Goal: Task Accomplishment & Management: Manage account settings

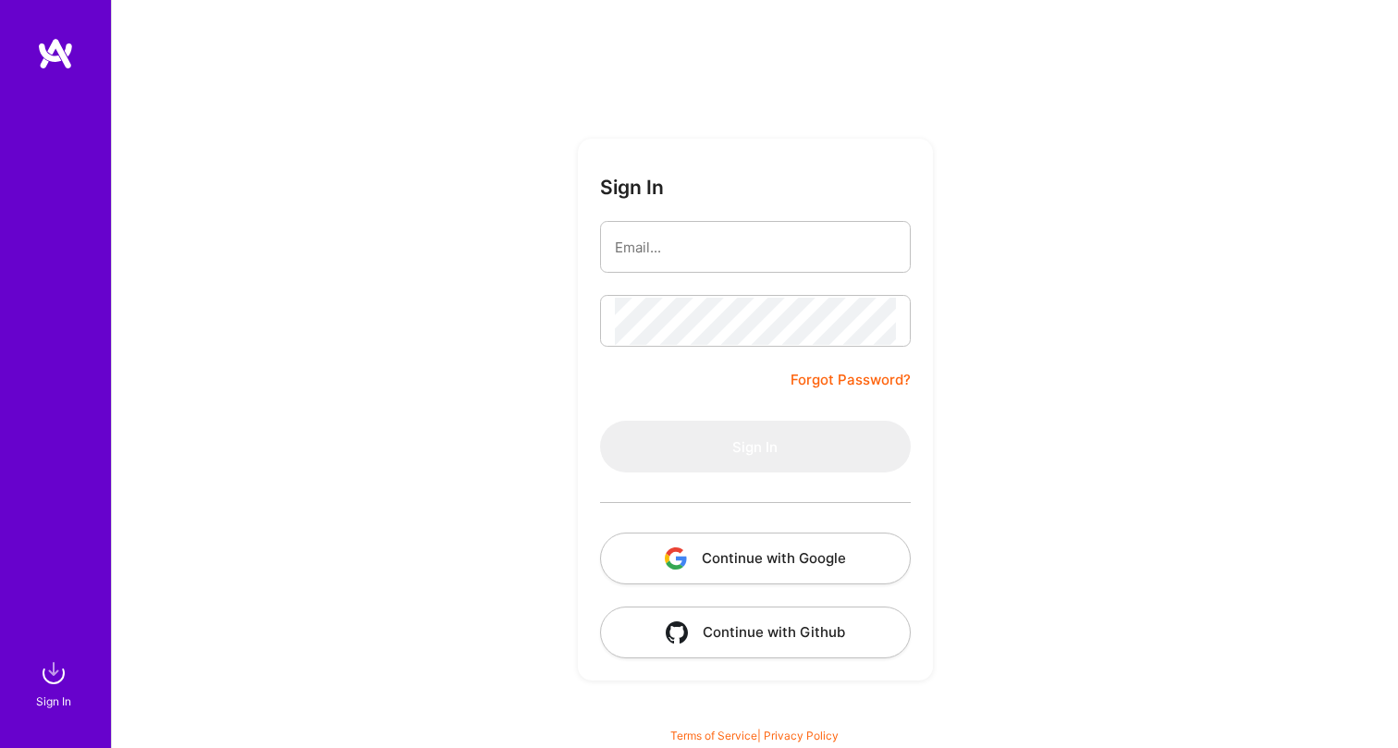
click at [777, 561] on button "Continue with Google" at bounding box center [755, 559] width 311 height 52
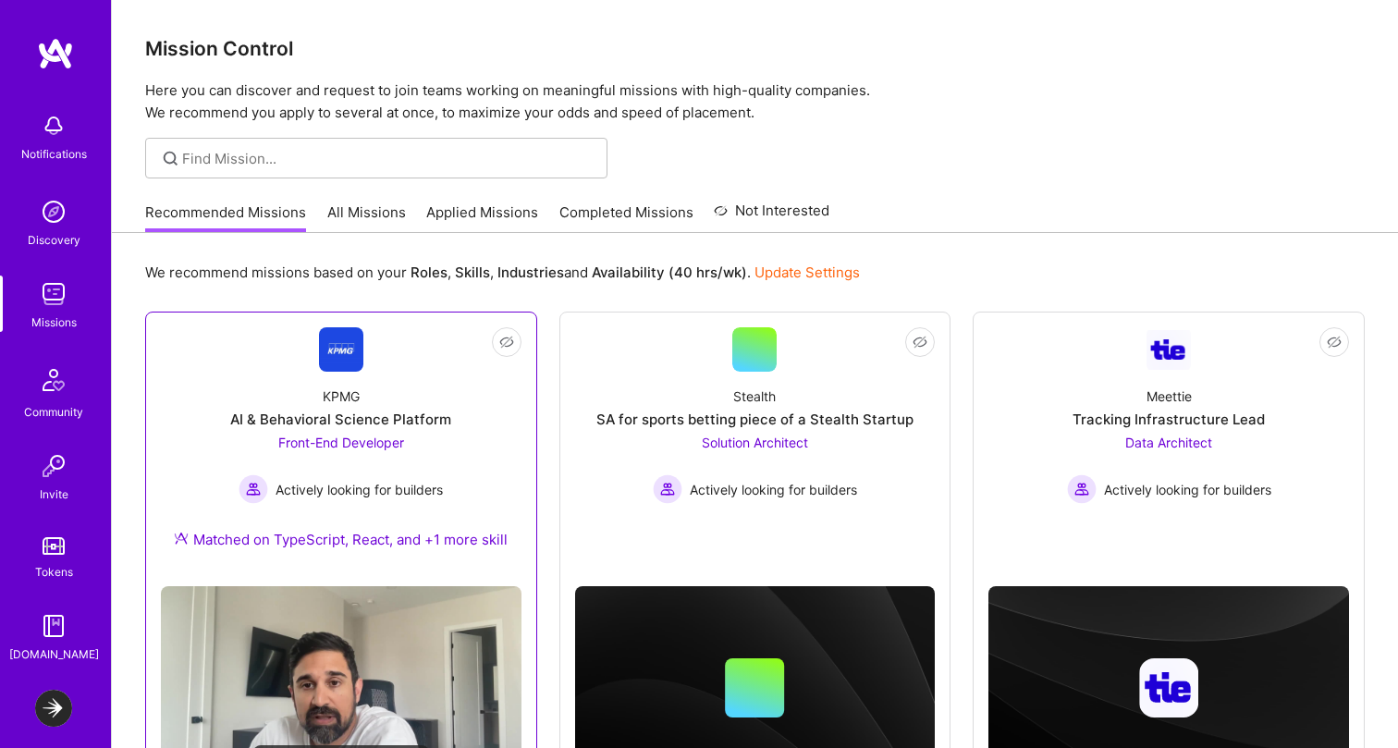
click at [459, 439] on div "KPMG AI & Behavioral Science Platform Front-End Developer Actively looking for …" at bounding box center [341, 472] width 361 height 200
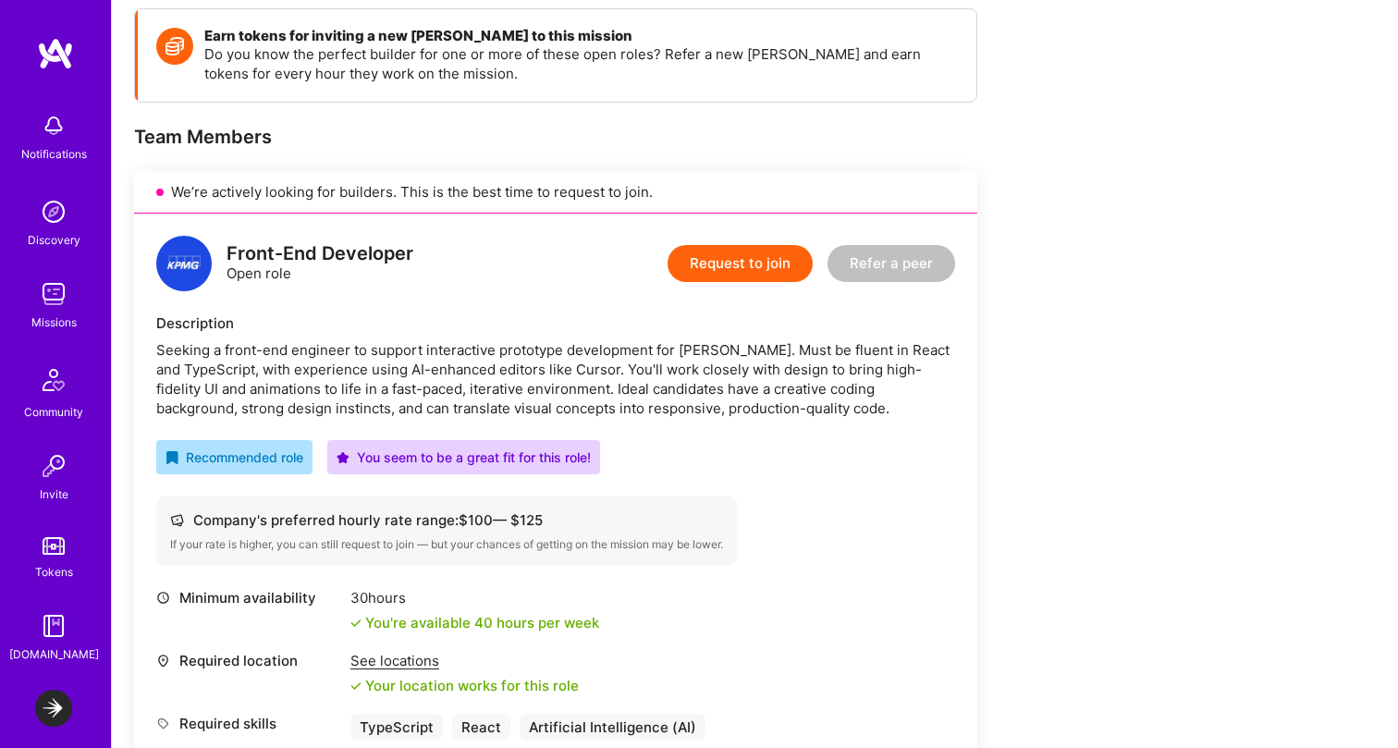
scroll to position [366, 0]
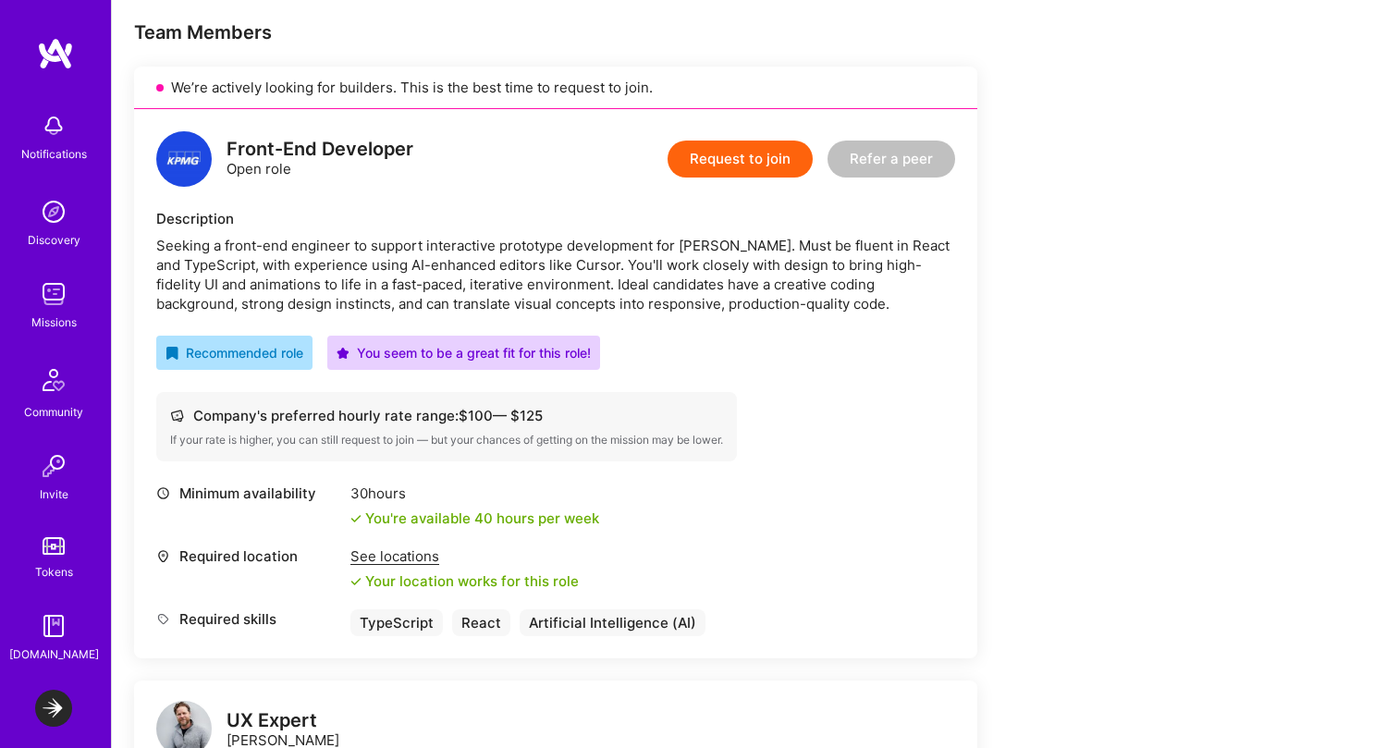
click at [771, 165] on button "Request to join" at bounding box center [740, 159] width 145 height 37
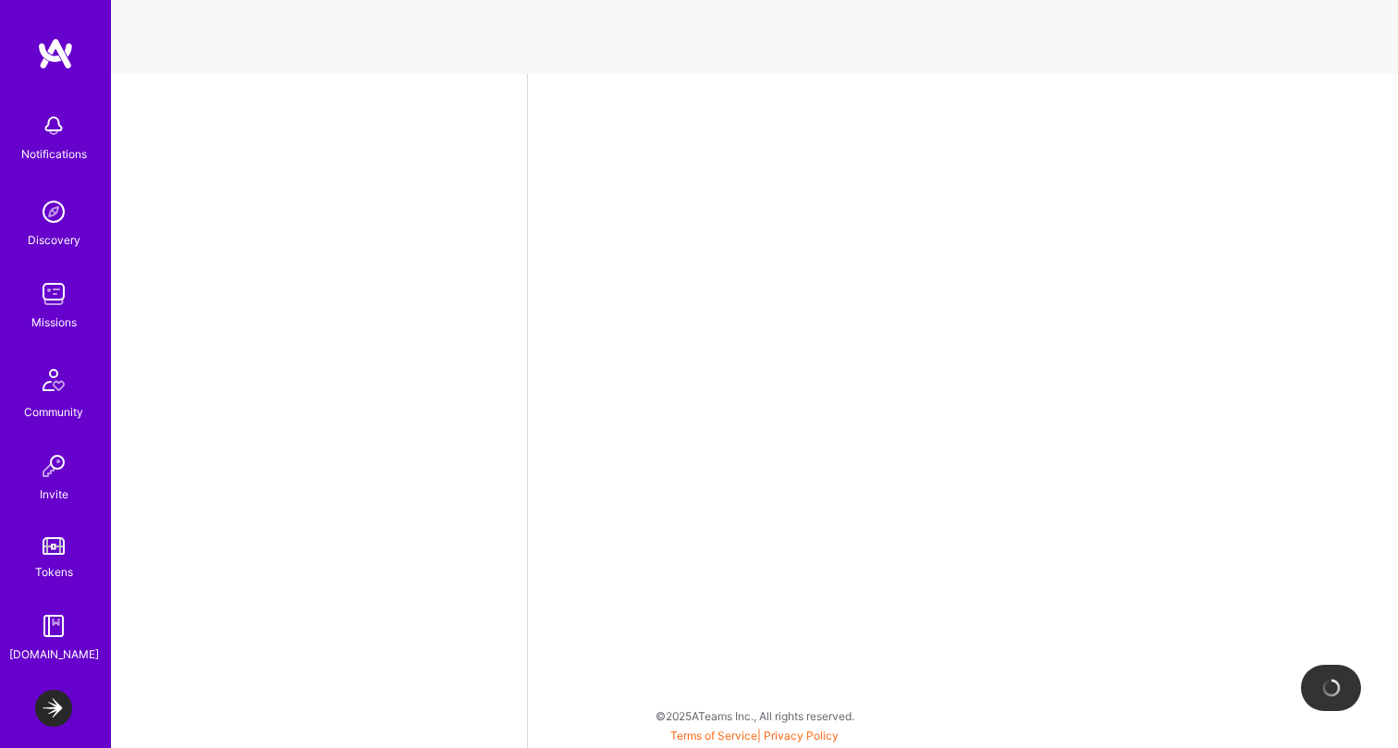
select select "CA"
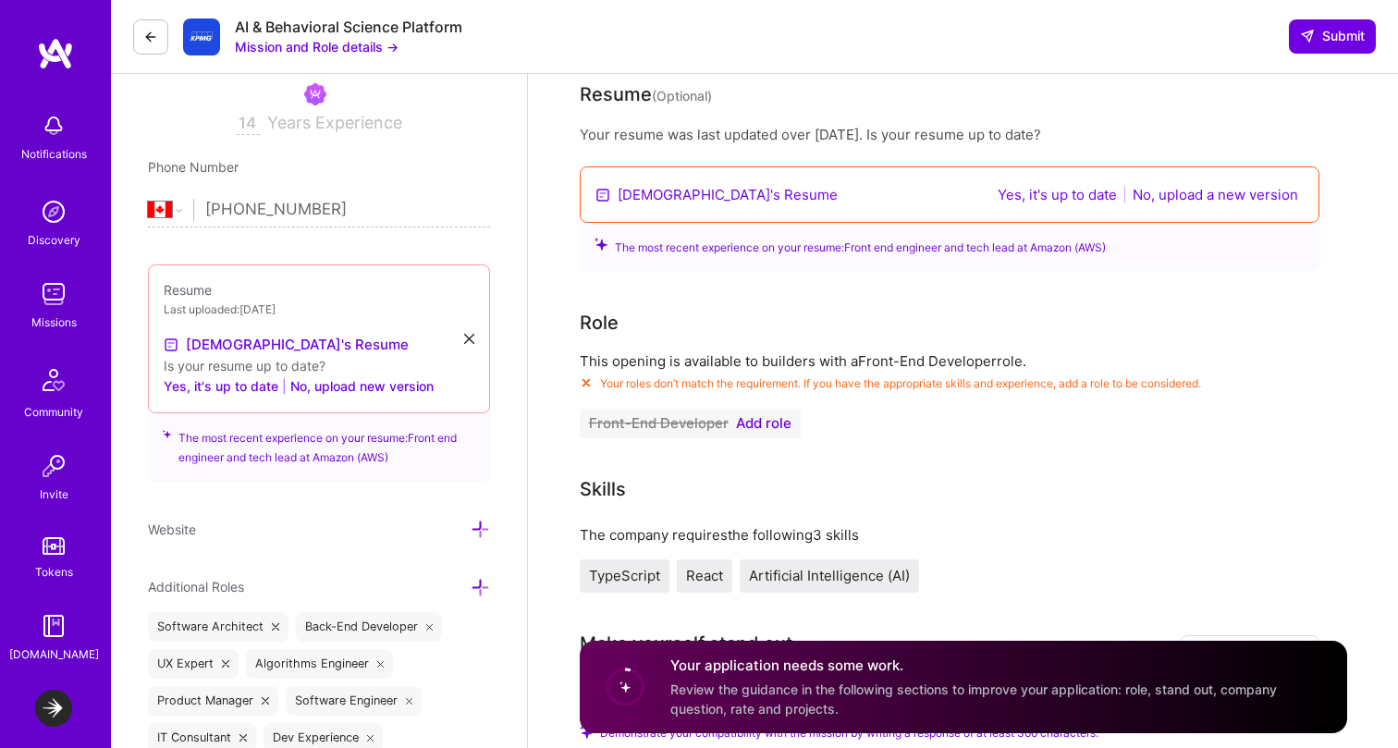
scroll to position [351, 0]
click at [761, 424] on span "Add role" at bounding box center [763, 422] width 55 height 15
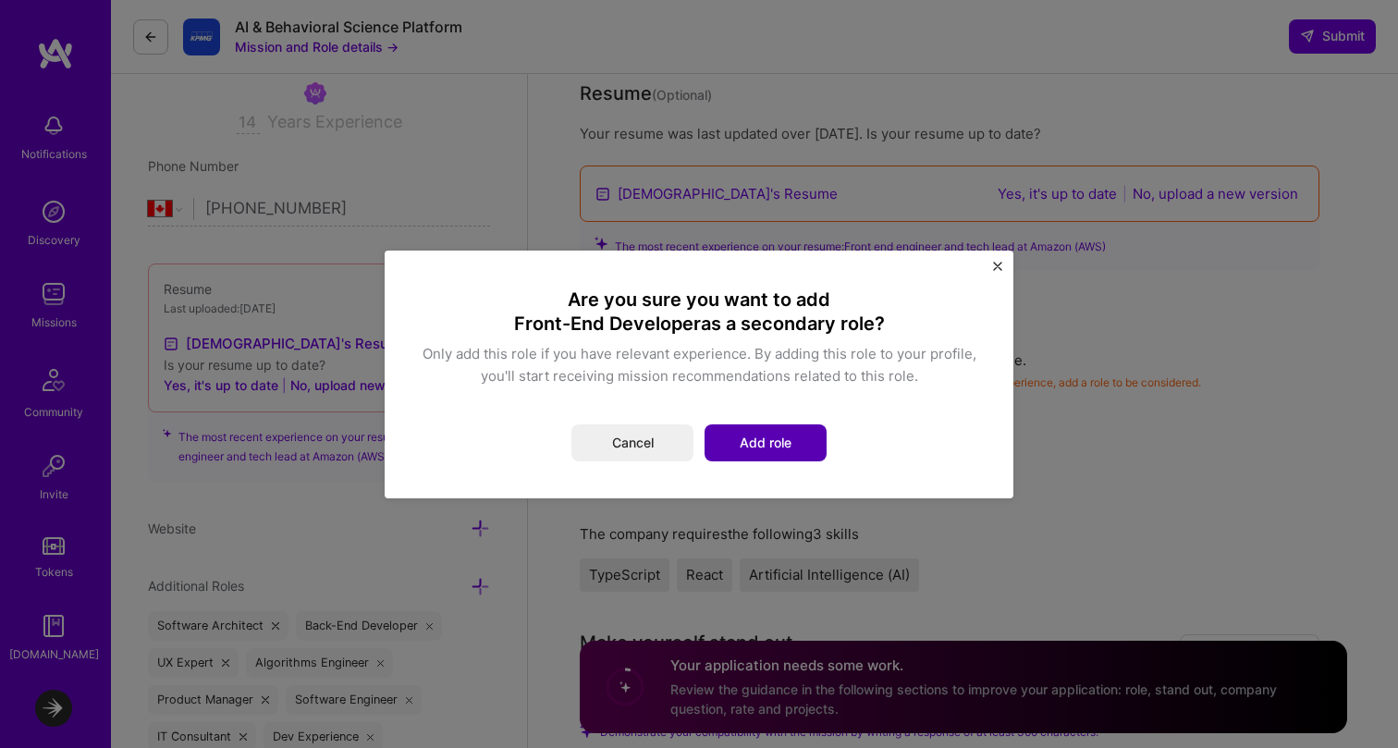
click at [769, 448] on button "Add role" at bounding box center [766, 442] width 122 height 37
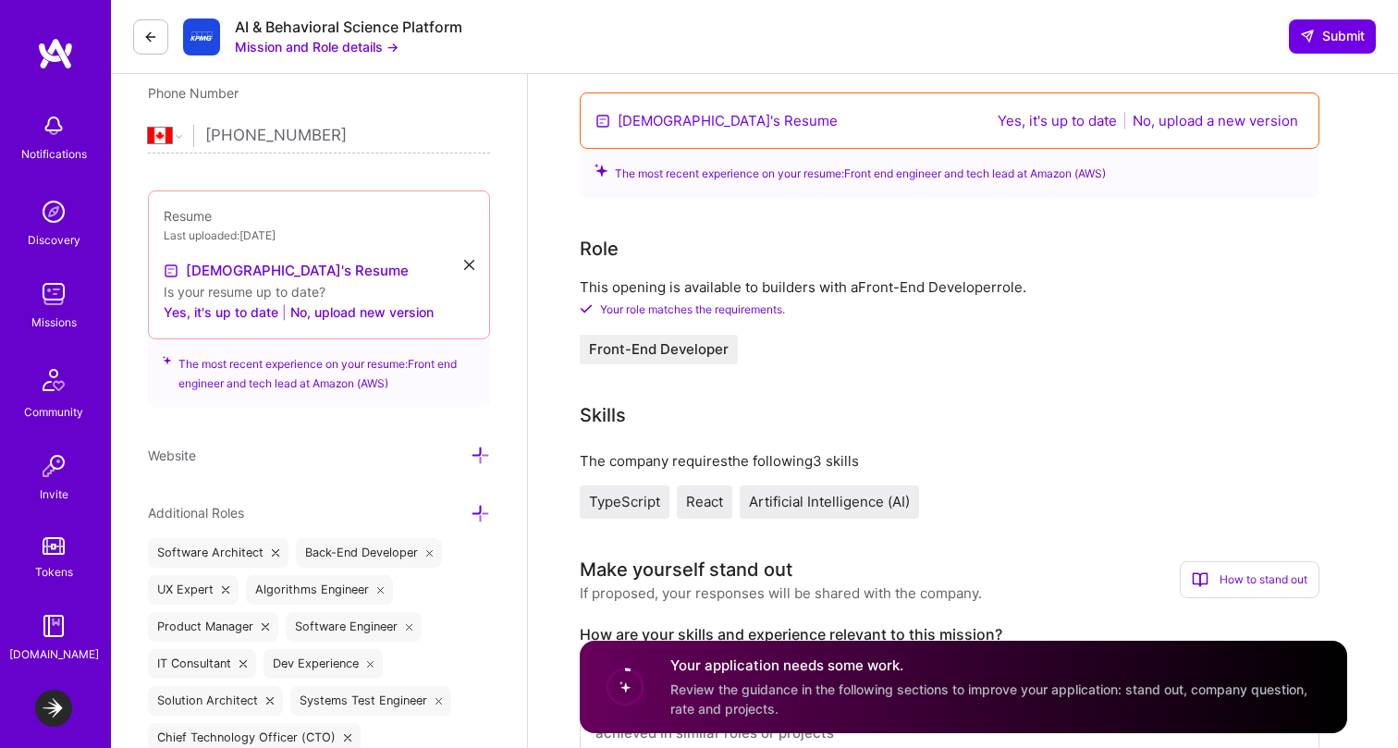
scroll to position [0, 0]
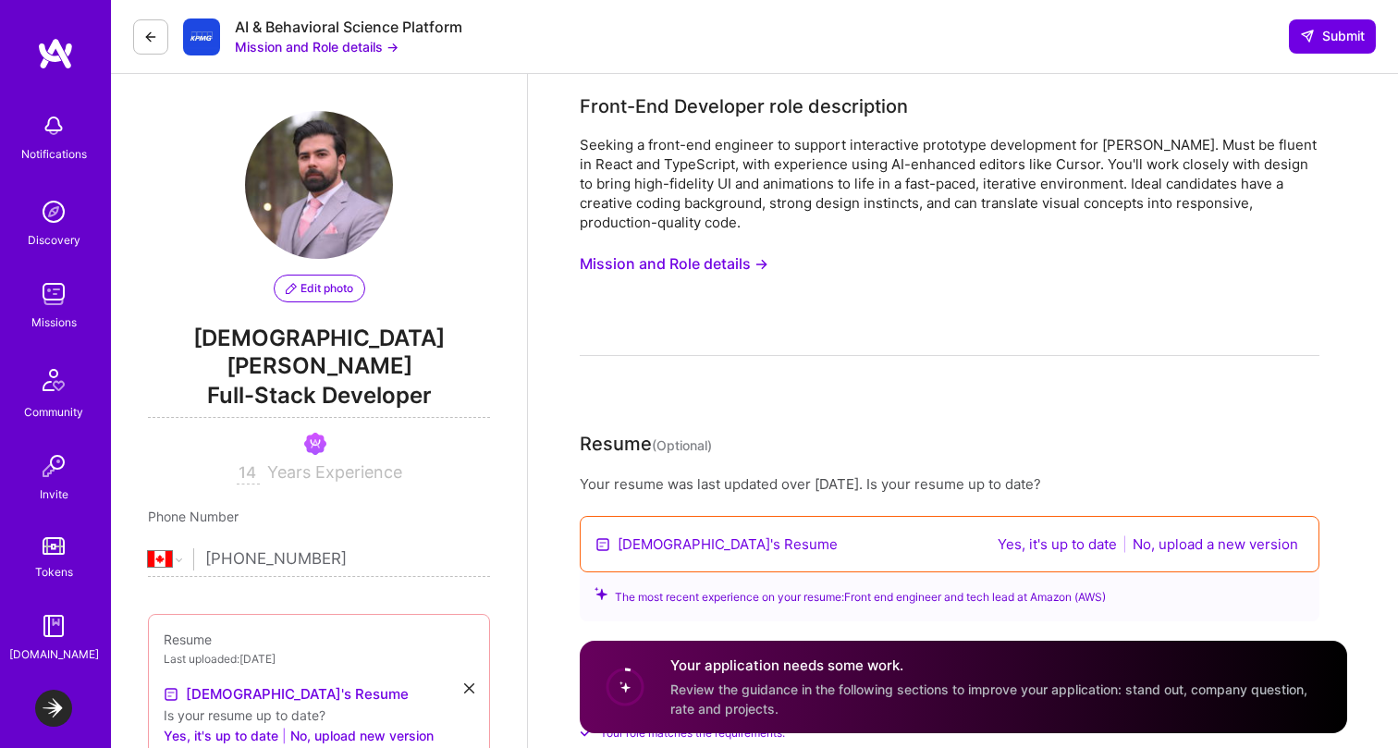
click at [720, 255] on button "Mission and Role details →" at bounding box center [674, 264] width 189 height 34
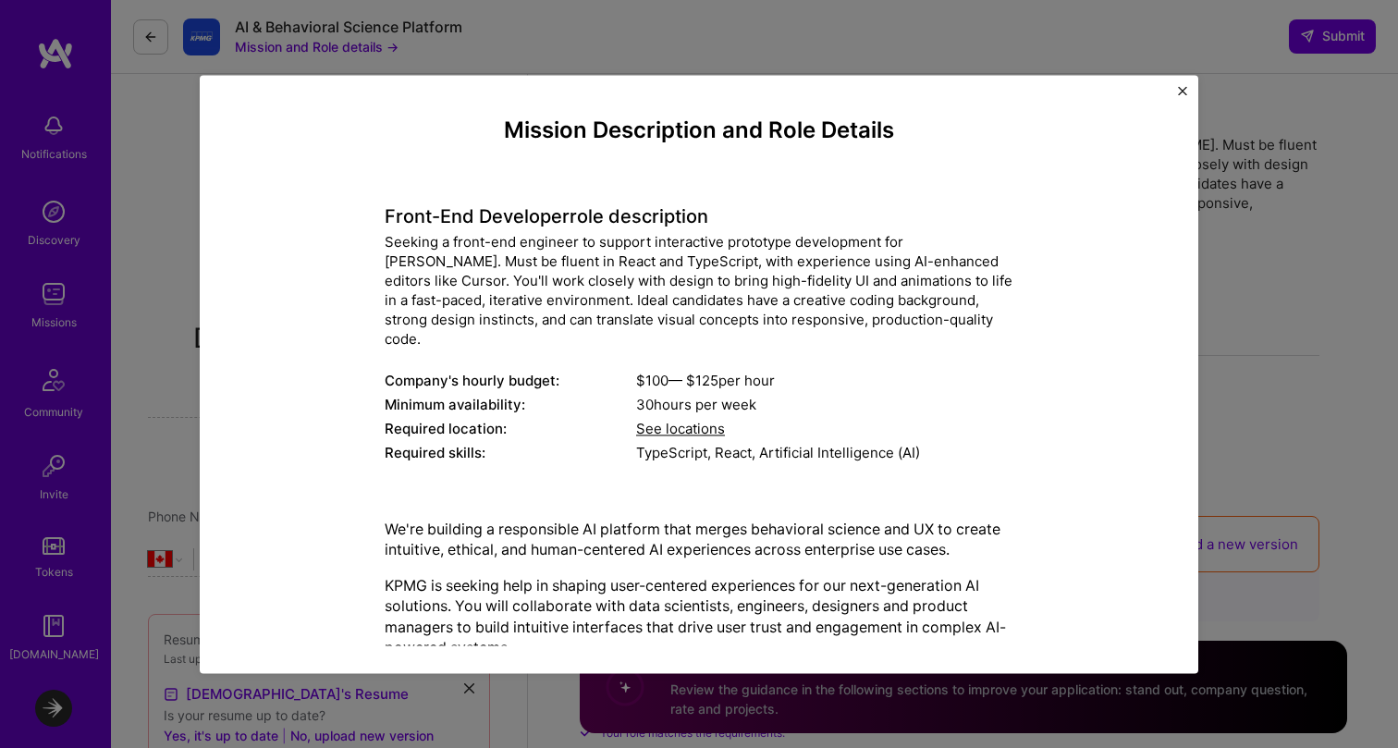
click at [483, 221] on h4 "Front-End Developer role description" at bounding box center [699, 216] width 629 height 22
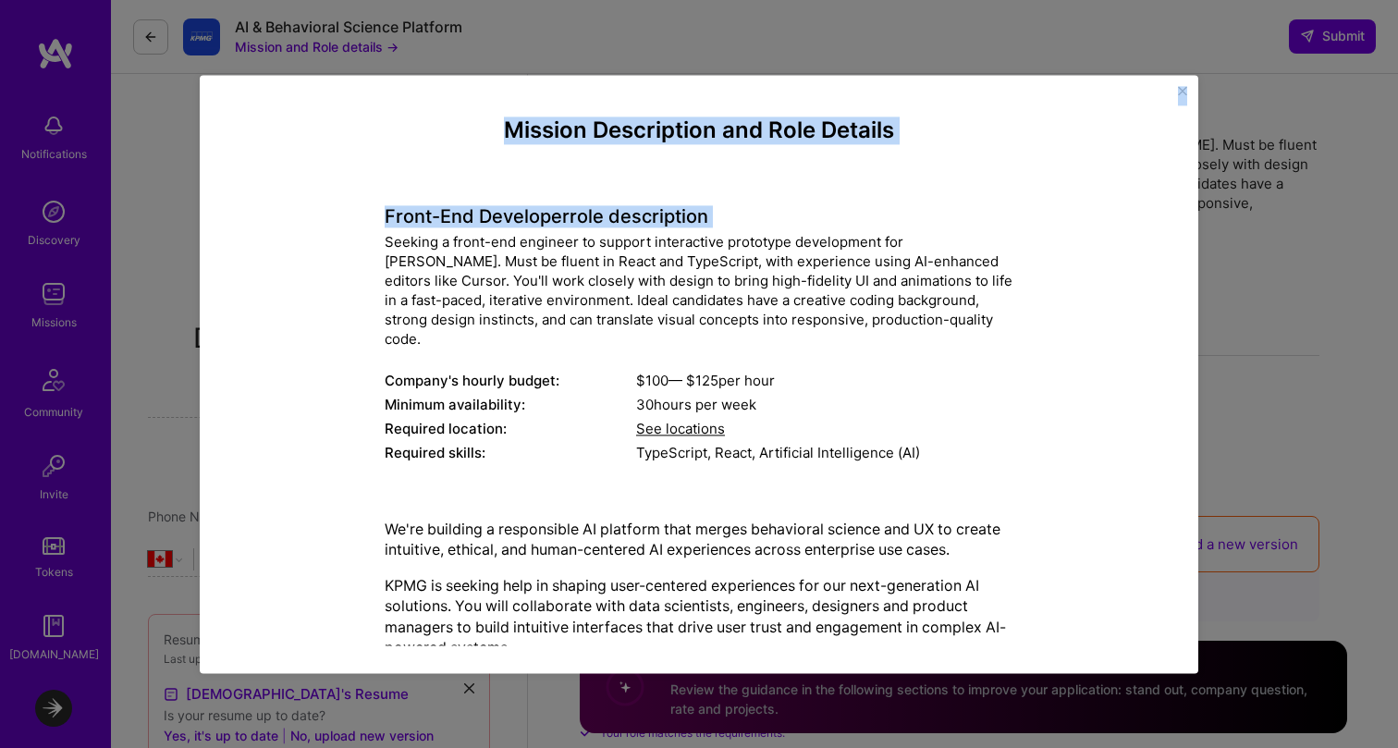
scroll to position [394, 0]
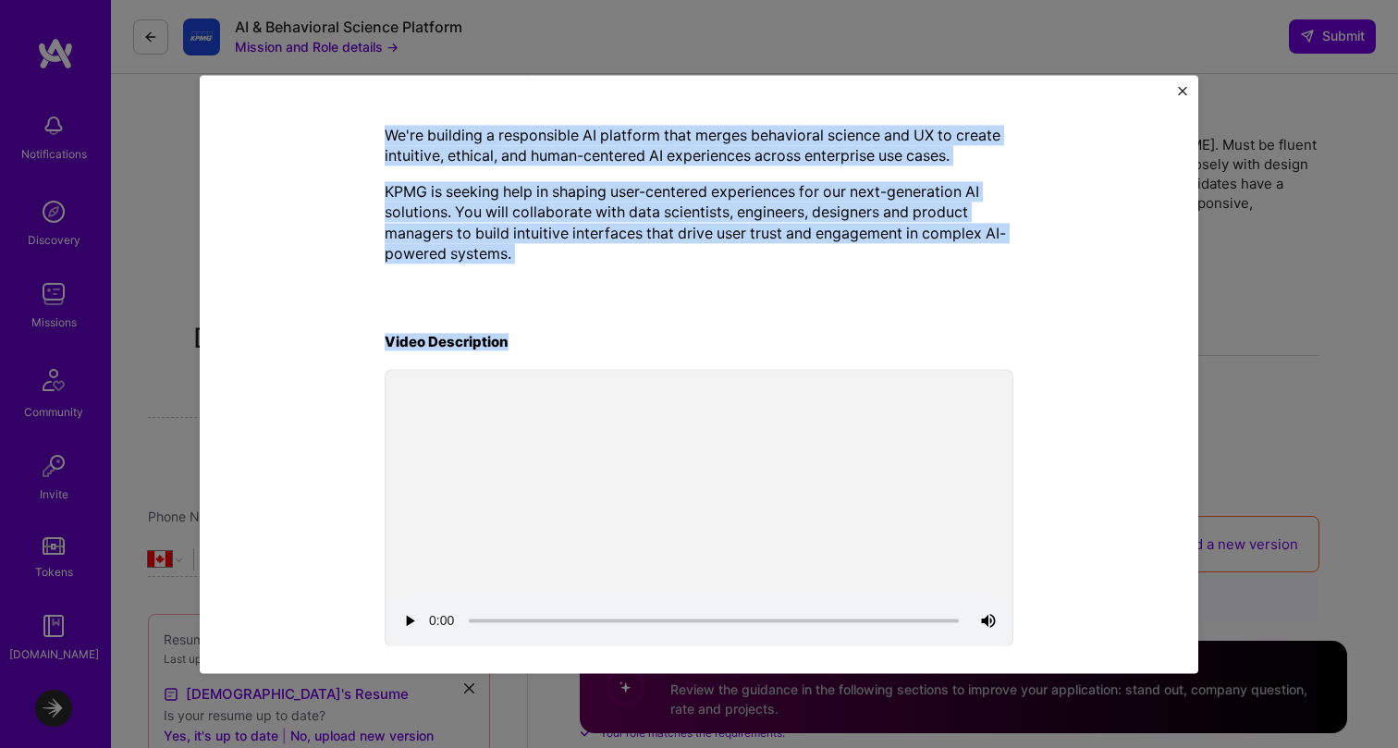
drag, startPoint x: 483, startPoint y: 221, endPoint x: 777, endPoint y: 301, distance: 304.7
click at [777, 301] on div "Mission Description and Role Details Front-End Developer role description Seeki…" at bounding box center [699, 187] width 629 height 928
copy div "Lorem-Ips Dolorsita cons adipiscinge Seddoei t incid-utl etdolore ma aliquae ad…"
click at [1179, 94] on button "Close" at bounding box center [1182, 95] width 9 height 19
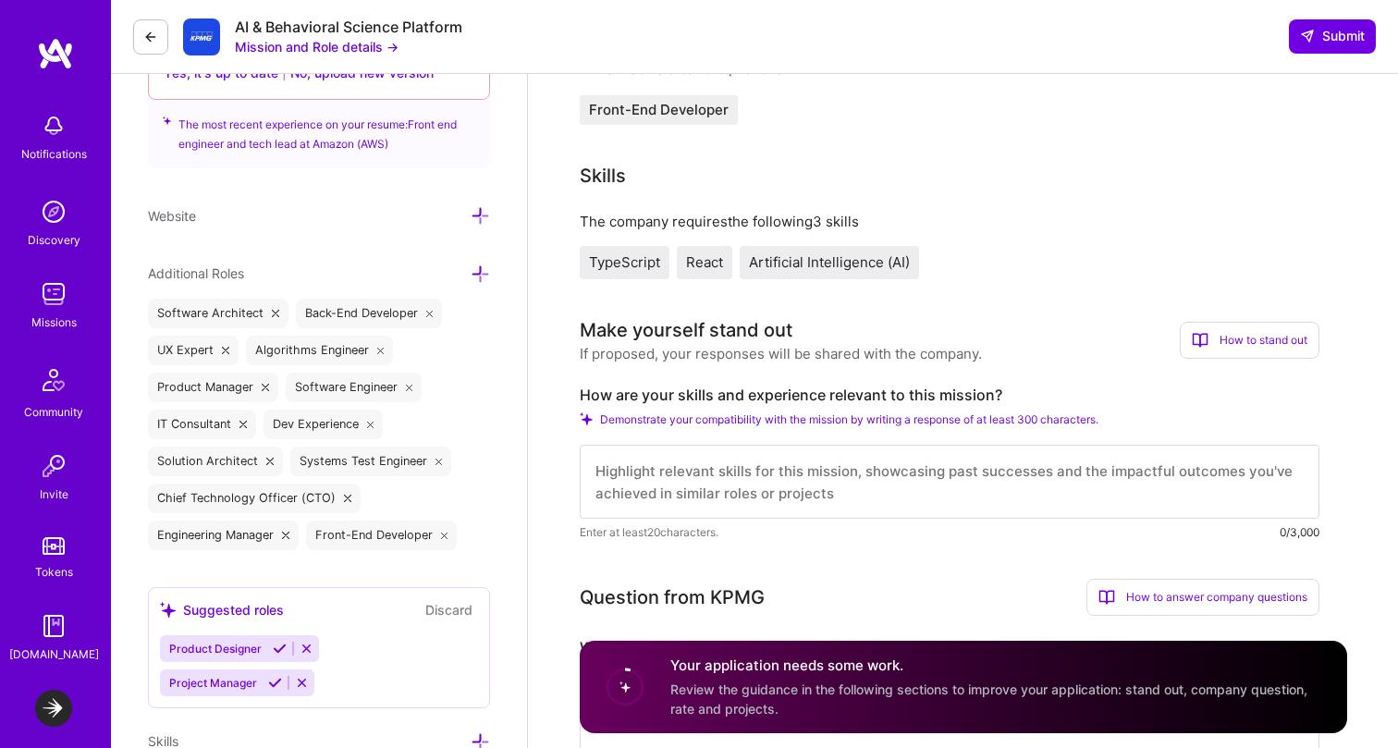
scroll to position [687, 0]
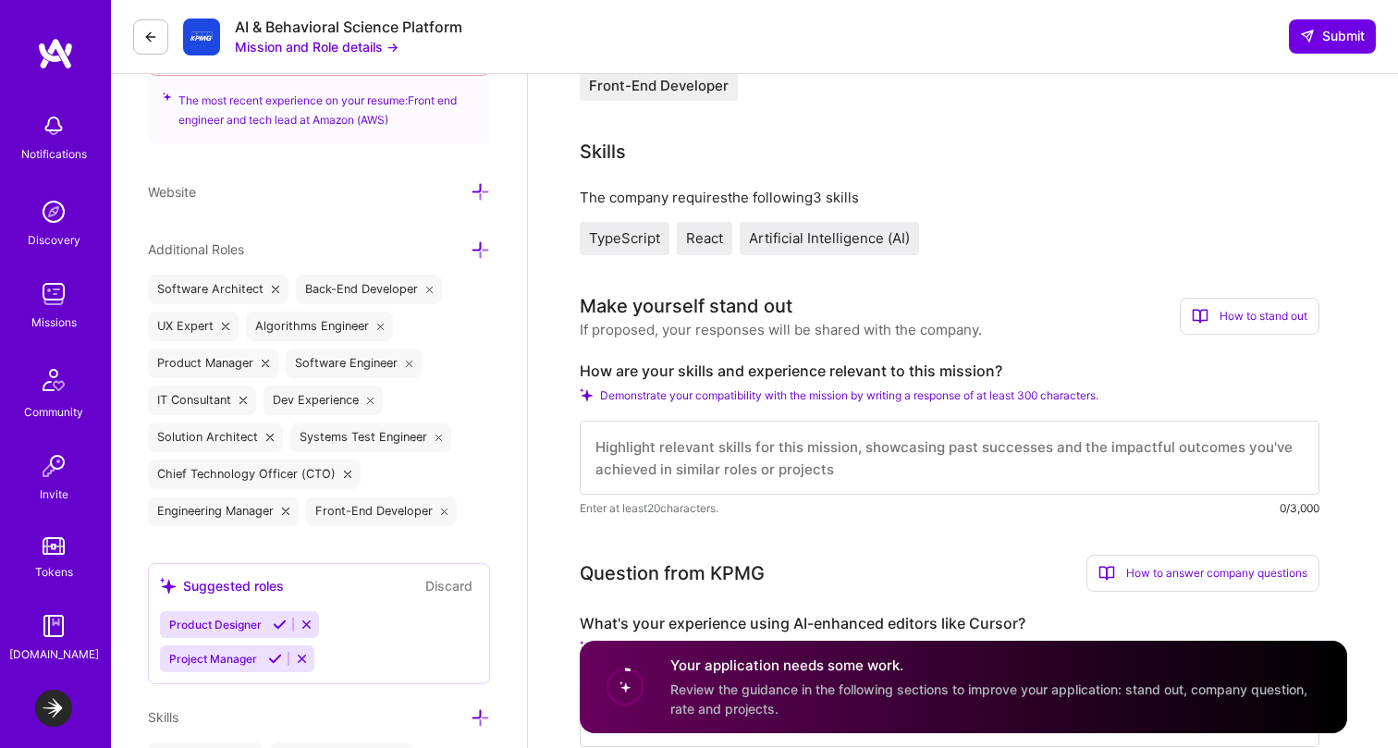
click at [832, 370] on label "How are your skills and experience relevant to this mission?" at bounding box center [950, 371] width 740 height 19
copy label "How are your skills and experience relevant to this mission?"
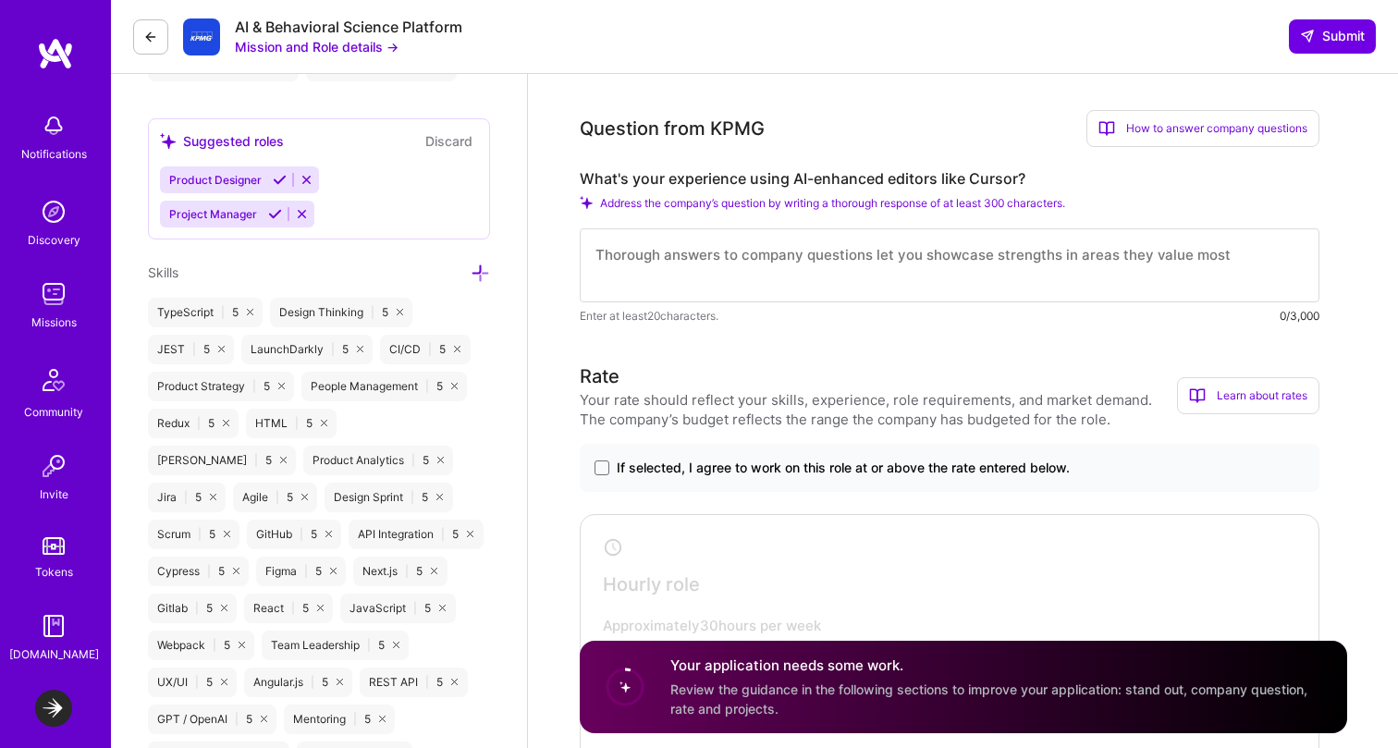
scroll to position [1114, 0]
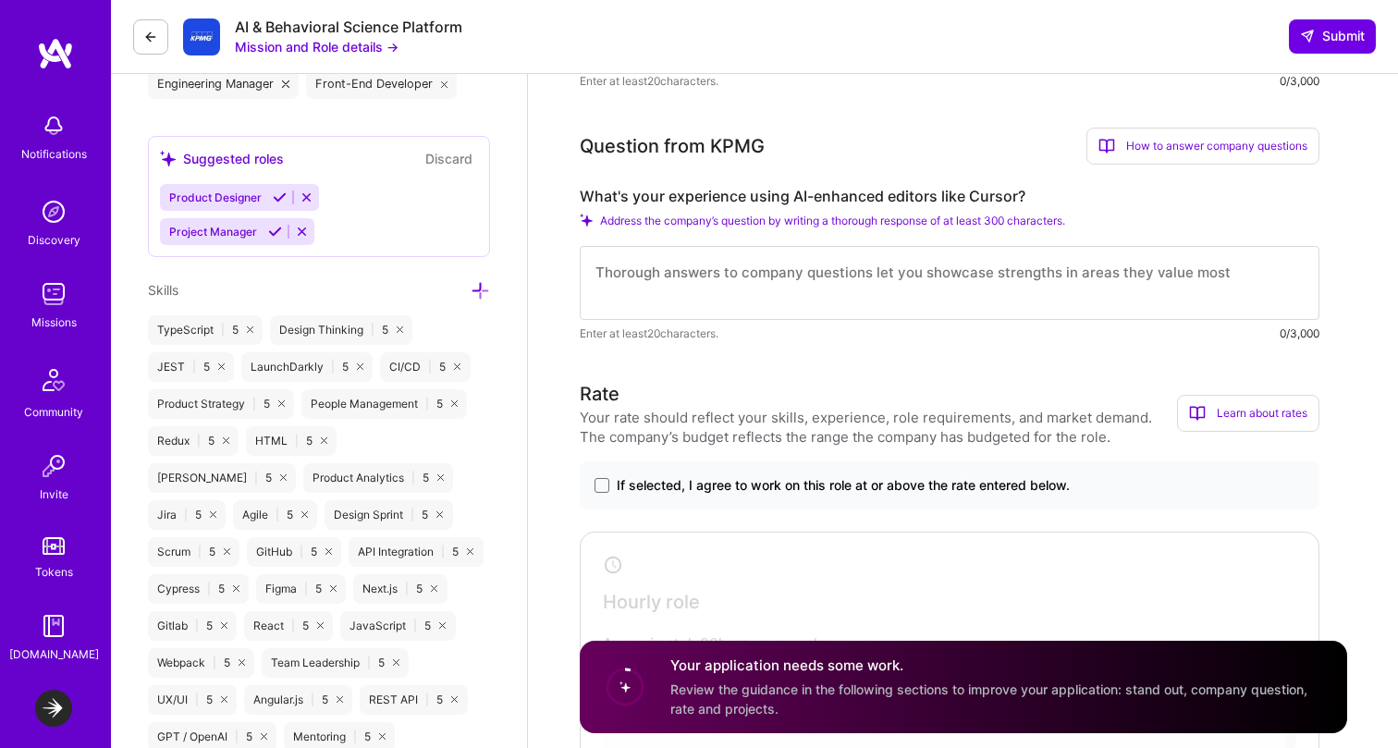
click at [816, 274] on textarea at bounding box center [950, 283] width 740 height 74
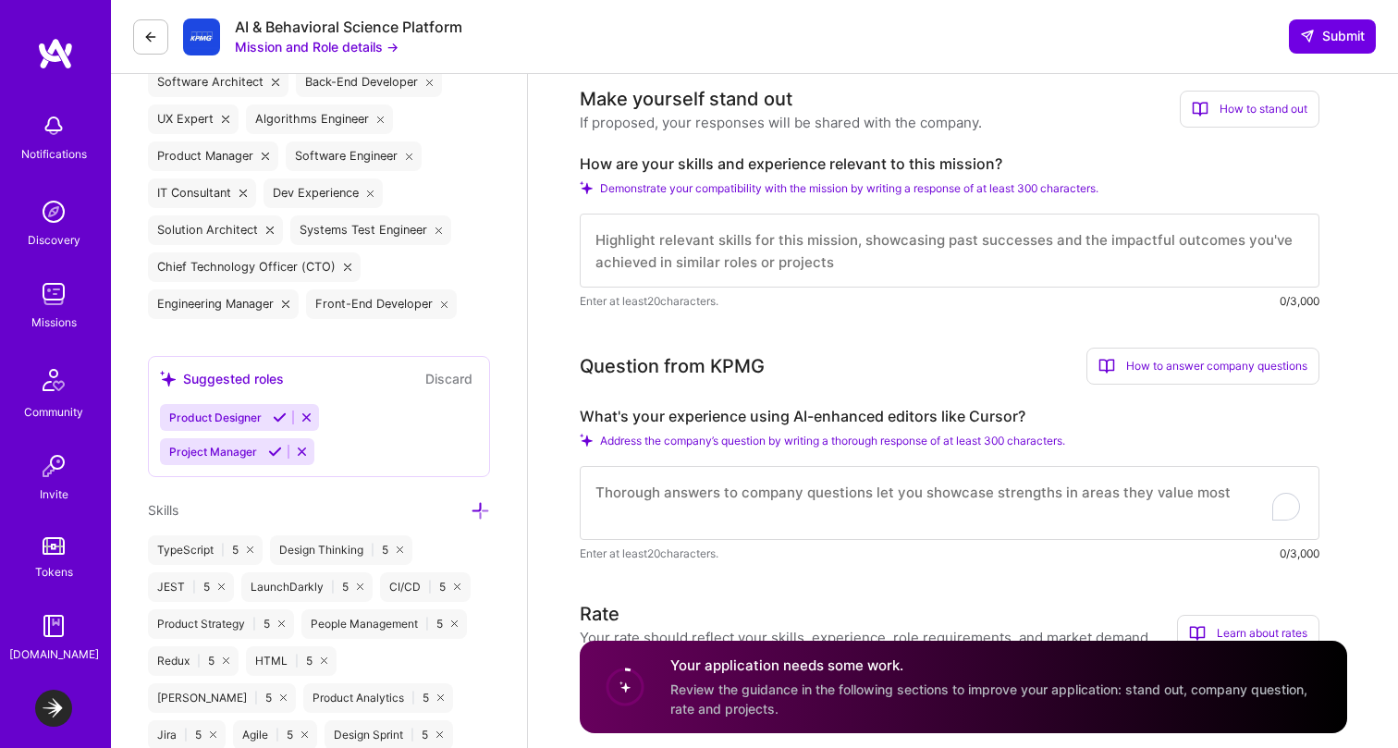
scroll to position [769, 0]
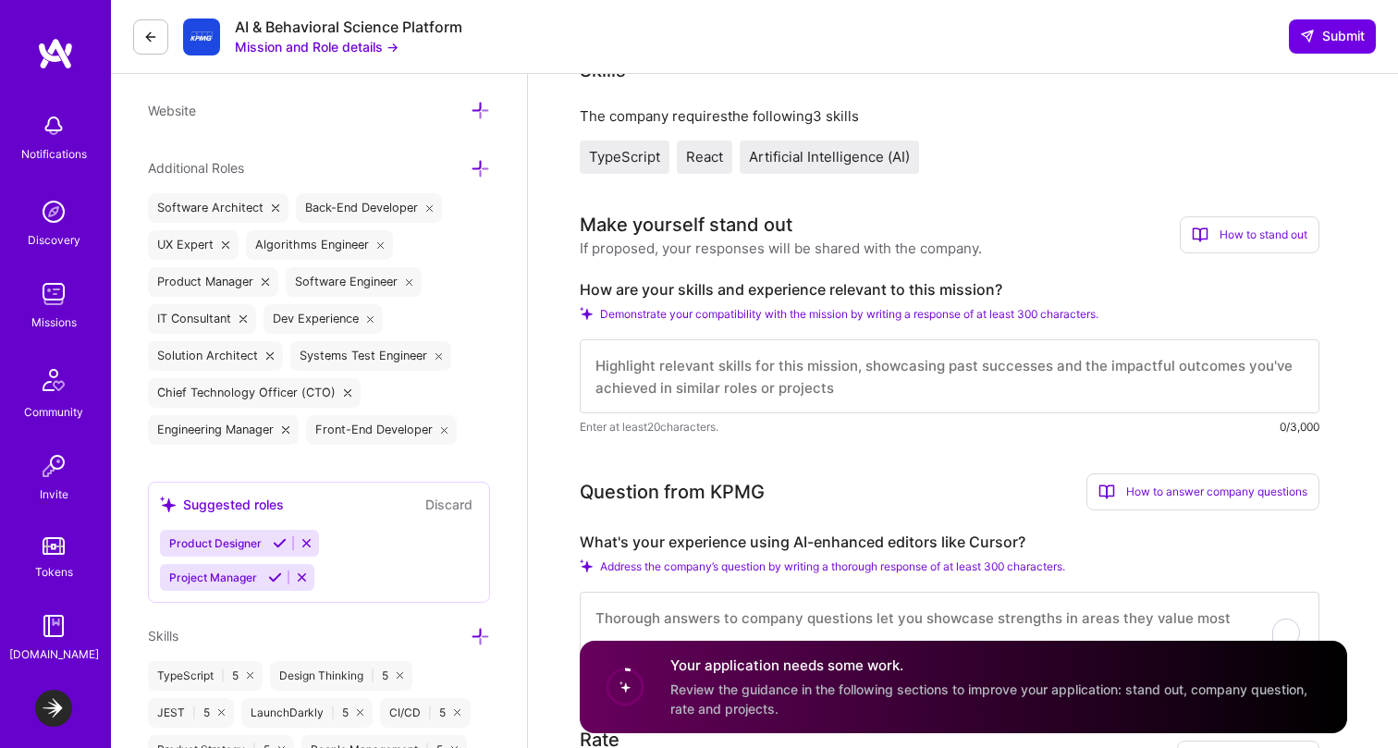
click at [730, 399] on textarea at bounding box center [950, 376] width 740 height 74
paste textarea "L ipsum d sitam co adip elits-doe temporincid utlaboree, DO-magnaa enimadm veni…"
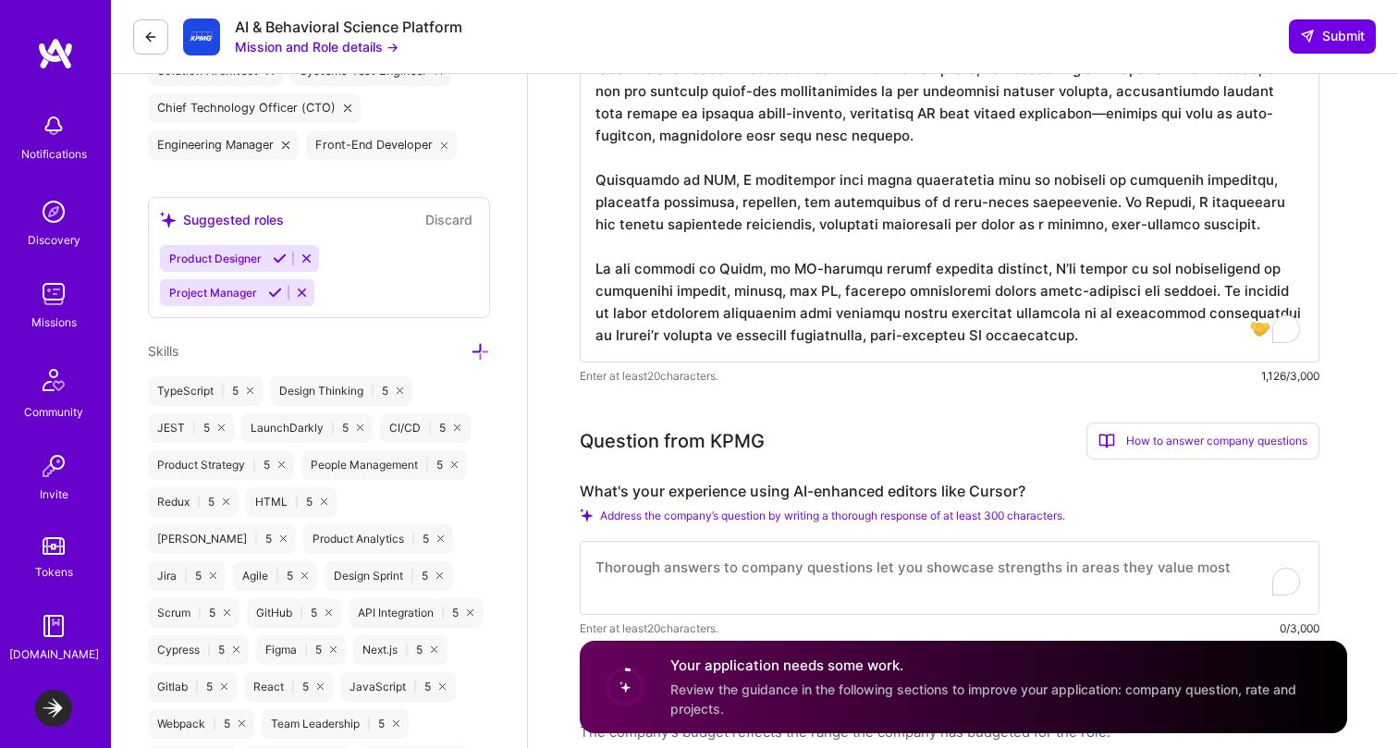
scroll to position [1063, 0]
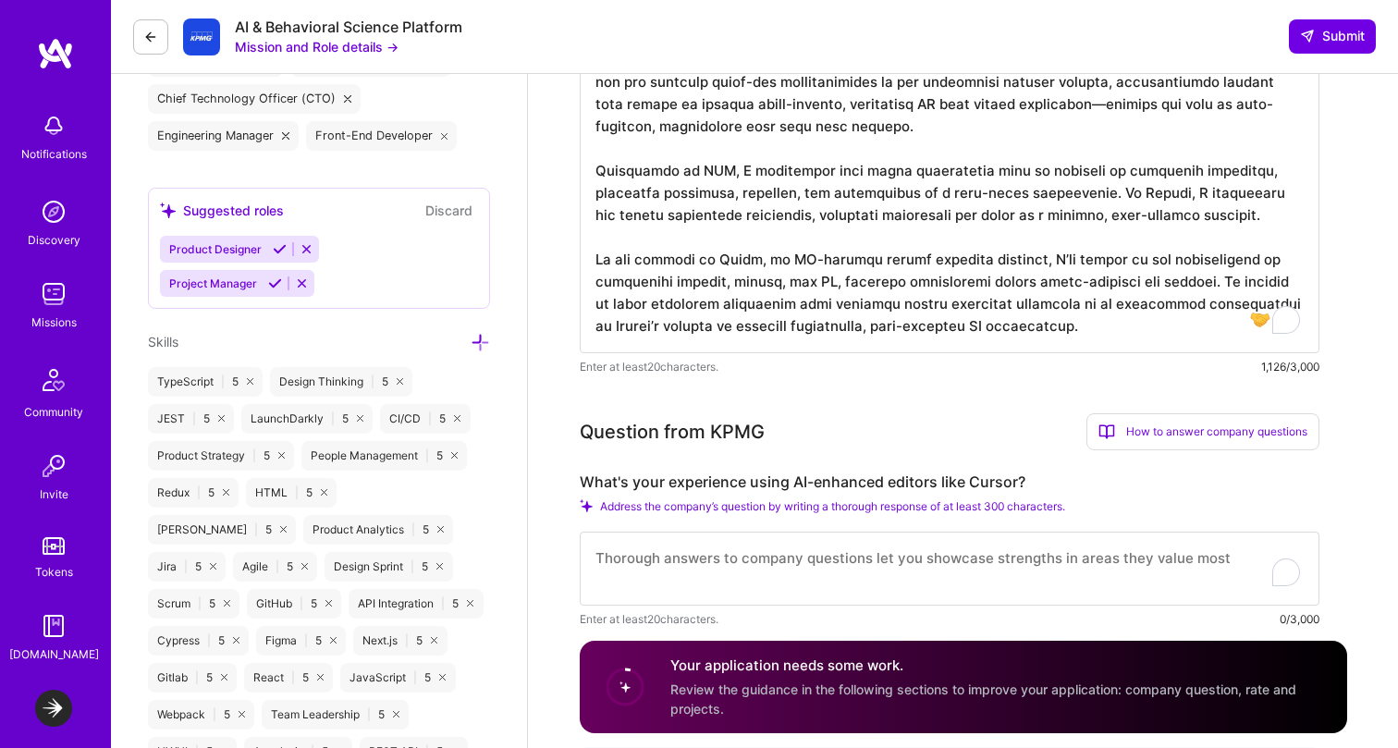
type textarea "L ipsum d sitam co adip elits-doe temporincid utlaboree, DO-magnaa enimadm veni…"
click at [752, 484] on label "What's your experience using AI-enhanced editors like Cursor?" at bounding box center [950, 482] width 740 height 19
copy label "What's your experience using AI-enhanced editors like Cursor?"
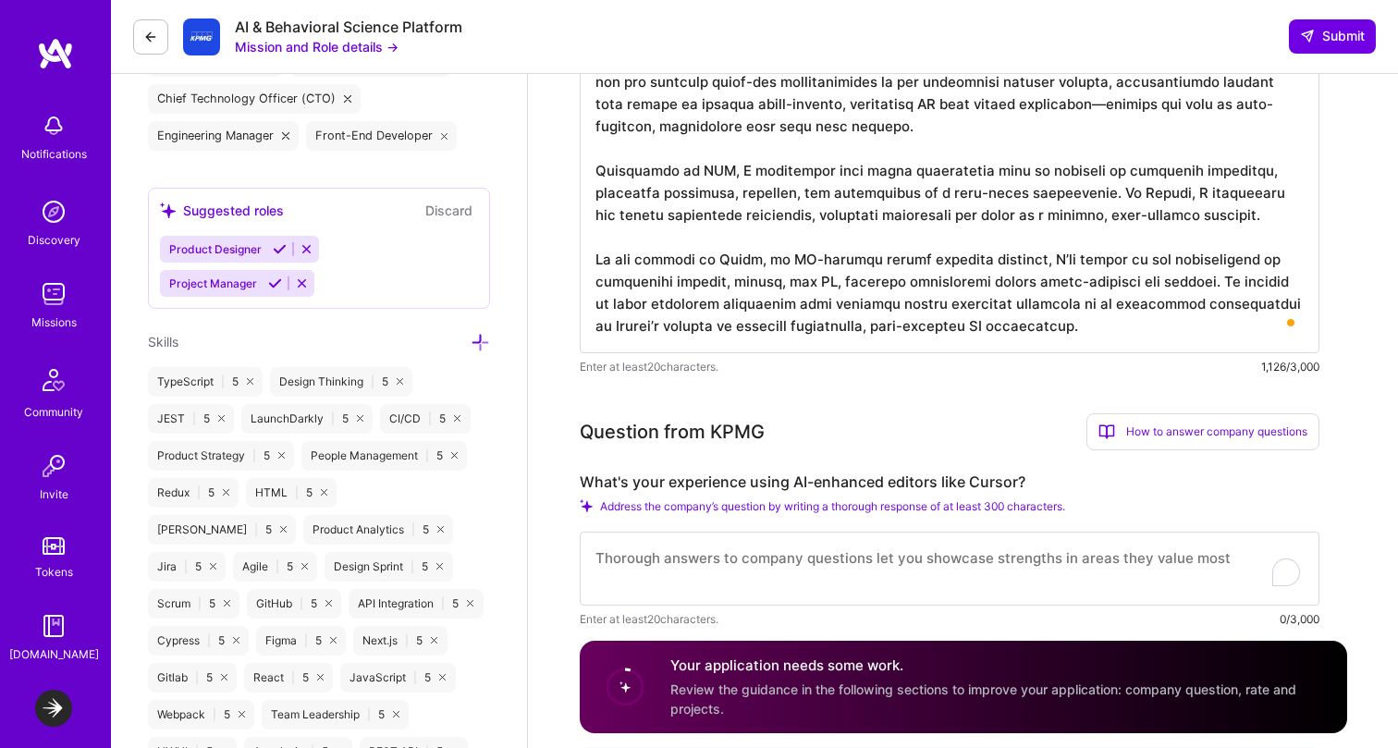
click at [720, 583] on textarea "To enrich screen reader interactions, please activate Accessibility in Grammarl…" at bounding box center [950, 569] width 740 height 74
click at [710, 572] on textarea "To enrich screen reader interactions, please activate Accessibility in Grammarl…" at bounding box center [950, 569] width 740 height 74
paste textarea "I’ve been using Cursor and Copilot for quite some time, starting with Copilot b…"
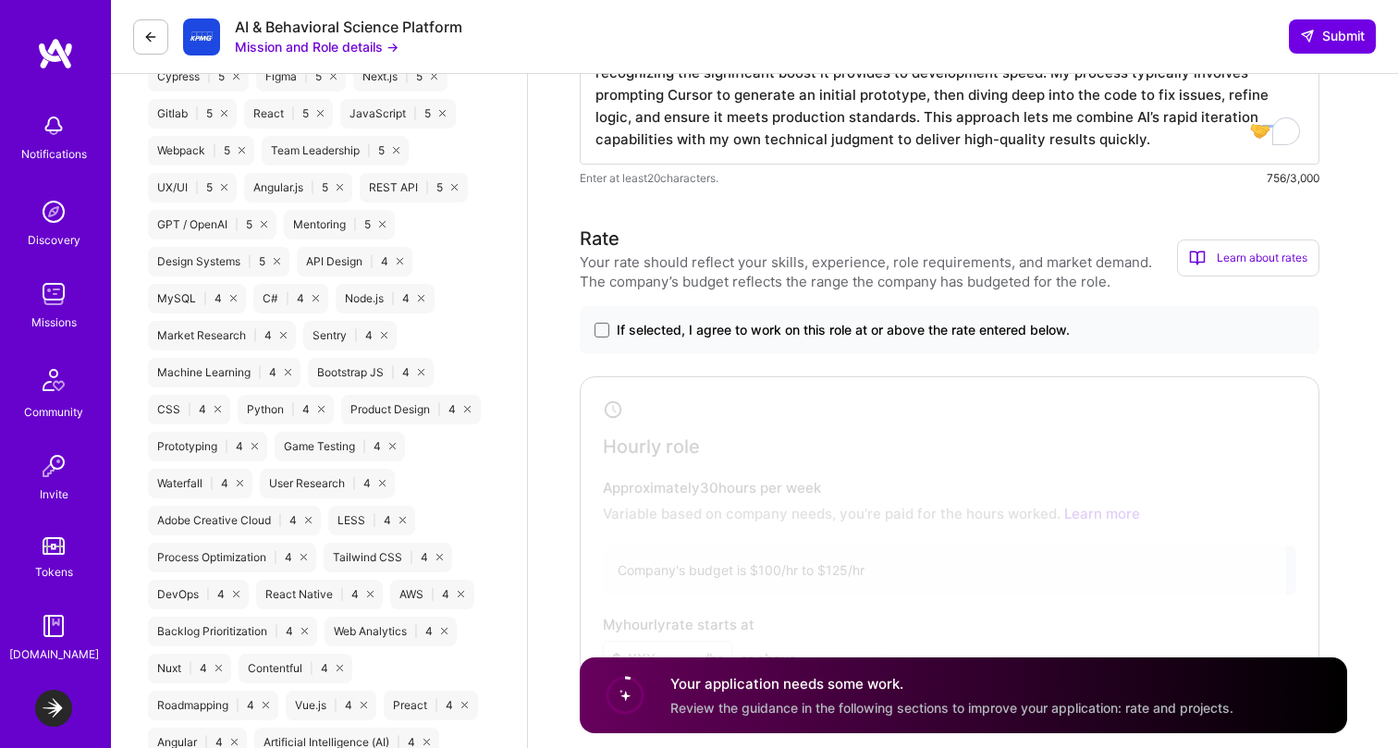
scroll to position [1649, 0]
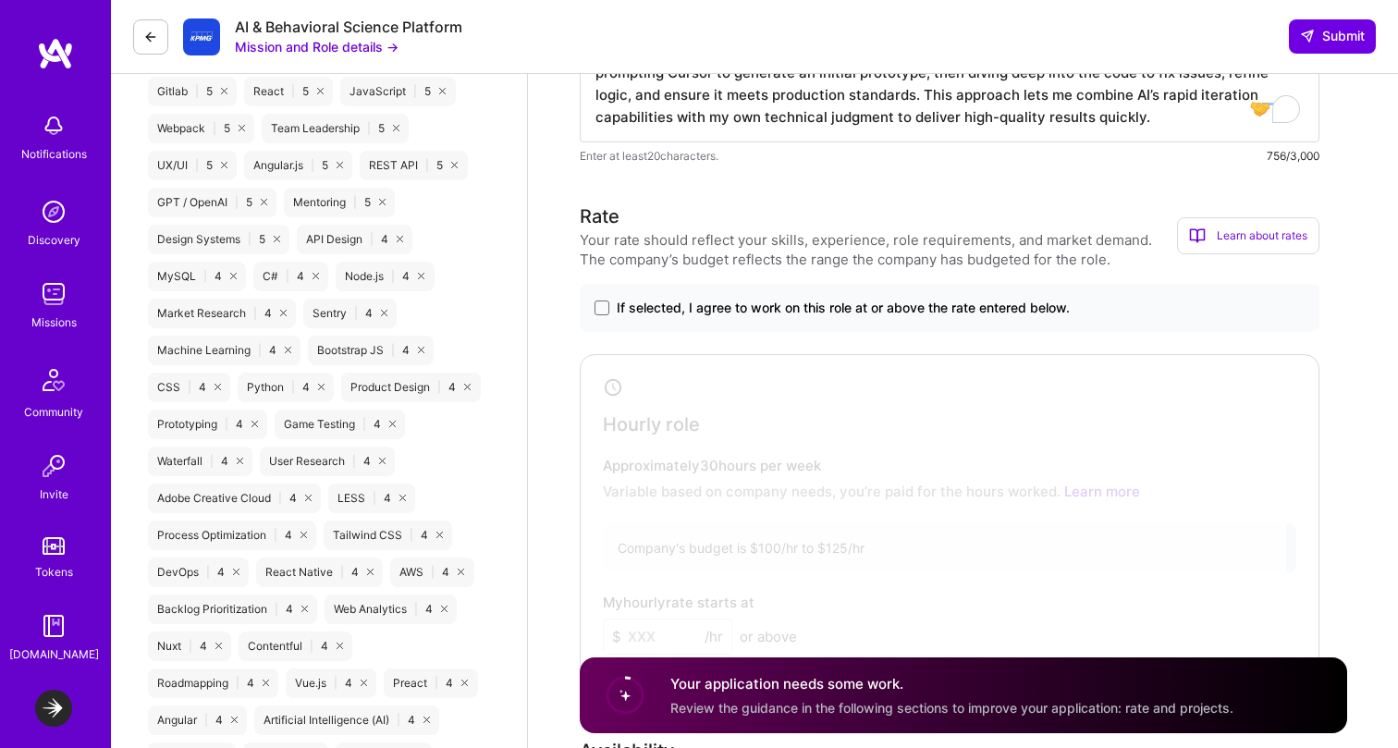
type textarea "I’ve been using Cursor and Copilot for quite some time, starting with Copilot b…"
click at [765, 306] on span "If selected, I agree to work on this role at or above the rate entered below." at bounding box center [843, 308] width 453 height 18
click at [0, 0] on input "If selected, I agree to work on this role at or above the rate entered below." at bounding box center [0, 0] width 0 height 0
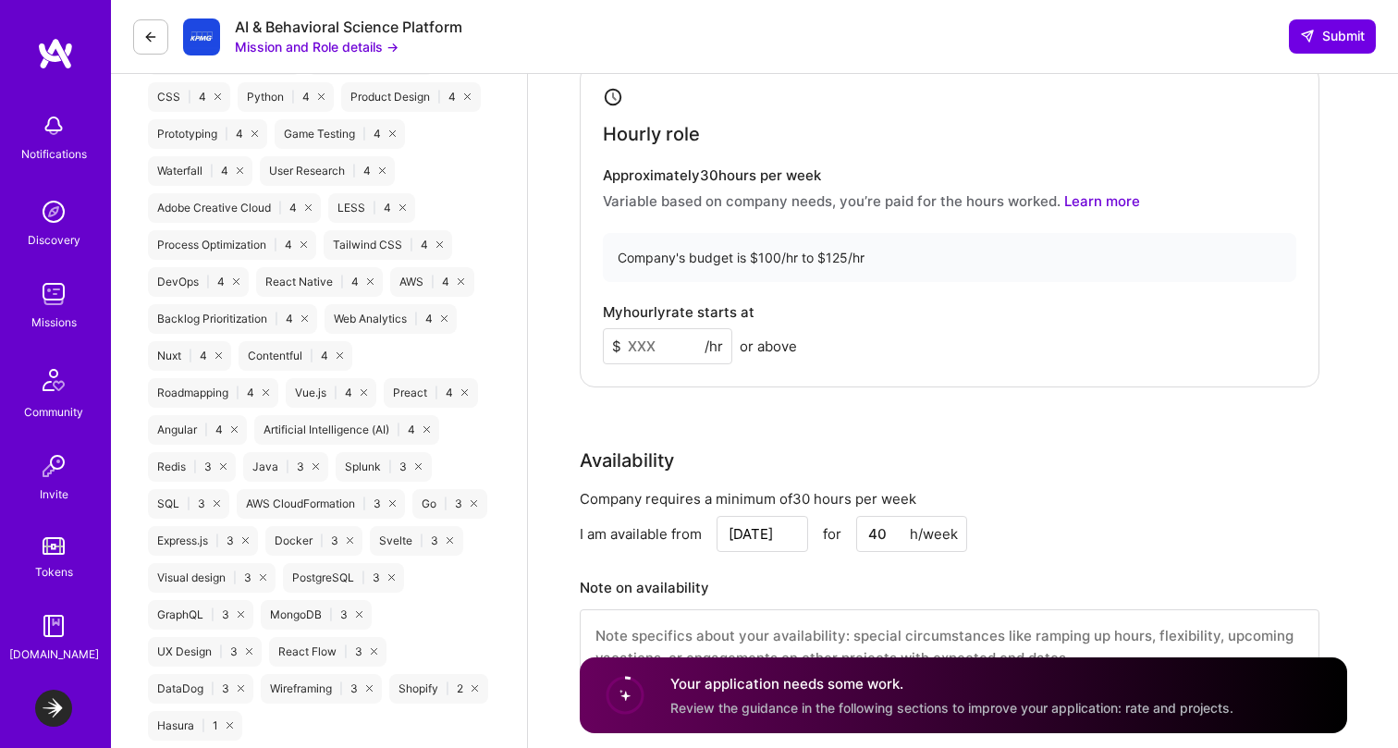
scroll to position [1996, 0]
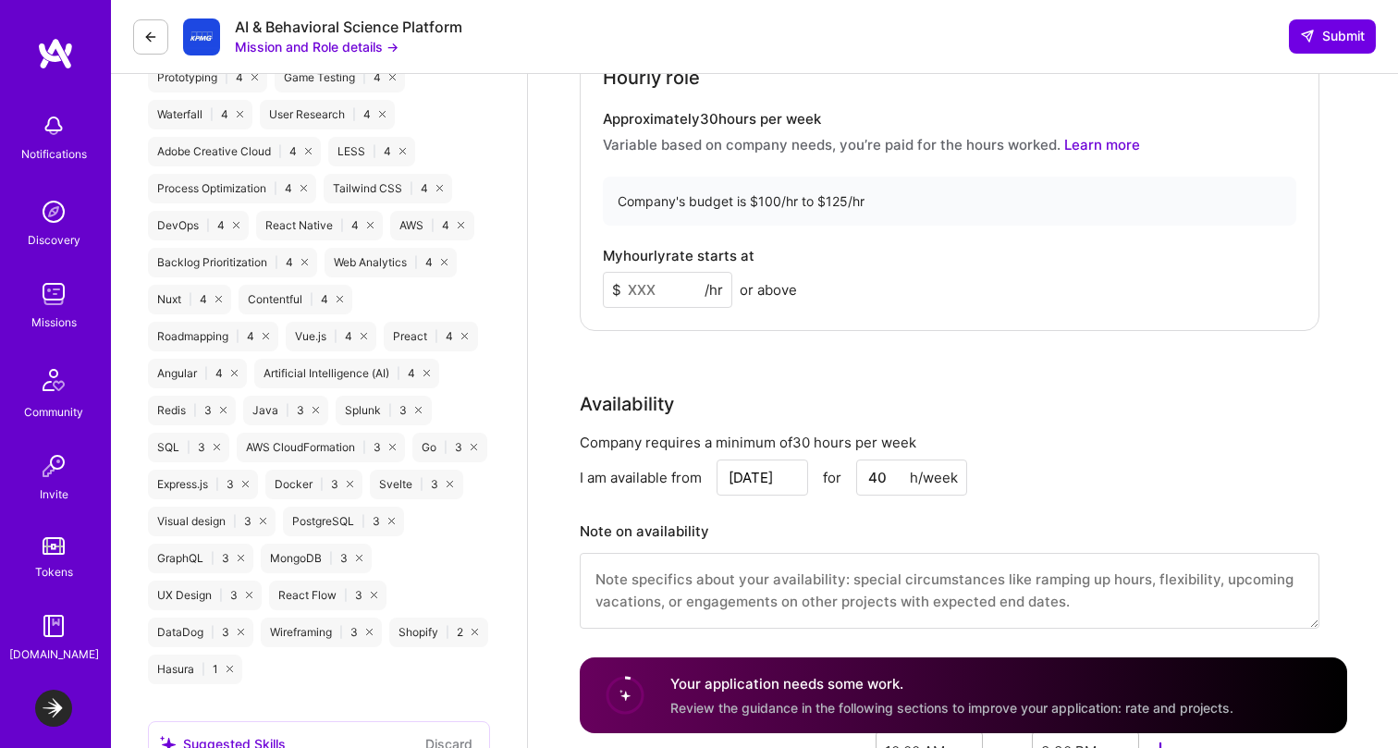
click at [639, 290] on input at bounding box center [667, 290] width 129 height 36
type input "115"
click at [1056, 269] on div "My hourly rate starts at $ 115 /hr or above" at bounding box center [950, 278] width 694 height 60
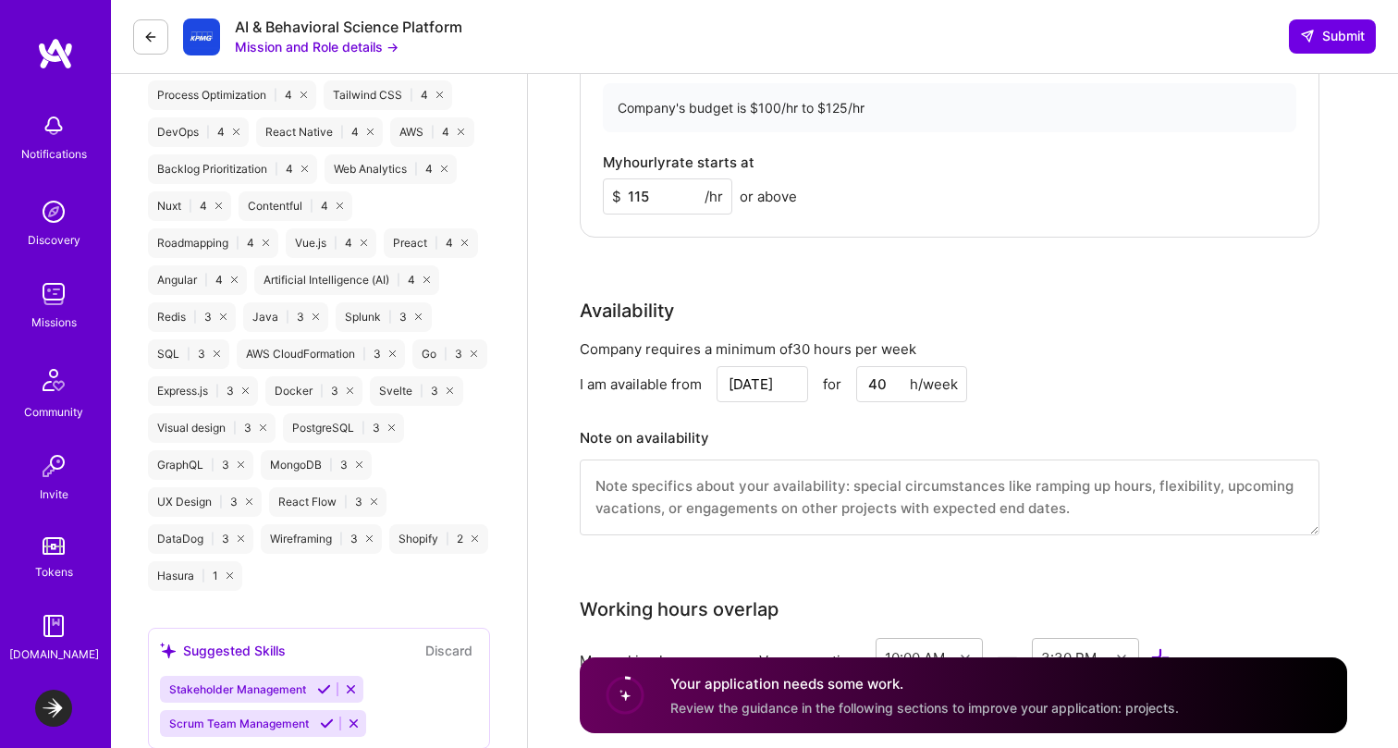
scroll to position [2097, 0]
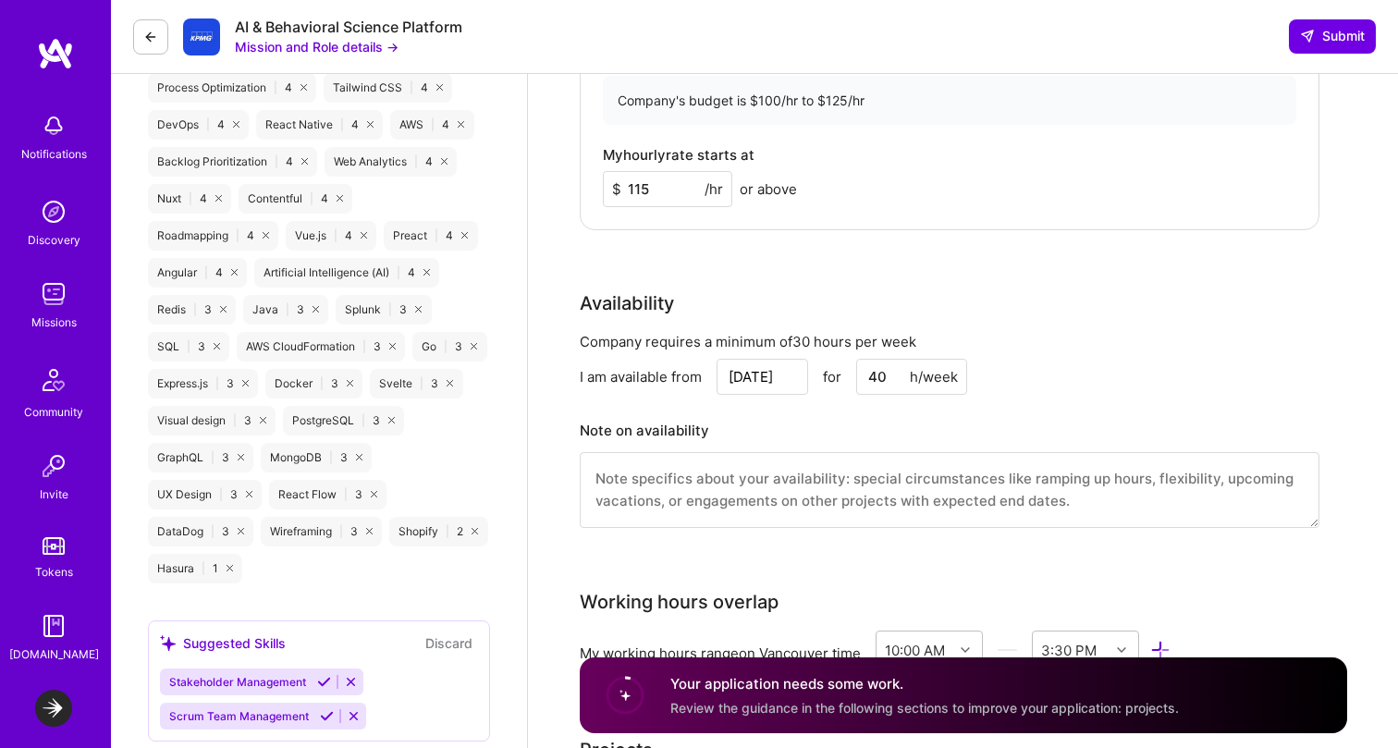
click at [770, 380] on input "[DATE]" at bounding box center [763, 377] width 92 height 36
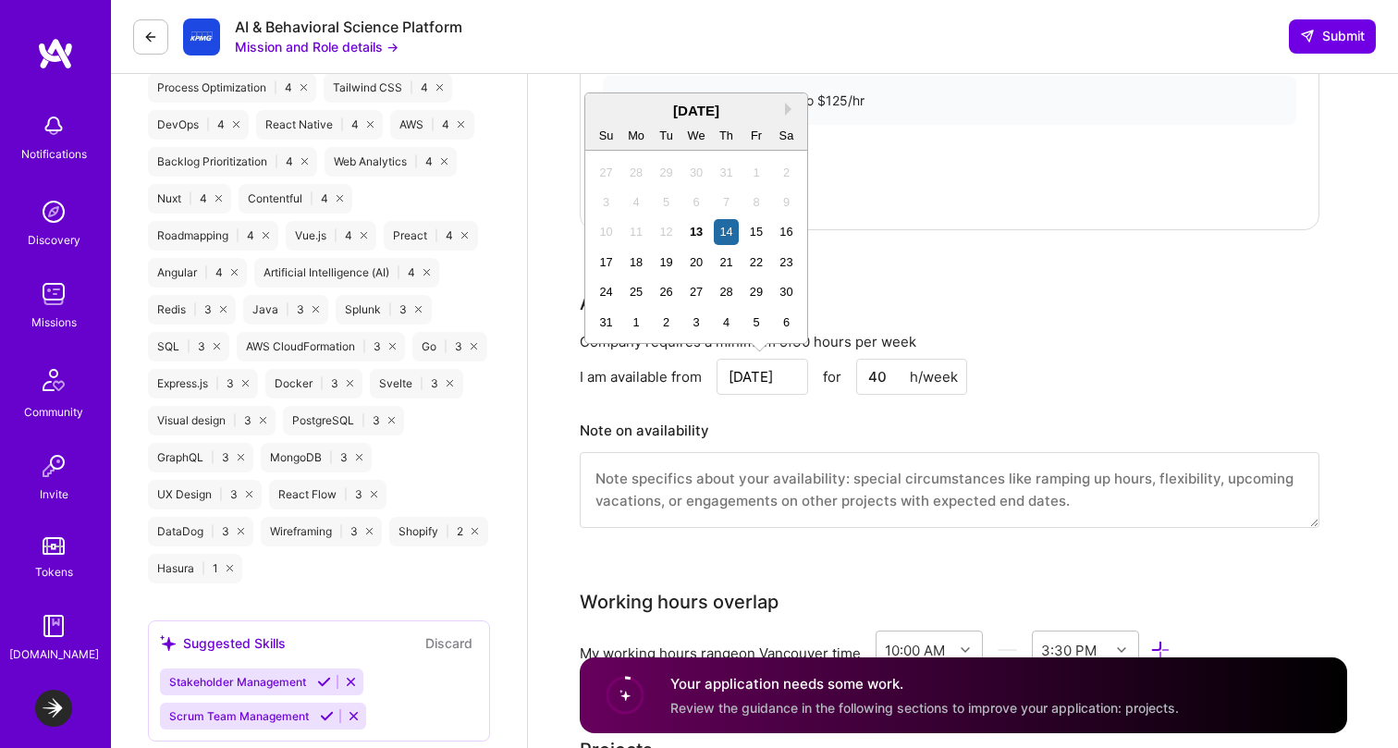
click at [784, 111] on div "[DATE]" at bounding box center [696, 110] width 222 height 19
click at [787, 111] on button "Next Month" at bounding box center [791, 109] width 13 height 13
click at [642, 171] on div "1" at bounding box center [636, 172] width 25 height 25
type input "[DATE]"
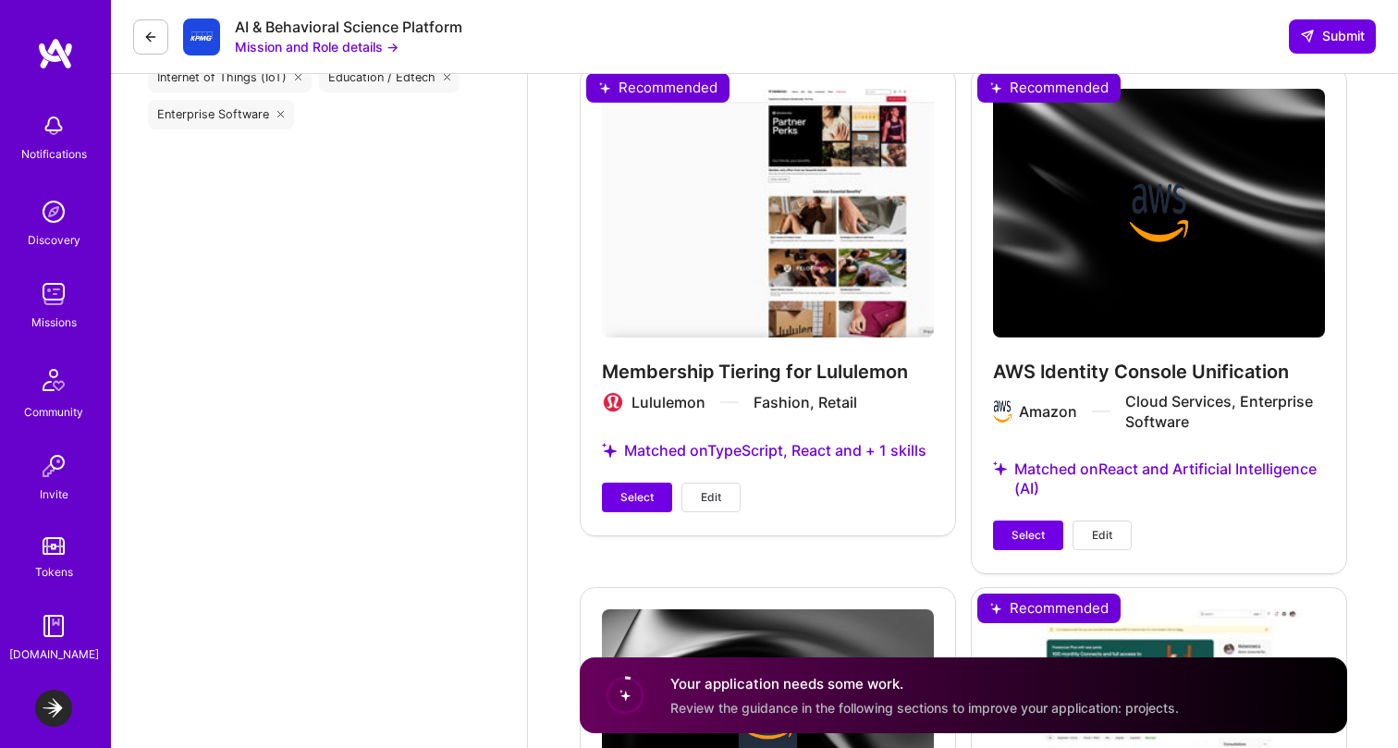
scroll to position [2940, 0]
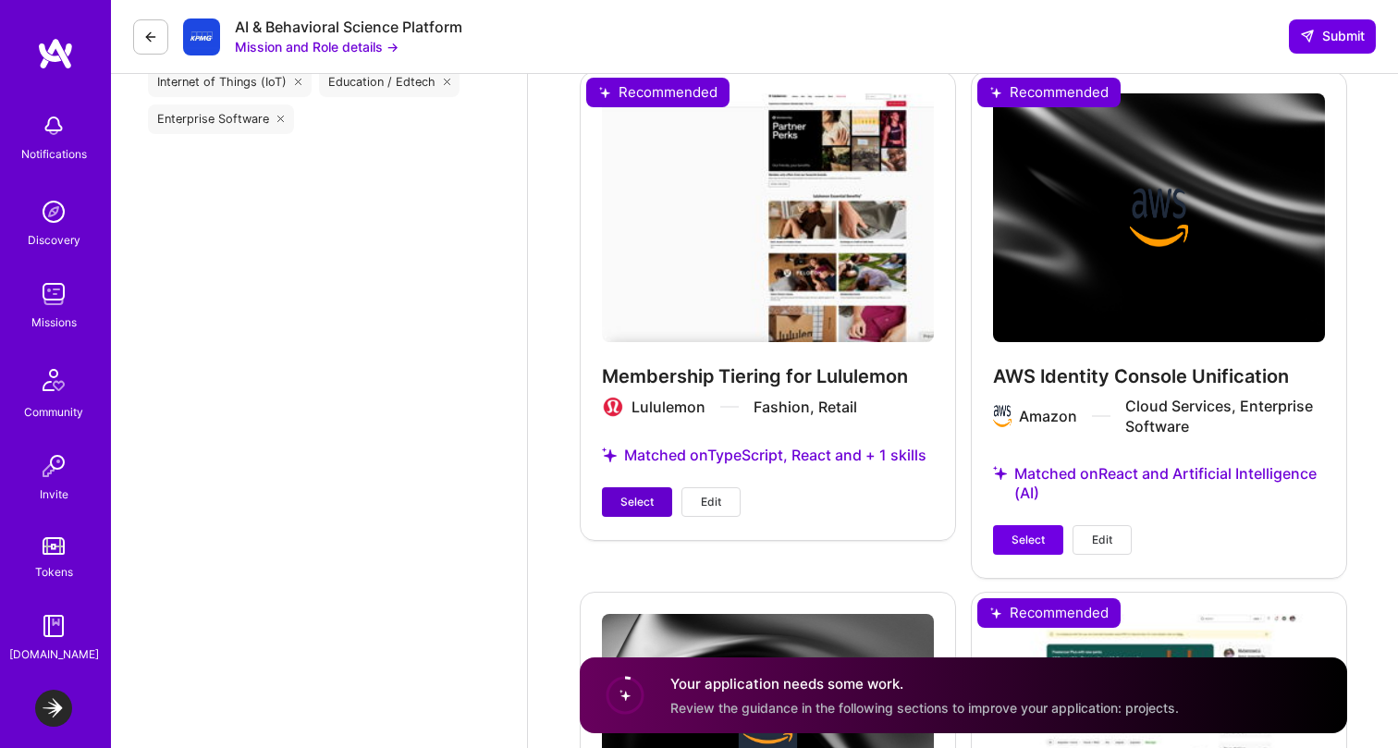
click at [635, 514] on button "Select" at bounding box center [637, 502] width 70 height 30
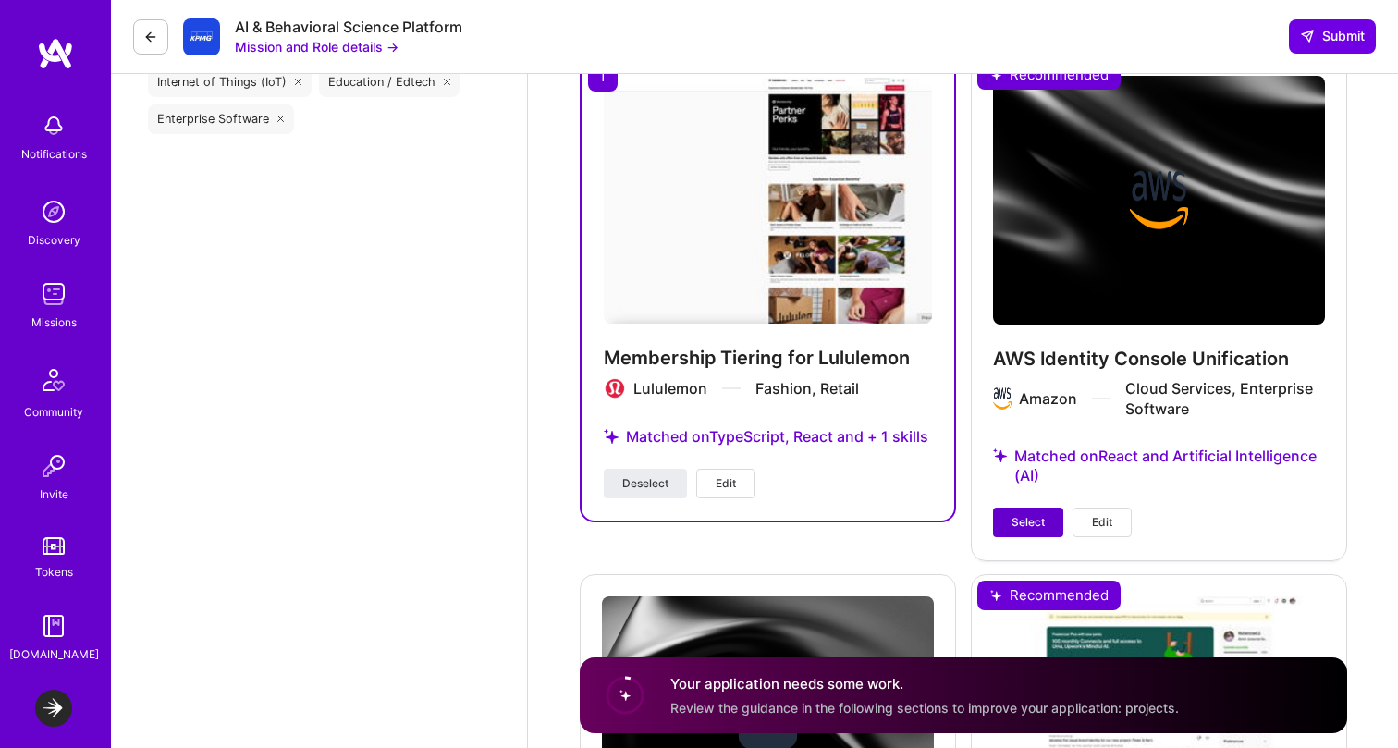
click at [1030, 526] on span "Select" at bounding box center [1028, 522] width 33 height 17
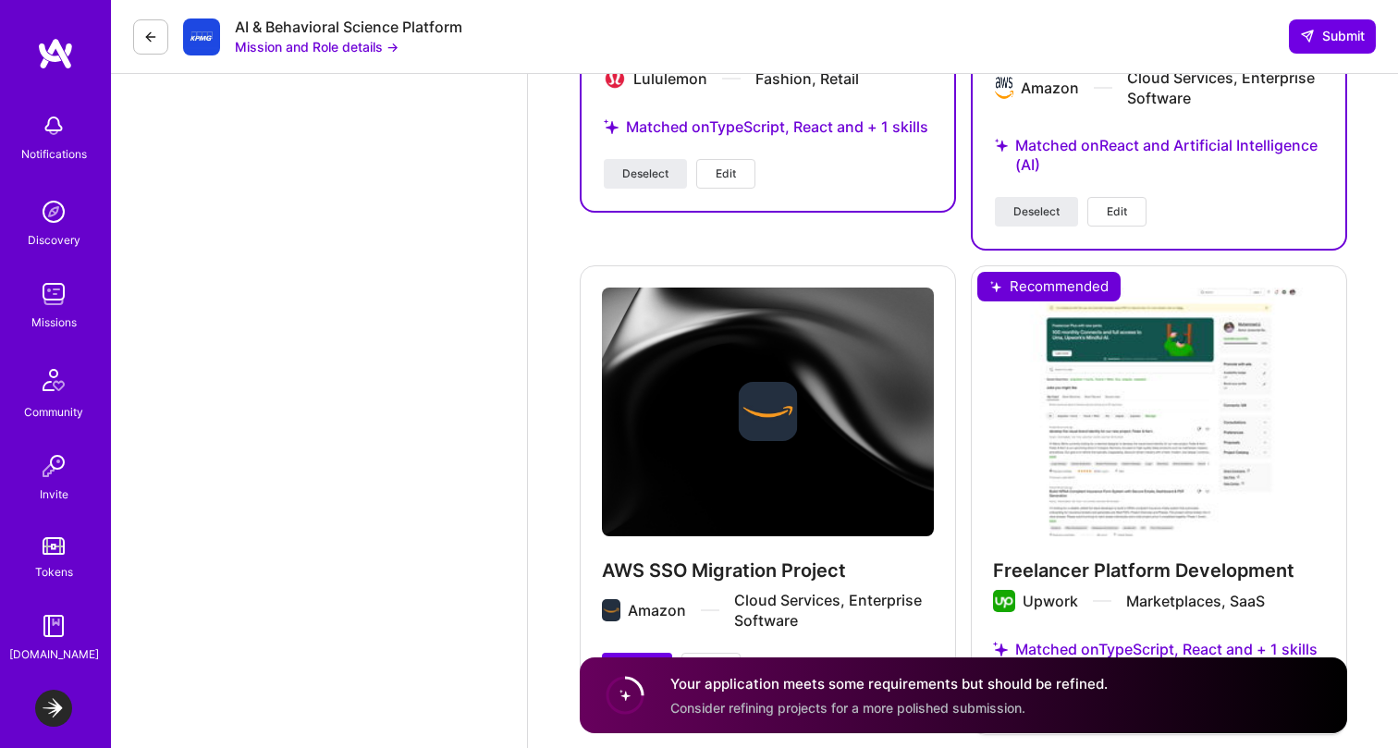
scroll to position [3385, 0]
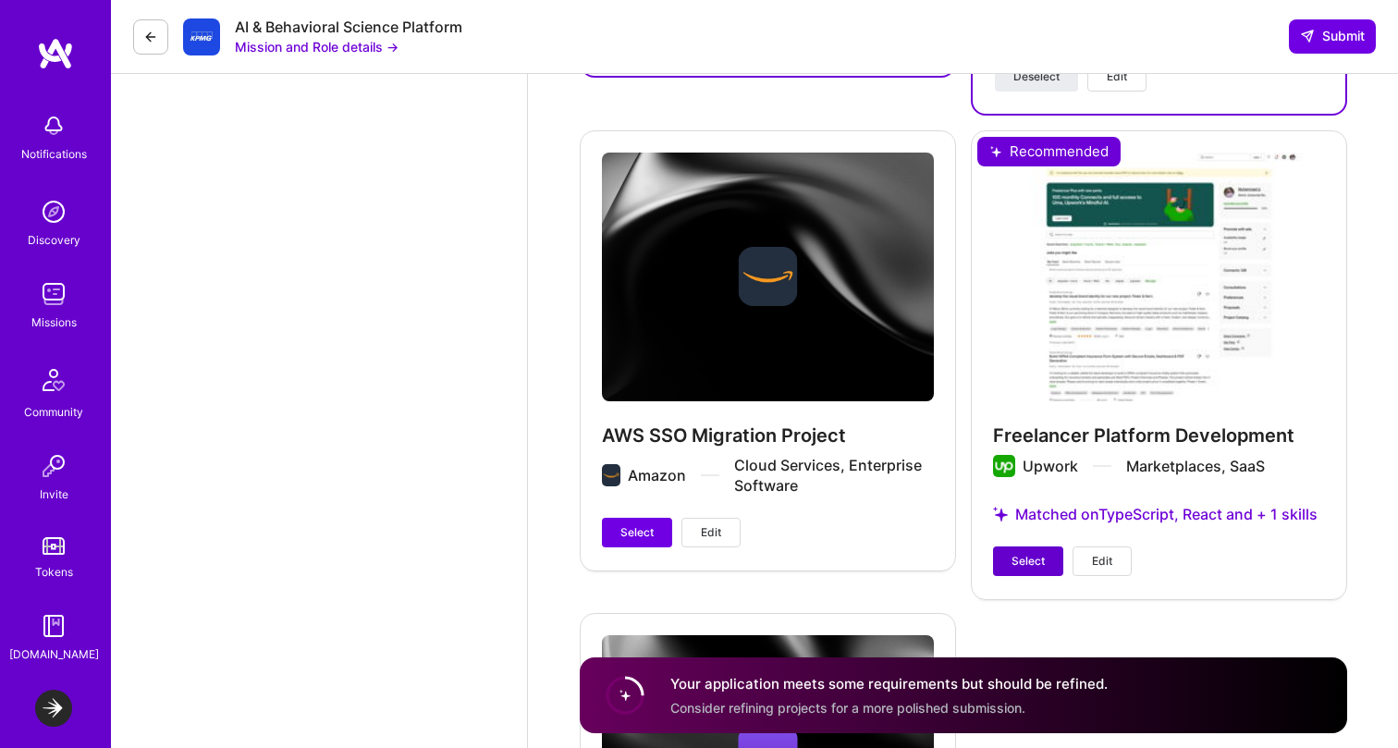
click at [1021, 557] on span "Select" at bounding box center [1028, 561] width 33 height 17
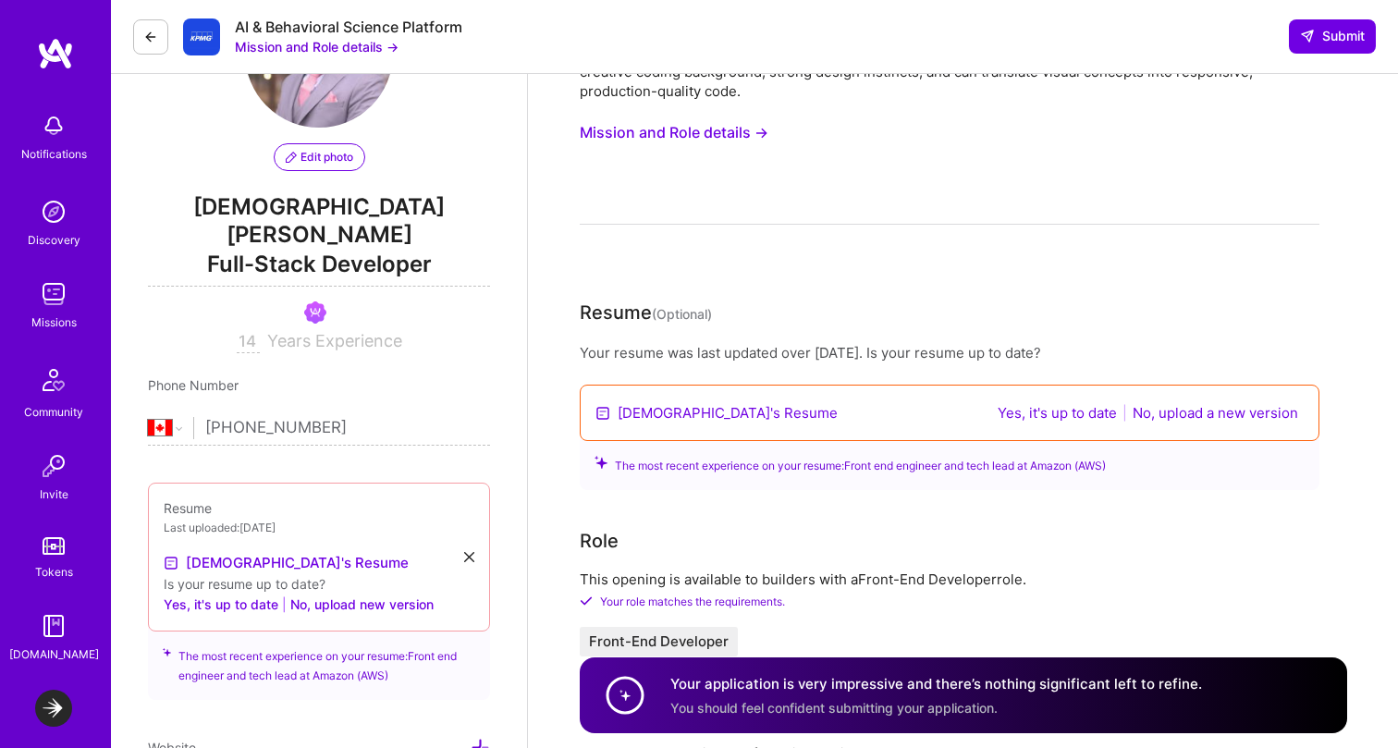
scroll to position [118, 0]
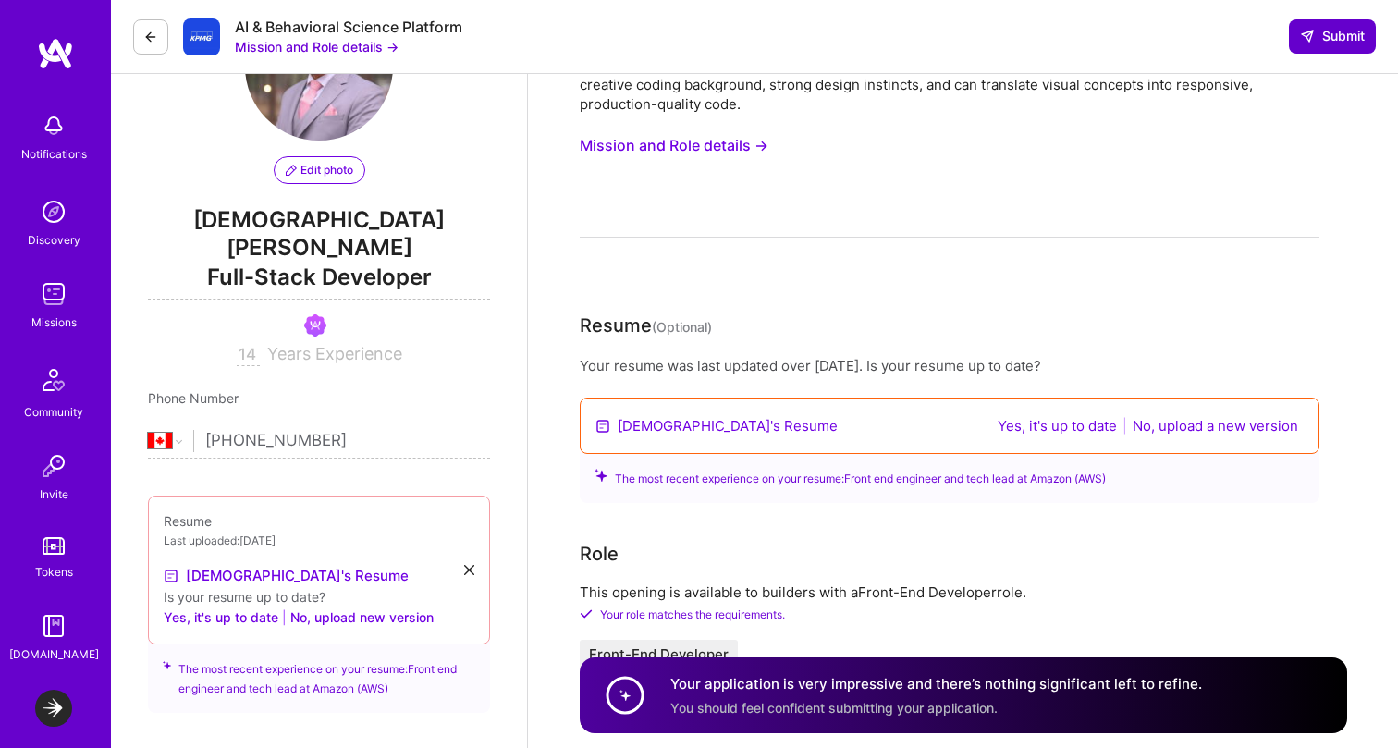
click at [1327, 37] on span "Submit" at bounding box center [1332, 36] width 65 height 18
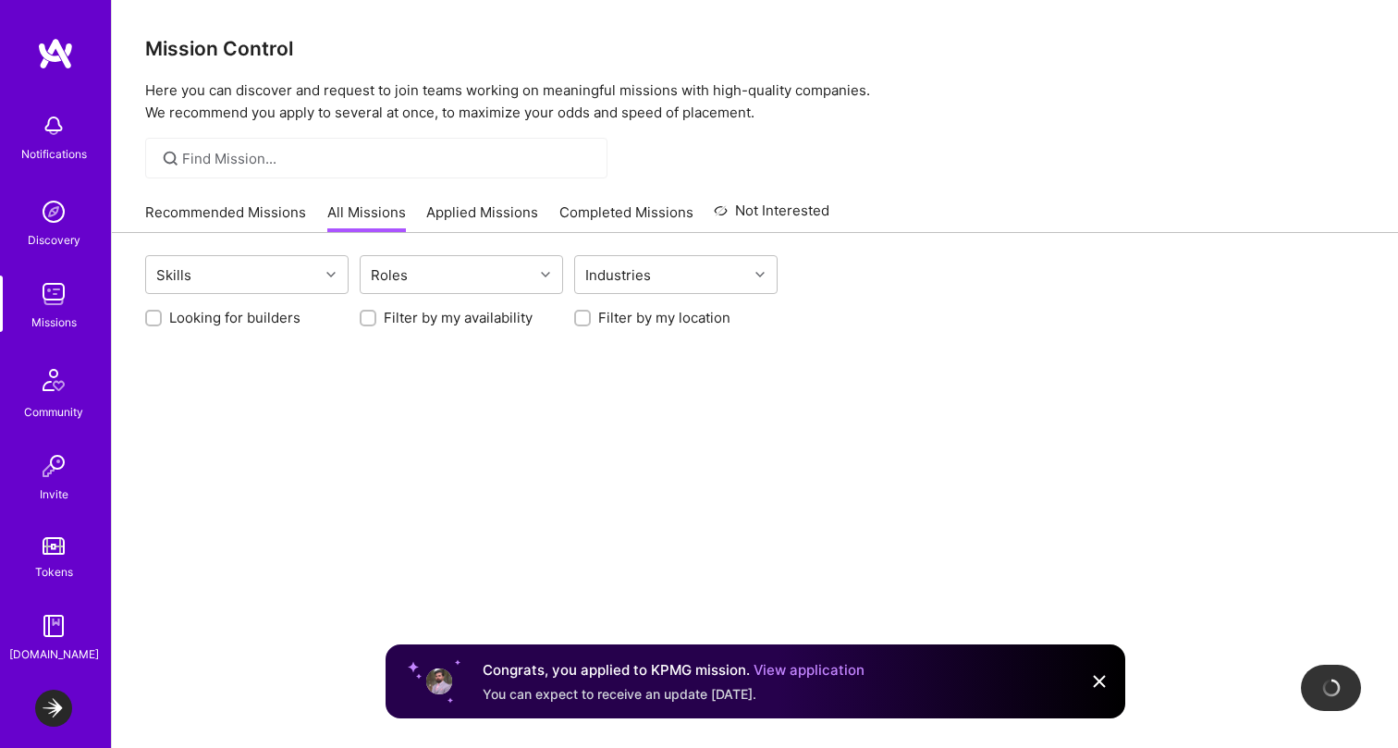
scroll to position [157, 0]
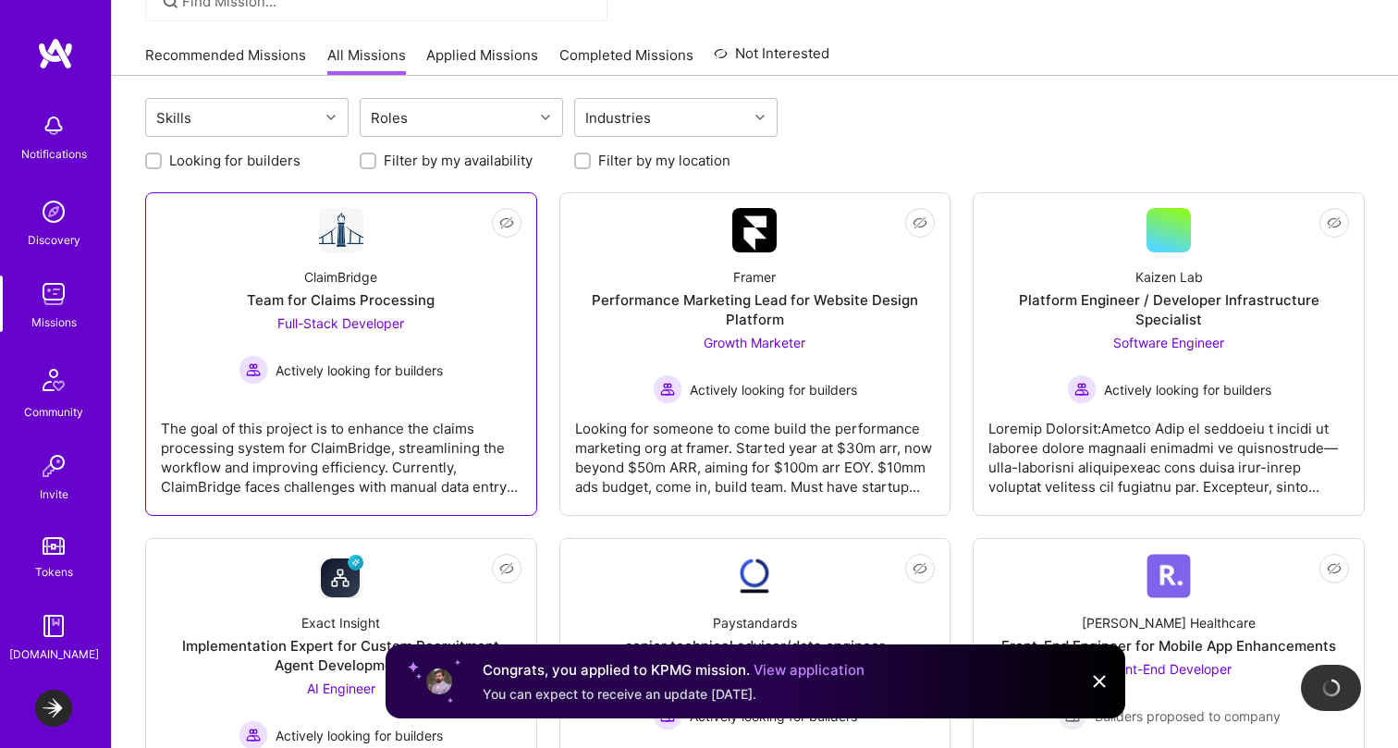
click at [424, 366] on span "Actively looking for builders" at bounding box center [359, 370] width 167 height 19
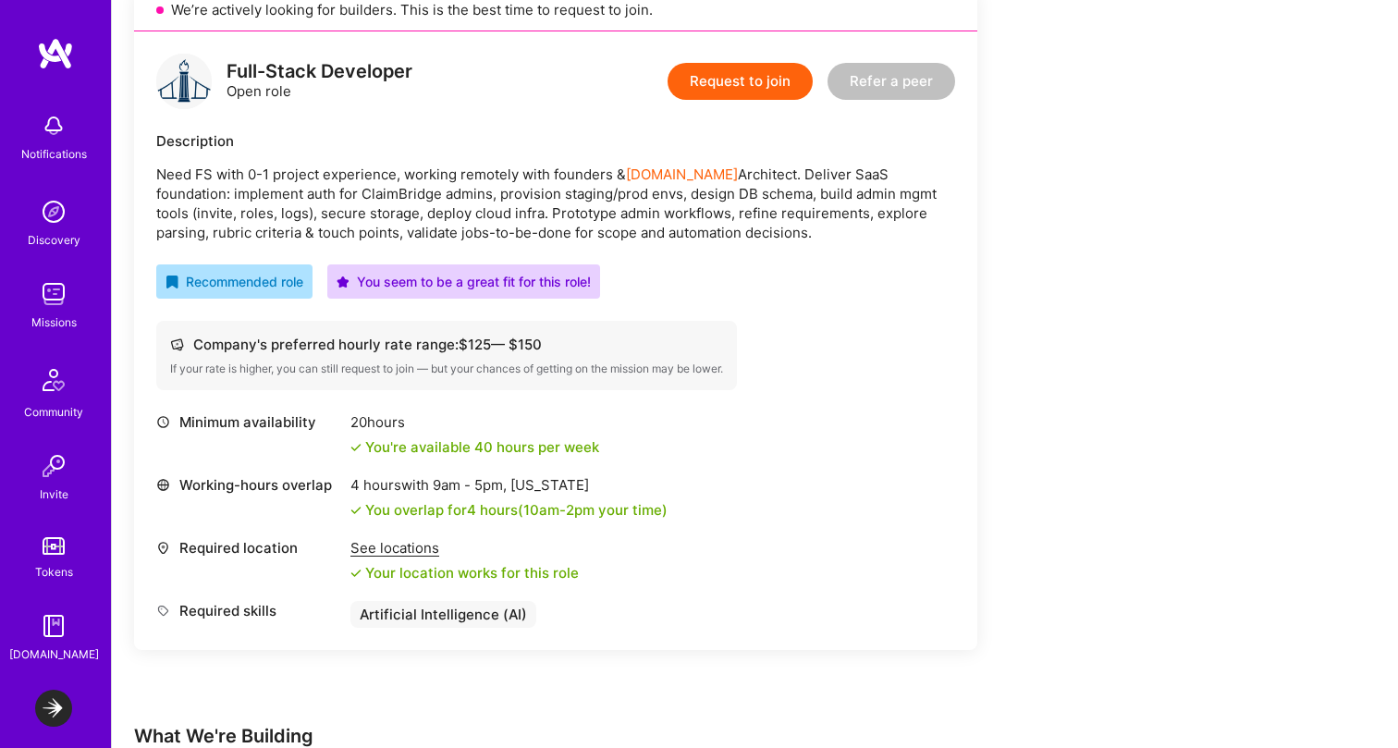
scroll to position [431, 0]
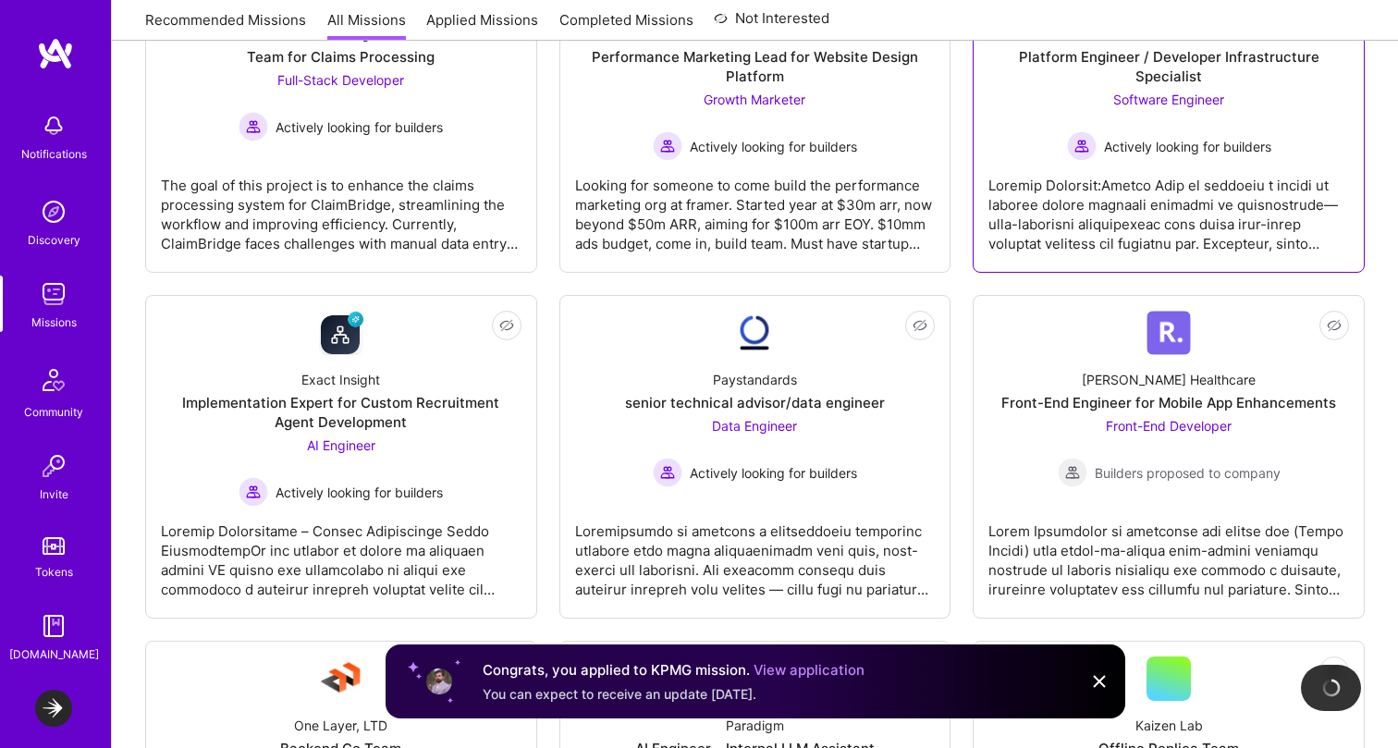
scroll to position [477, 0]
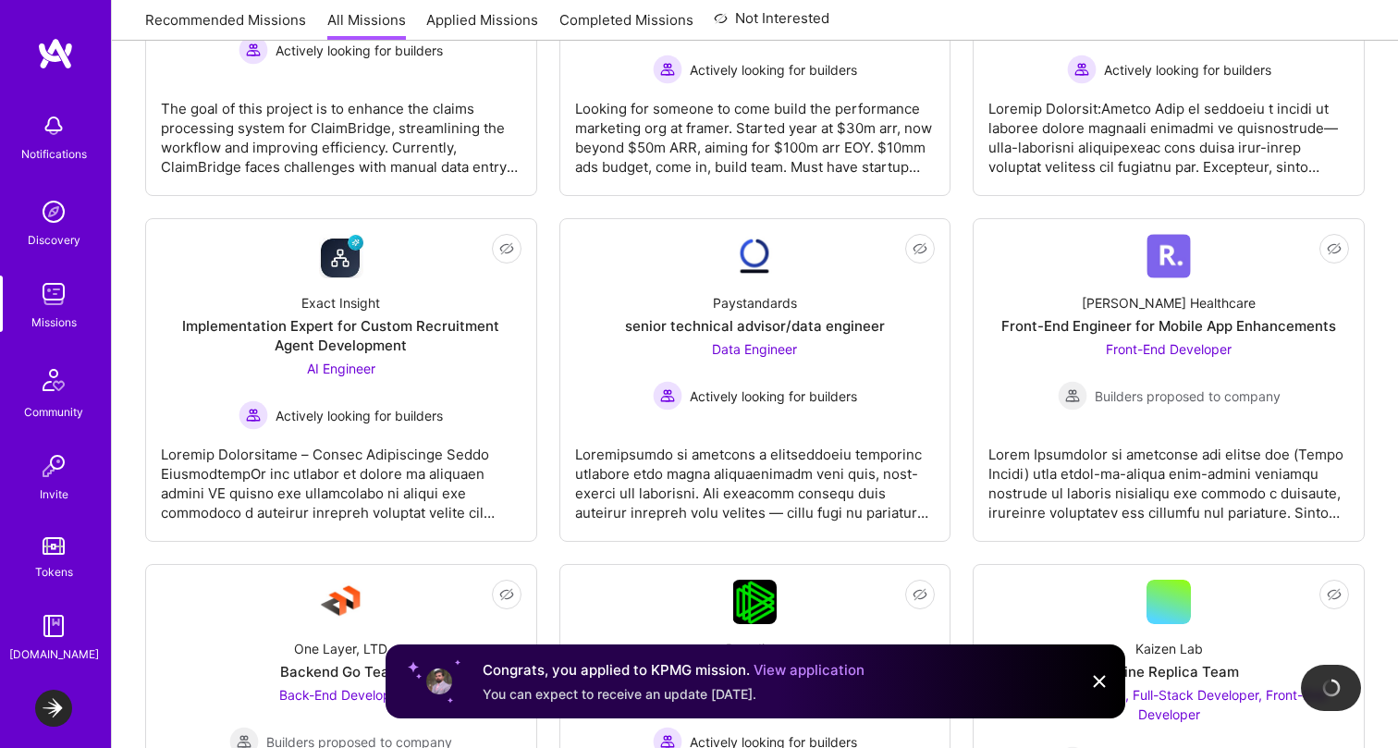
click at [802, 665] on link "View application" at bounding box center [809, 670] width 111 height 18
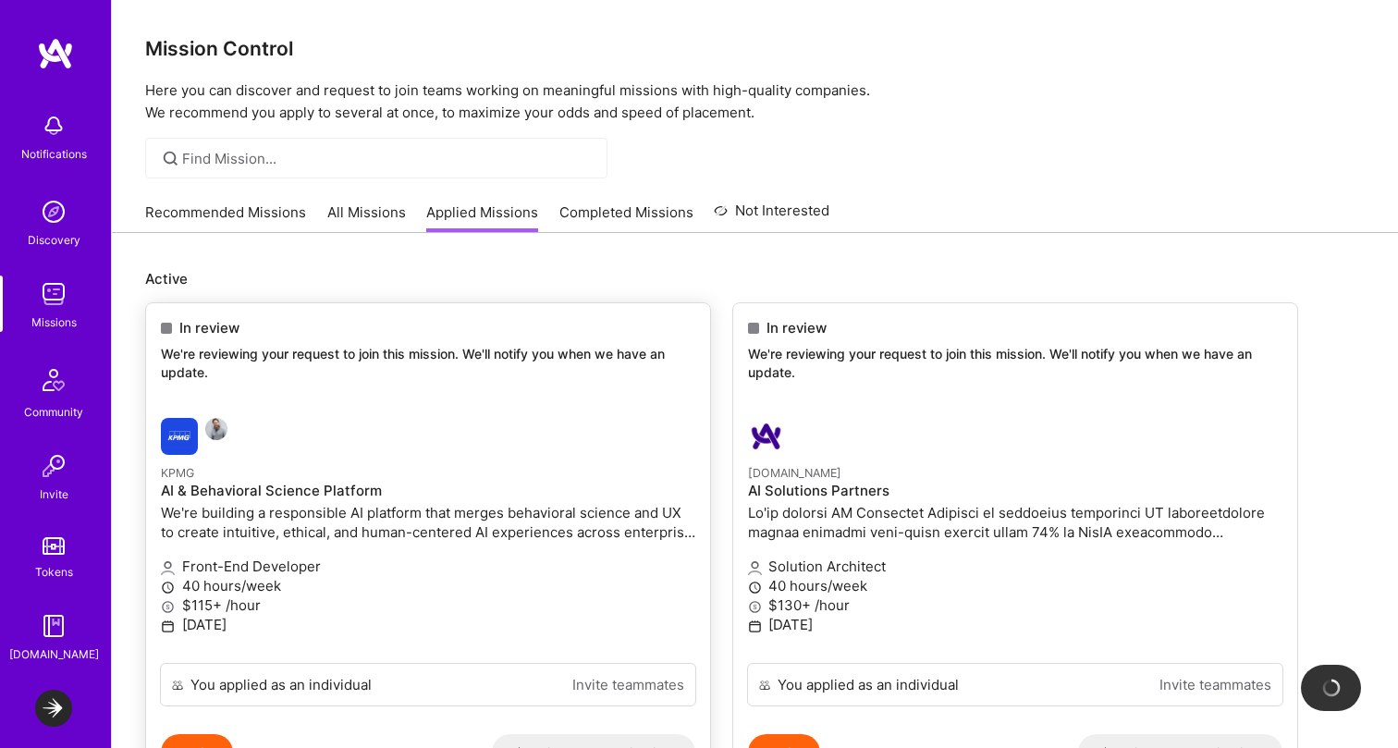
click at [469, 486] on h4 "AI & Behavioral Science Platform" at bounding box center [428, 491] width 535 height 17
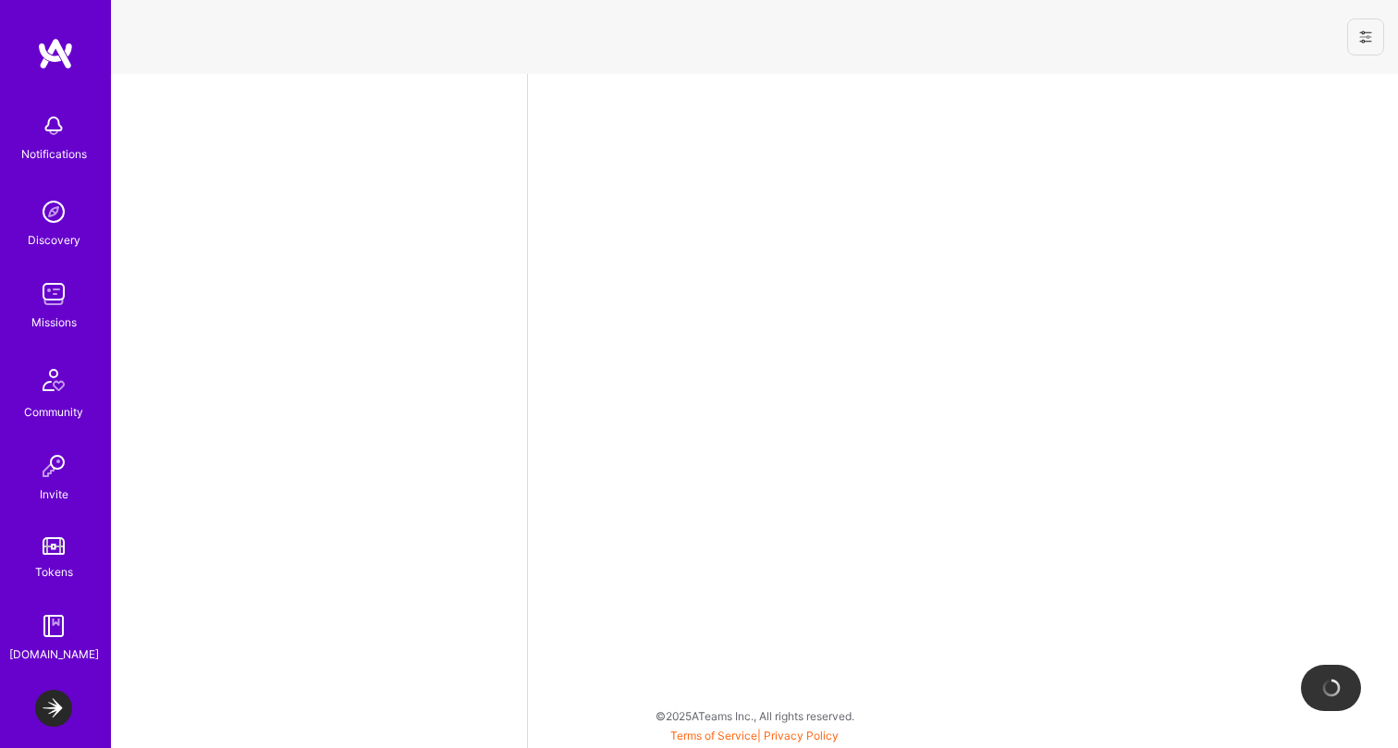
select select "CA"
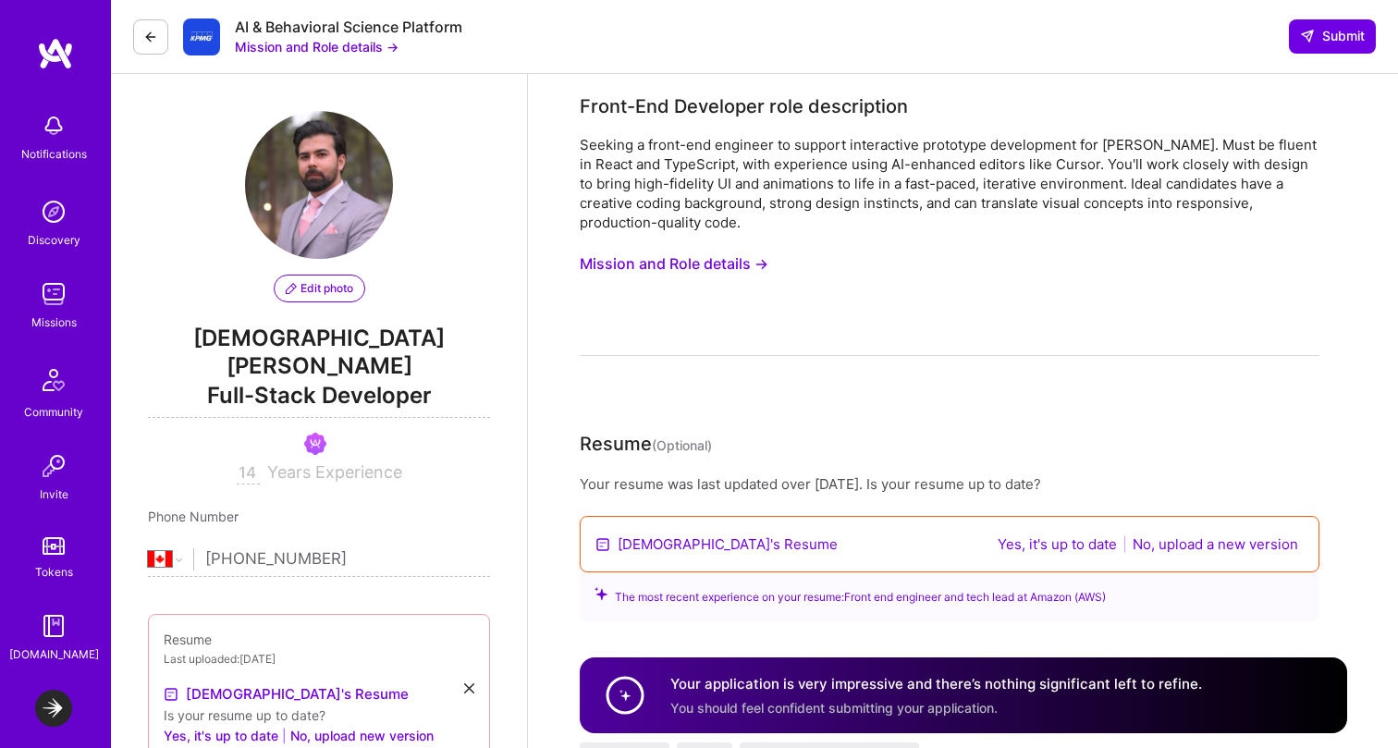
click at [147, 43] on icon at bounding box center [150, 37] width 15 height 15
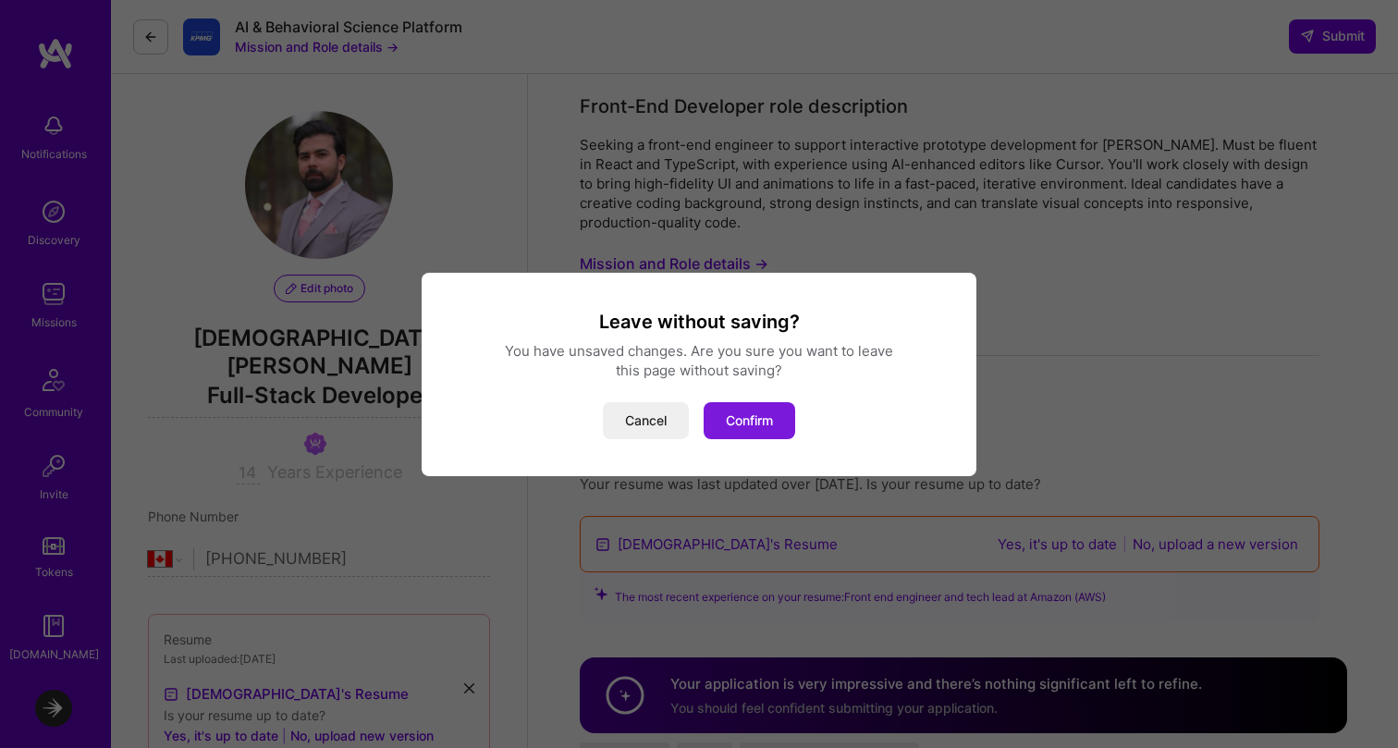
click at [747, 427] on button "Confirm" at bounding box center [750, 420] width 92 height 37
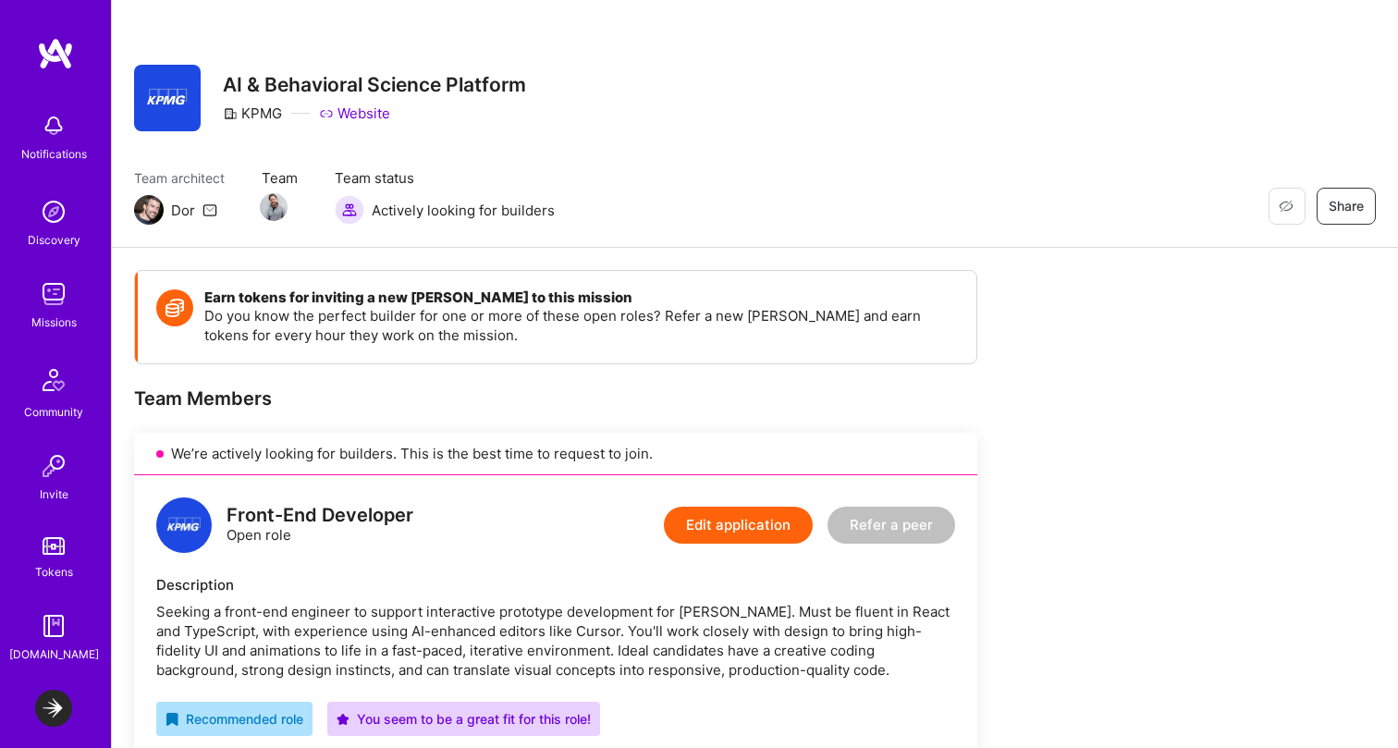
click at [49, 206] on img at bounding box center [53, 211] width 37 height 37
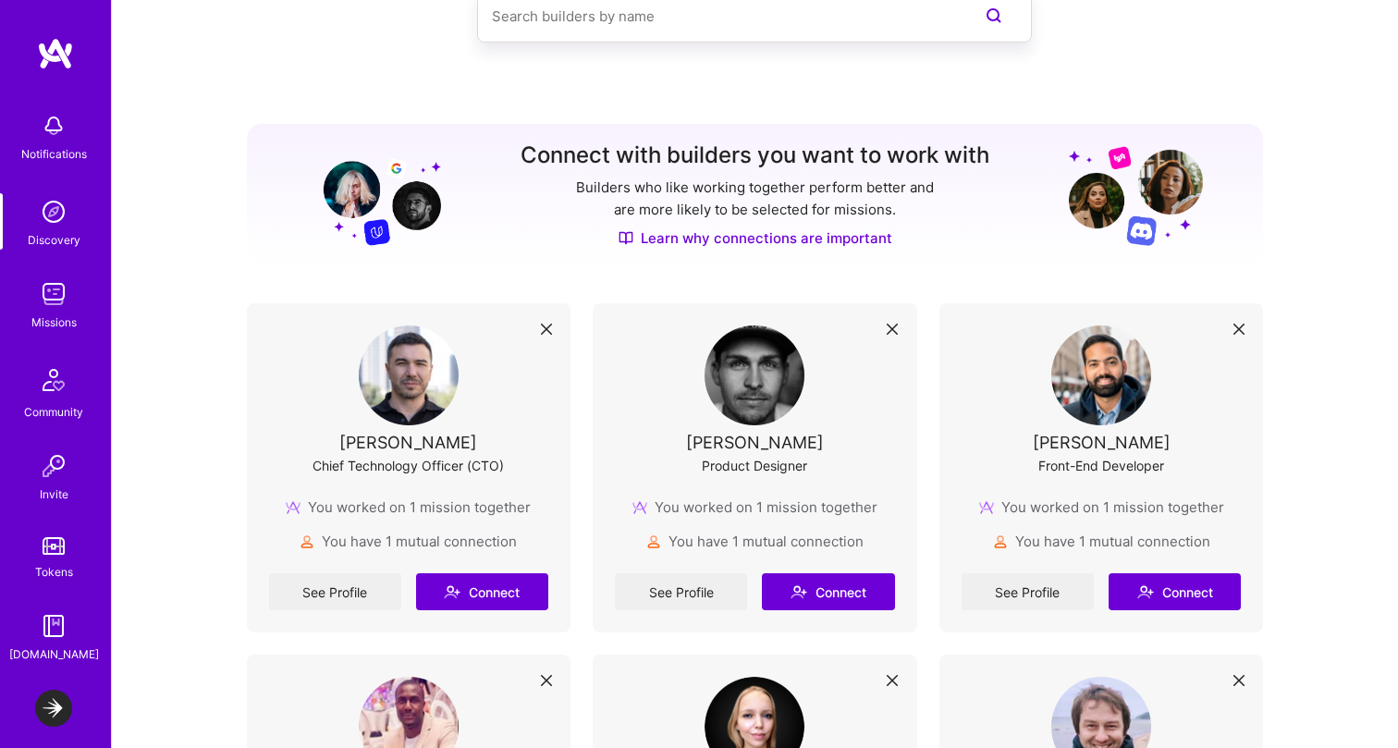
scroll to position [129, 0]
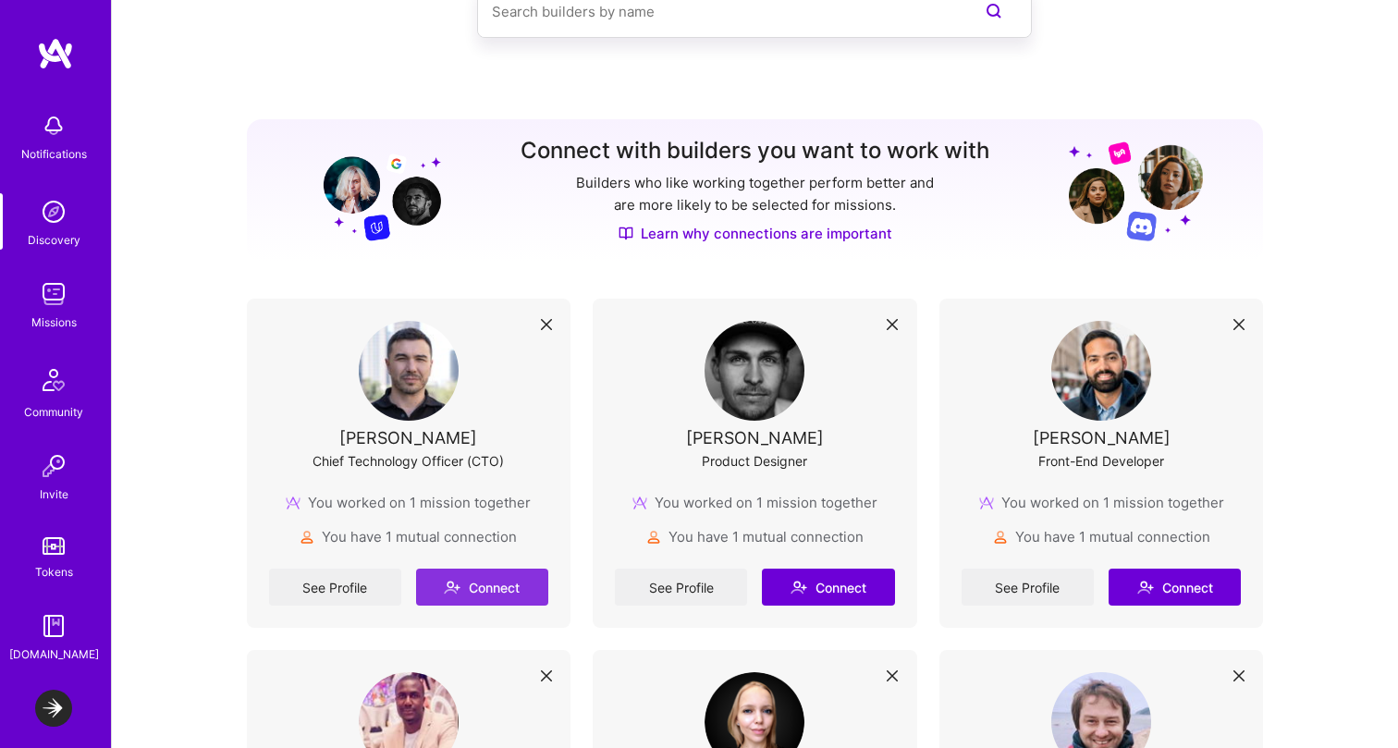
click at [501, 586] on button "Connect" at bounding box center [482, 587] width 132 height 37
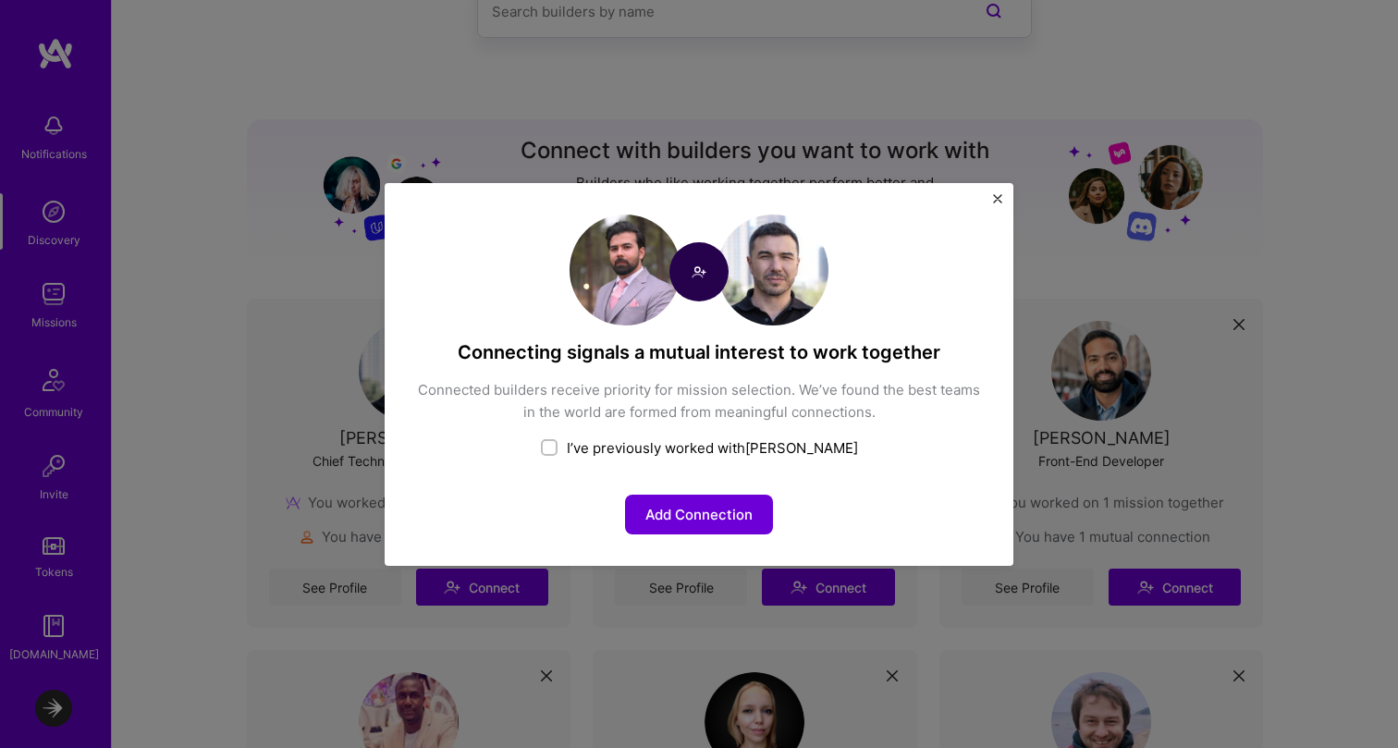
click at [688, 440] on div "I’ve previously worked with [PERSON_NAME]" at bounding box center [699, 447] width 566 height 19
checkbox input "true"
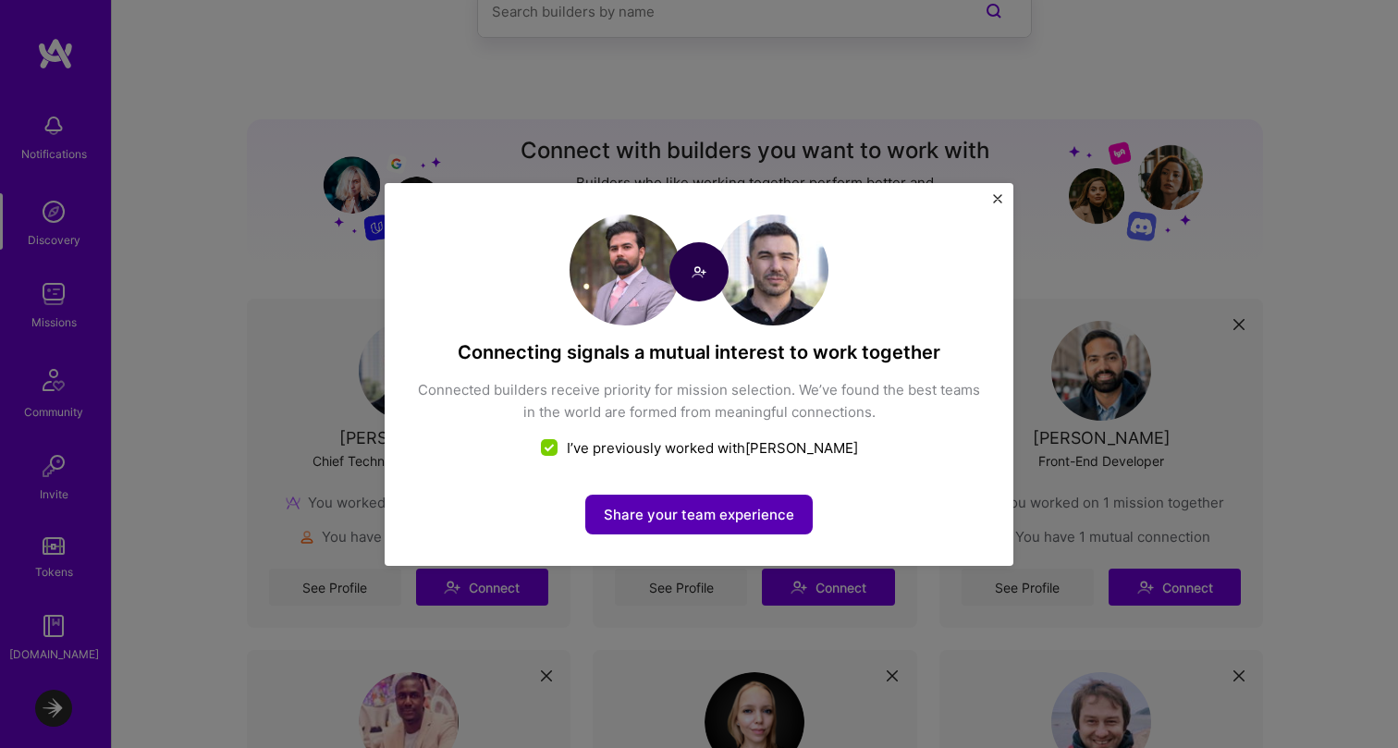
click at [666, 510] on button "Share your team experience" at bounding box center [699, 515] width 228 height 40
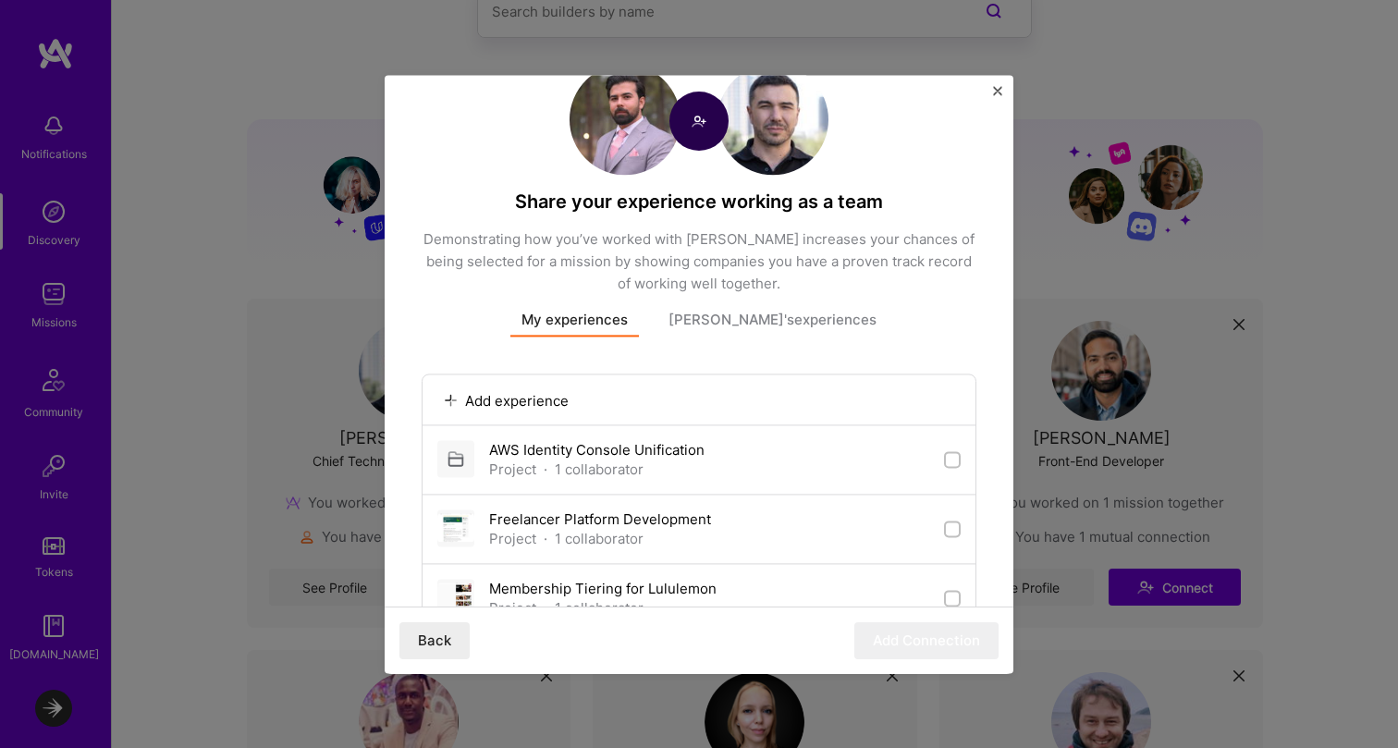
scroll to position [0, 0]
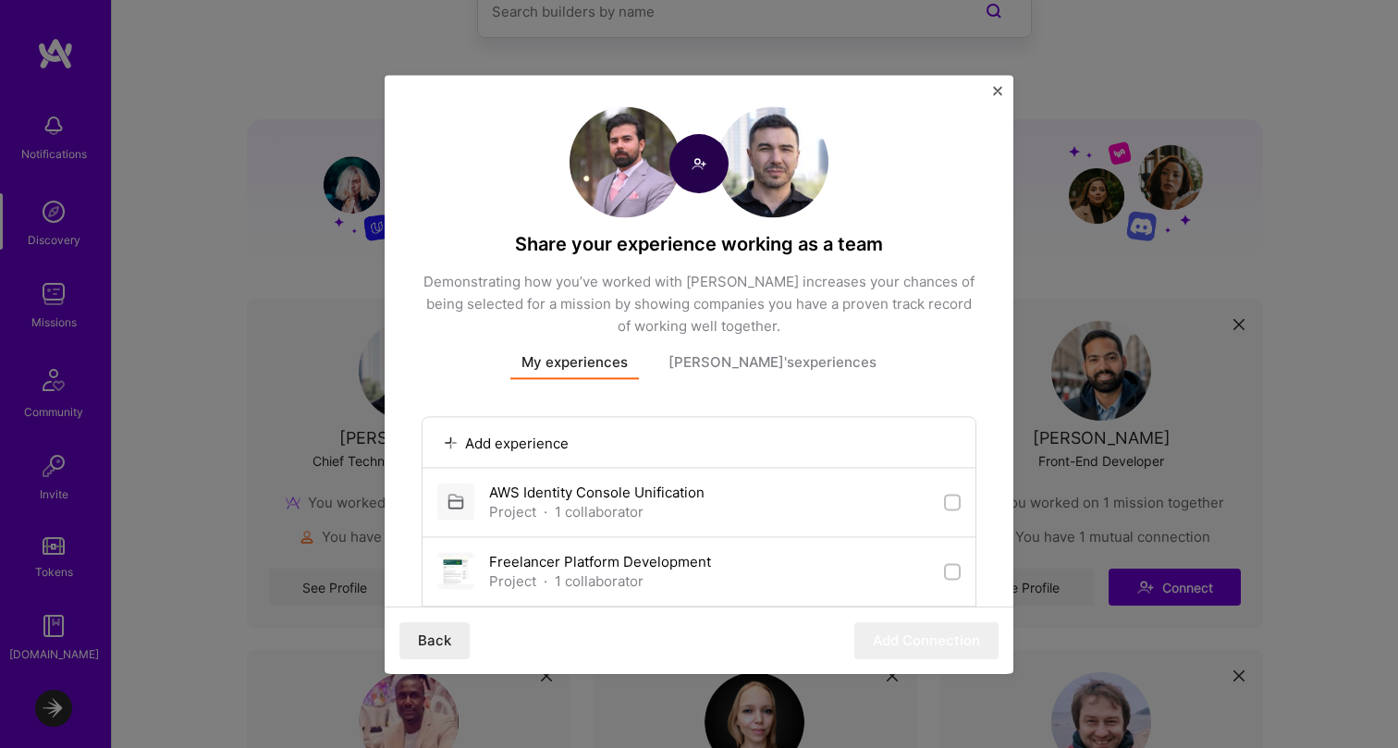
click at [996, 92] on img "Close" at bounding box center [997, 90] width 9 height 9
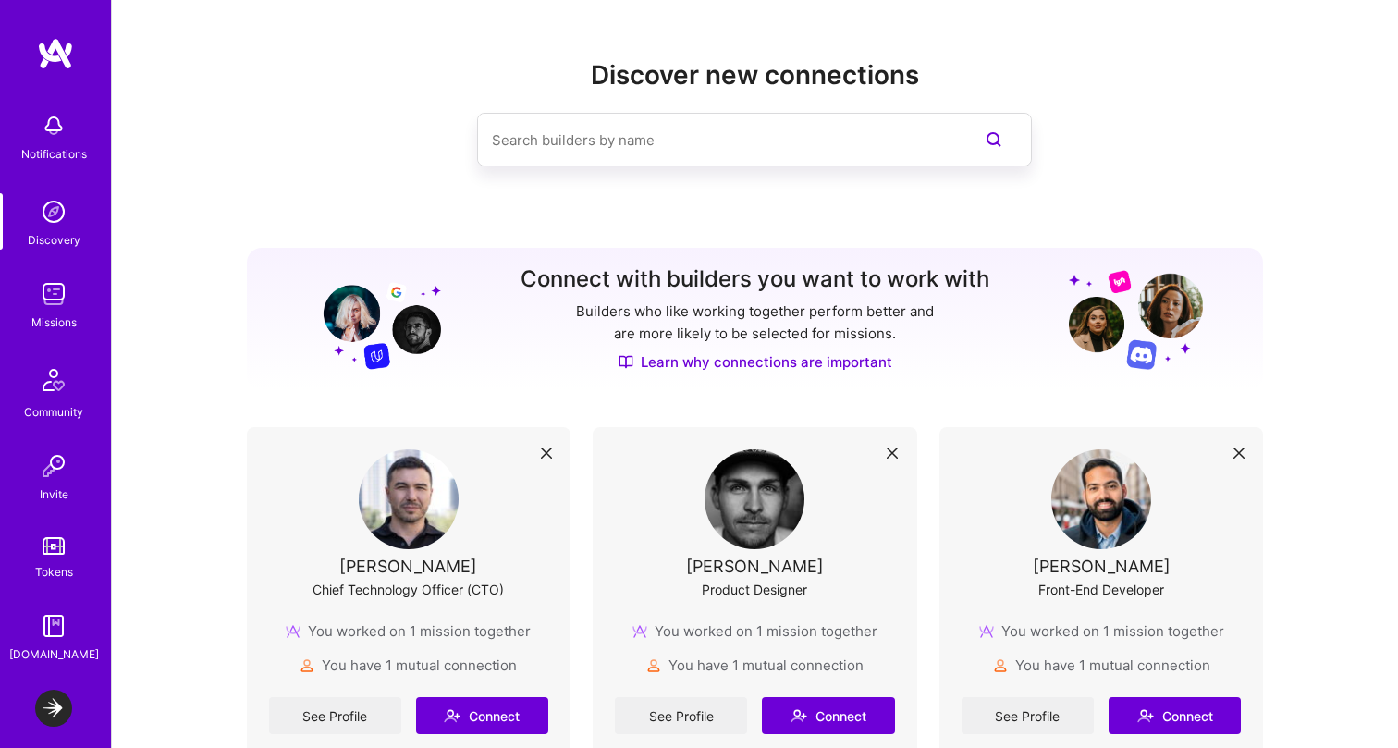
click at [55, 295] on img at bounding box center [53, 294] width 37 height 37
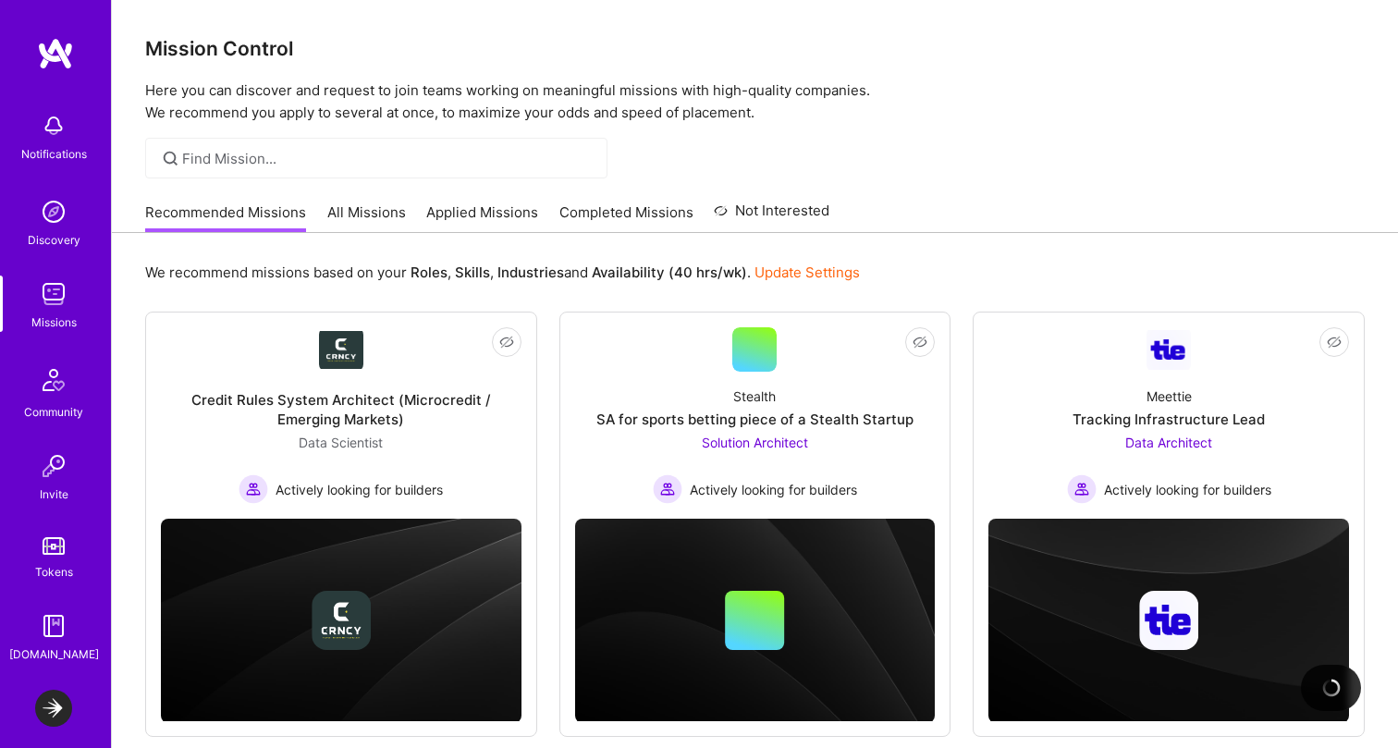
click at [80, 401] on link "Community" at bounding box center [53, 390] width 115 height 64
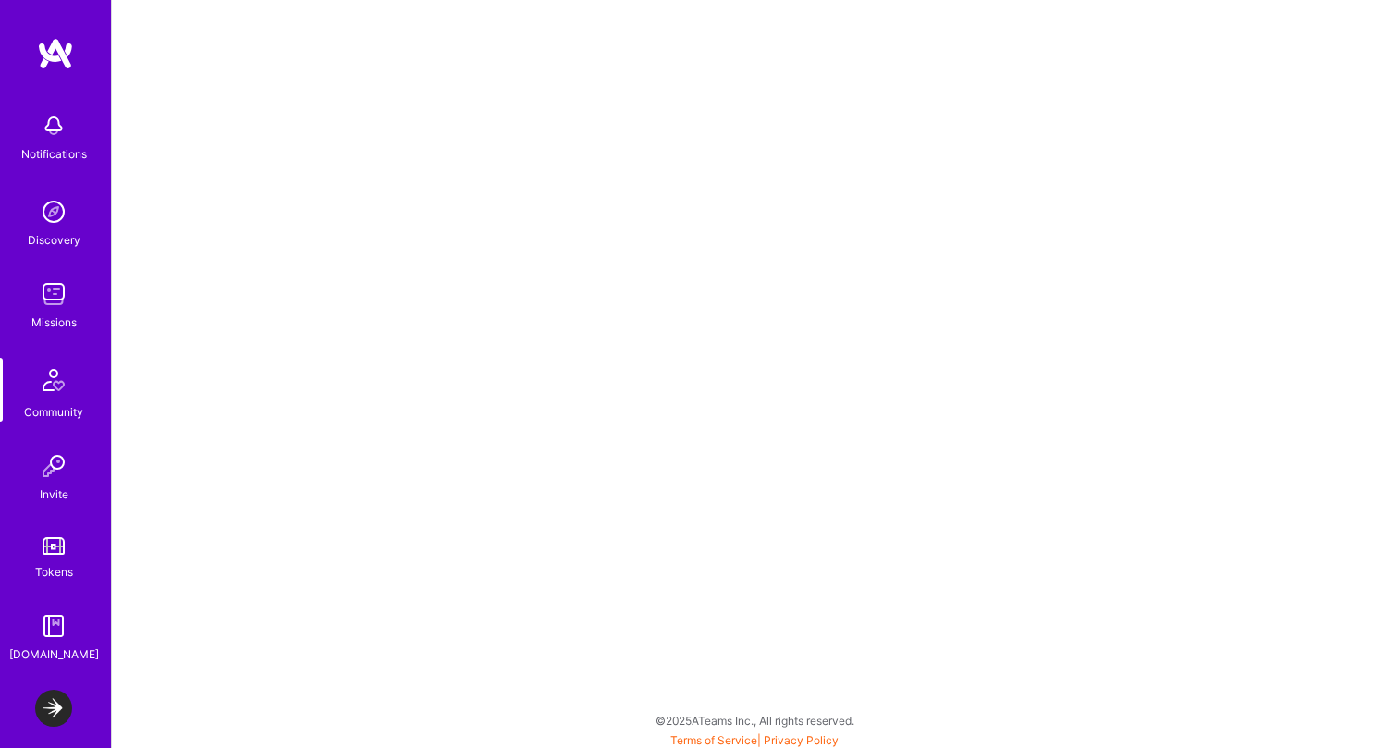
click at [54, 162] on div "Notifications" at bounding box center [54, 153] width 66 height 19
click at [46, 242] on div "Discovery" at bounding box center [54, 239] width 53 height 19
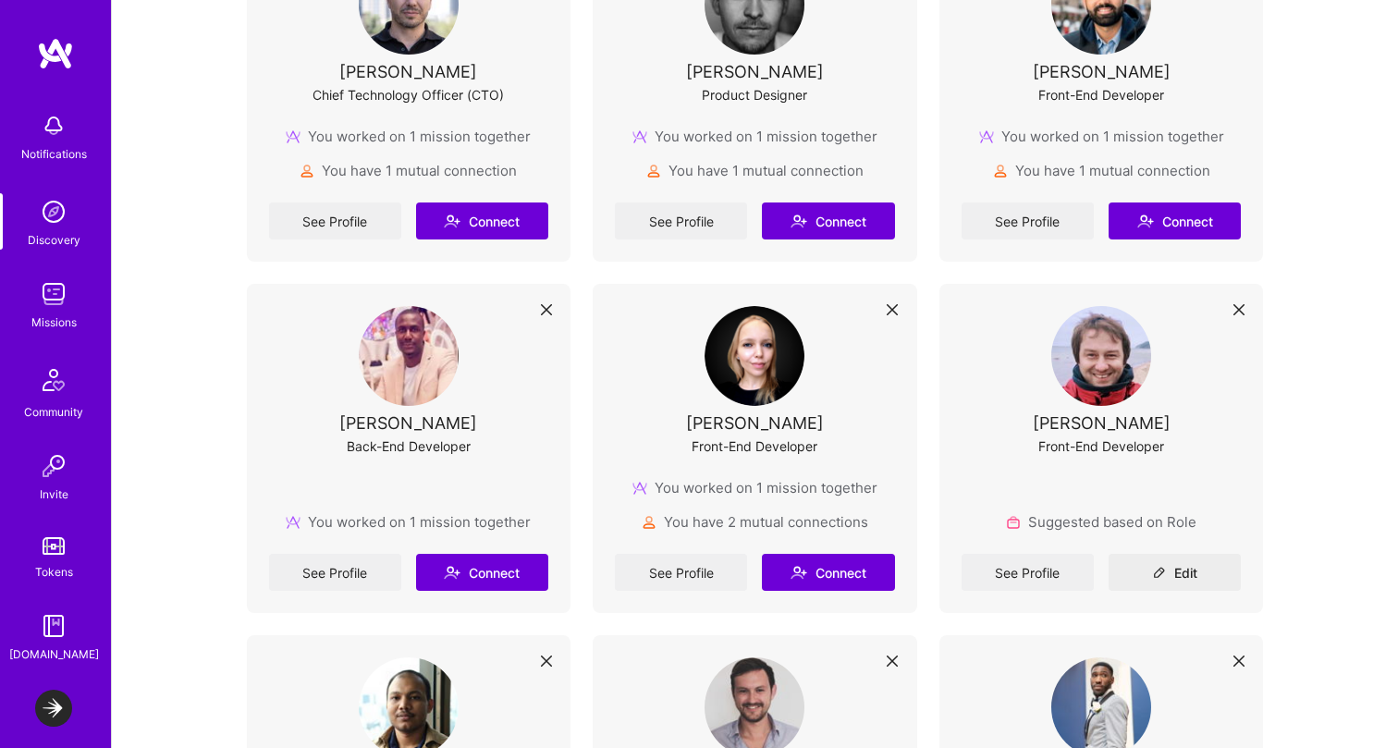
scroll to position [570, 0]
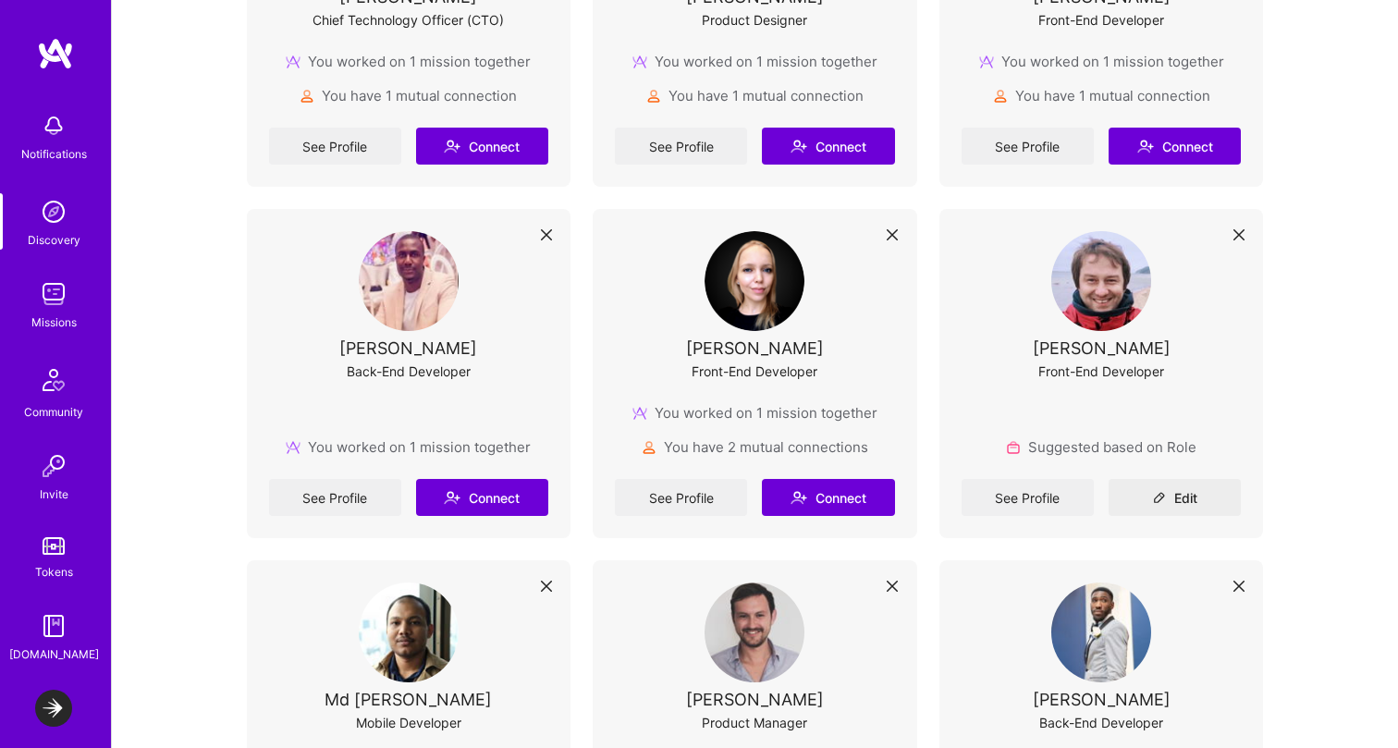
click at [61, 703] on img at bounding box center [53, 708] width 37 height 37
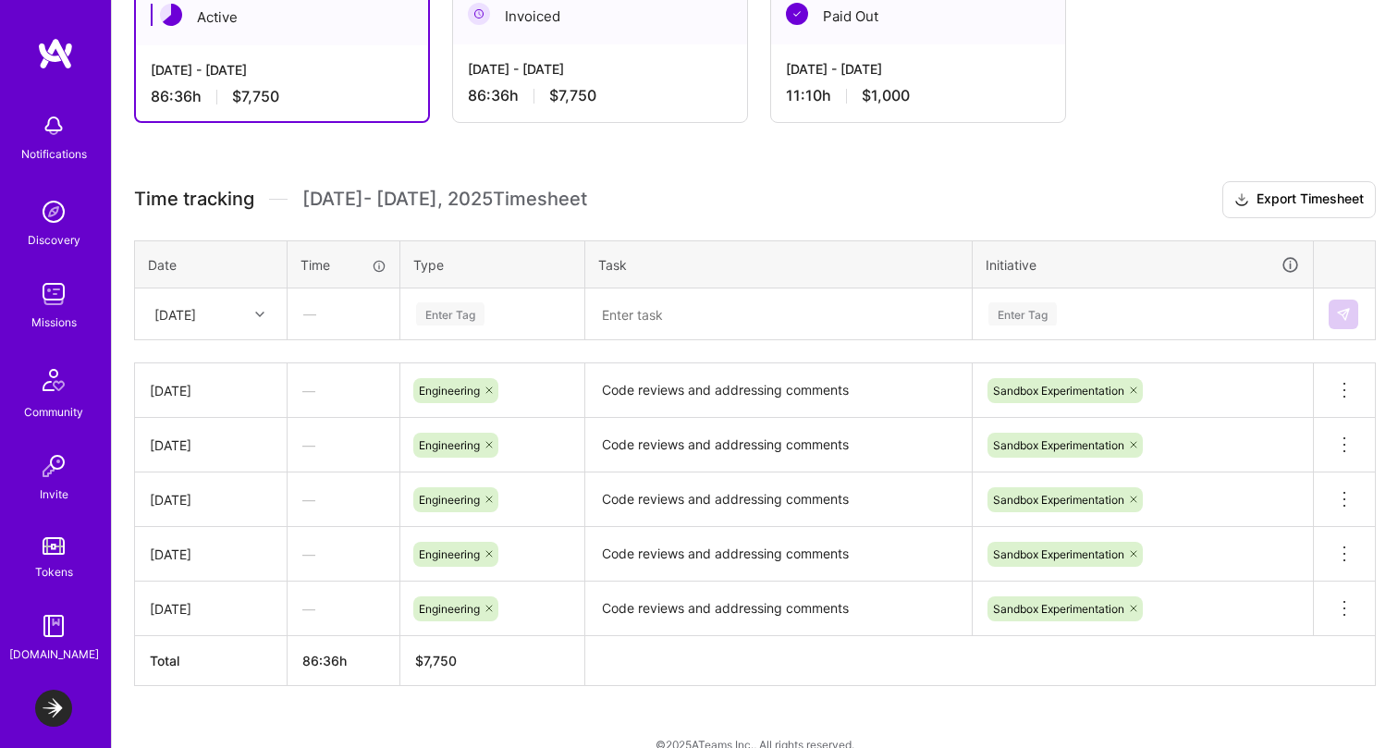
scroll to position [385, 0]
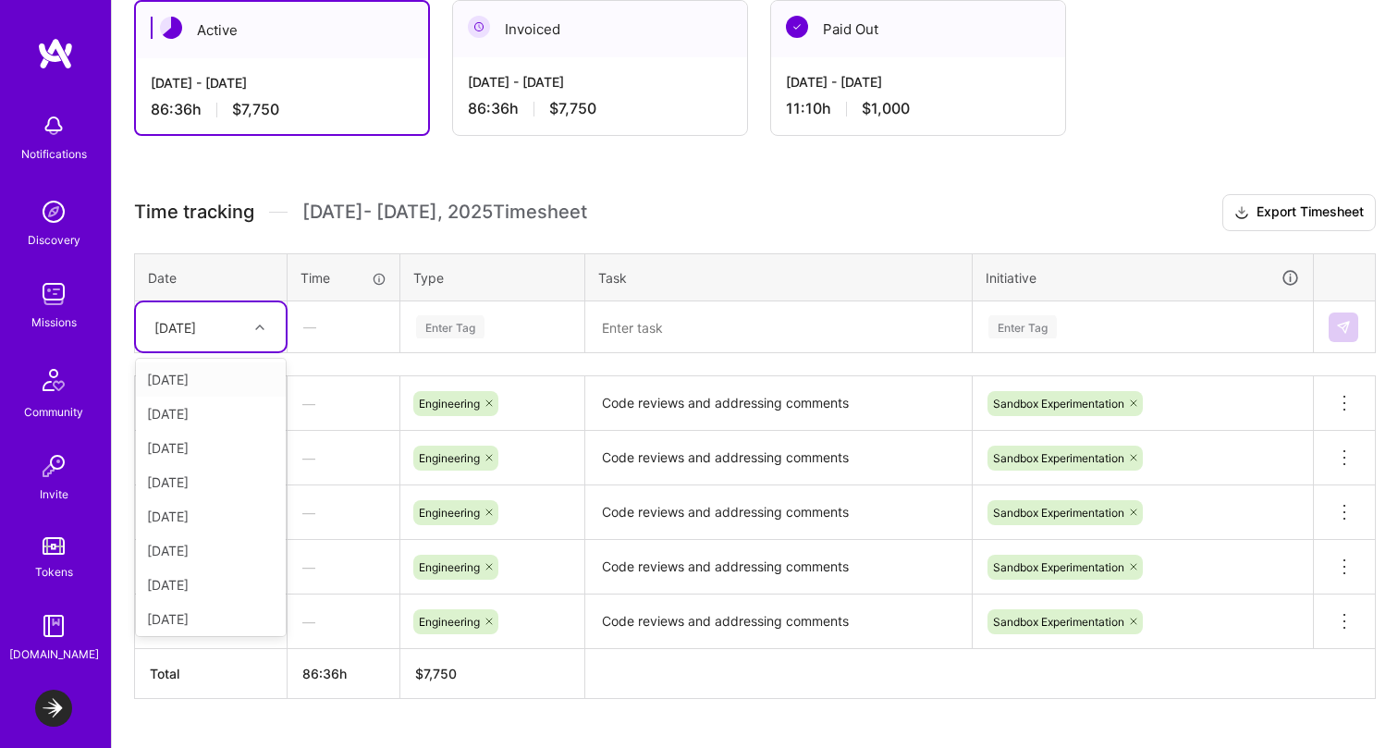
click at [196, 317] on div "[DATE]" at bounding box center [175, 326] width 42 height 19
click at [182, 587] on div "[DATE]" at bounding box center [211, 585] width 150 height 34
click at [248, 343] on div "[DATE]" at bounding box center [211, 326] width 150 height 49
click at [347, 382] on div "—" at bounding box center [344, 403] width 112 height 49
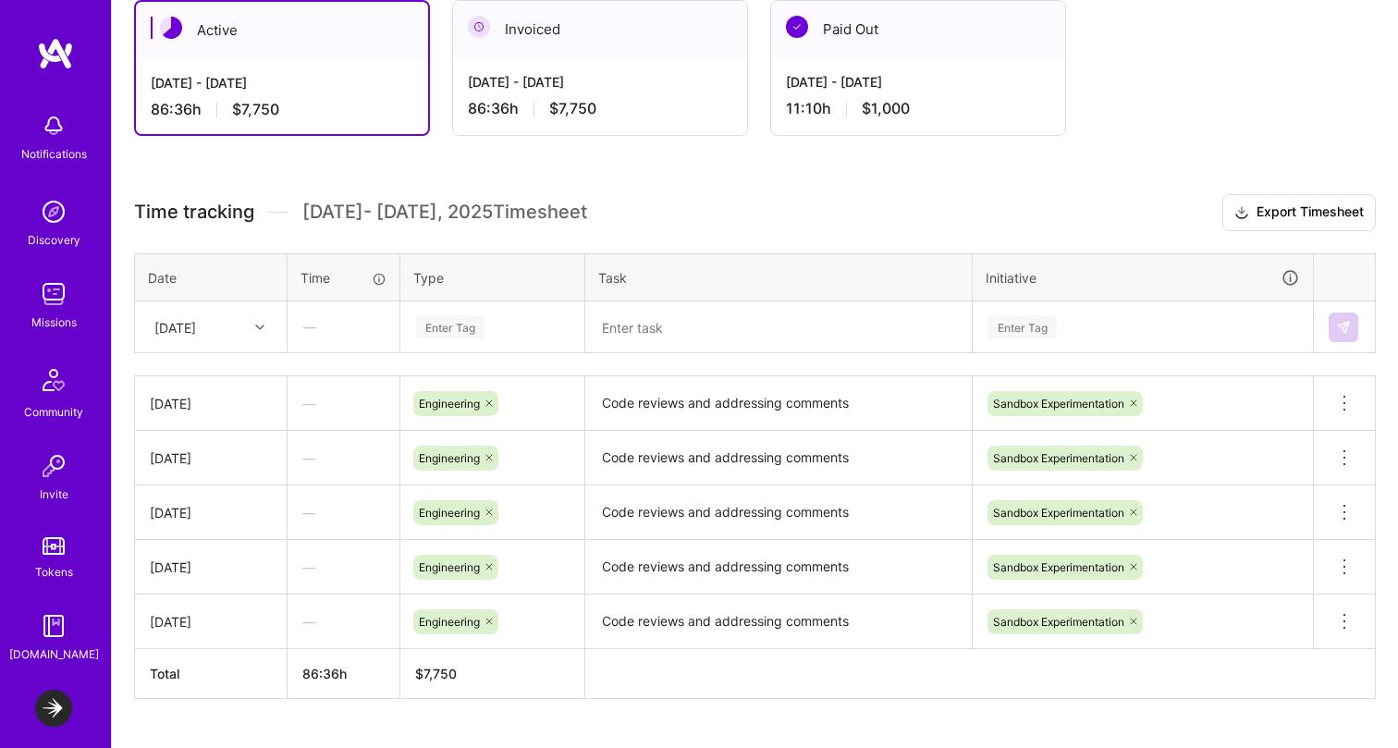
click at [246, 321] on div "[DATE]" at bounding box center [196, 327] width 103 height 31
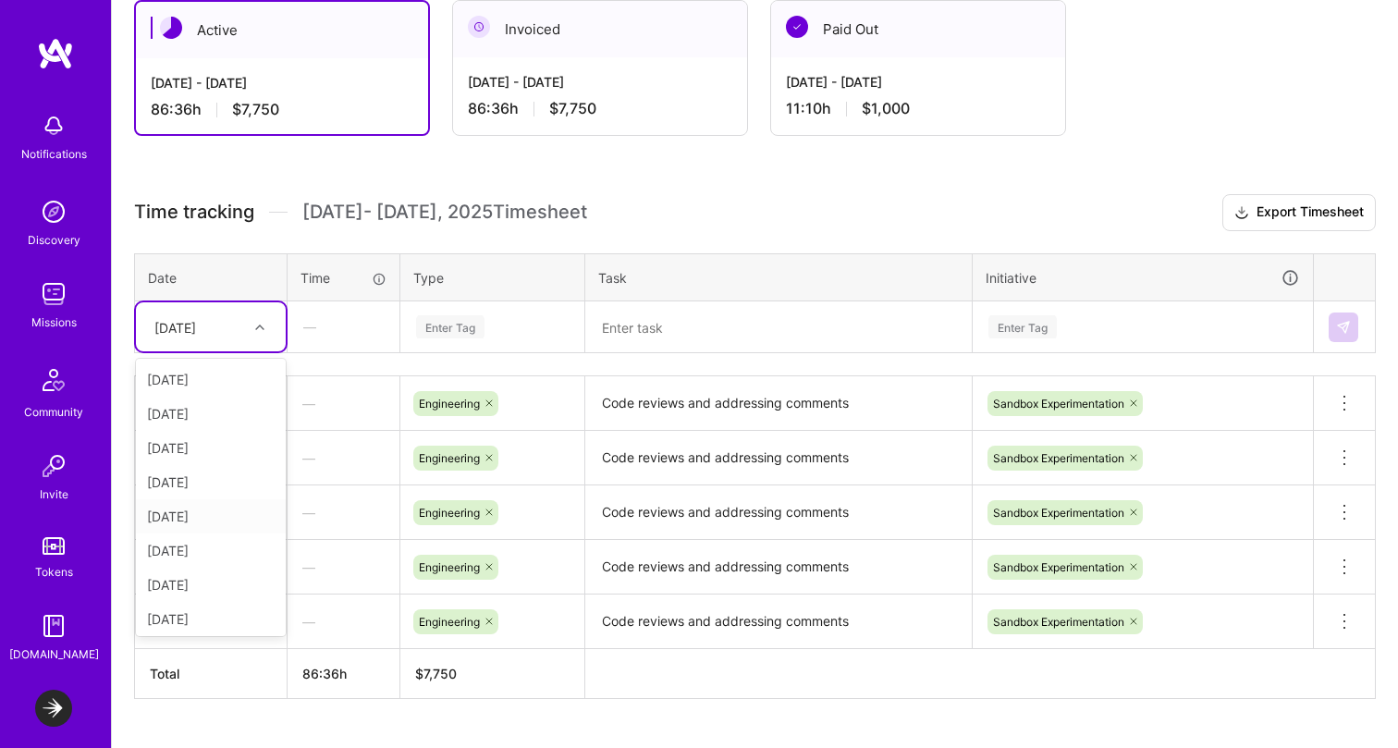
scroll to position [6, 0]
click at [194, 577] on div "[DATE]" at bounding box center [211, 579] width 150 height 34
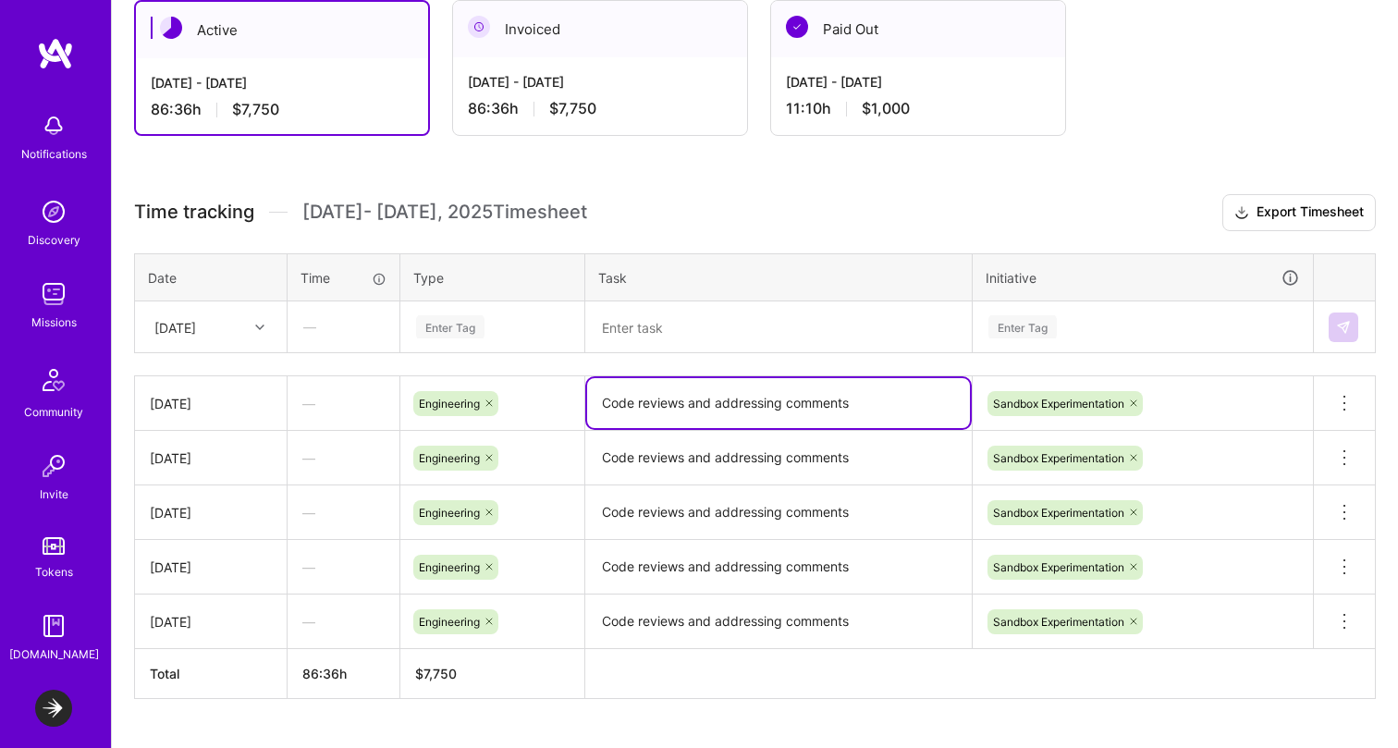
click at [693, 403] on textarea "Code reviews and addressing comments" at bounding box center [778, 403] width 383 height 50
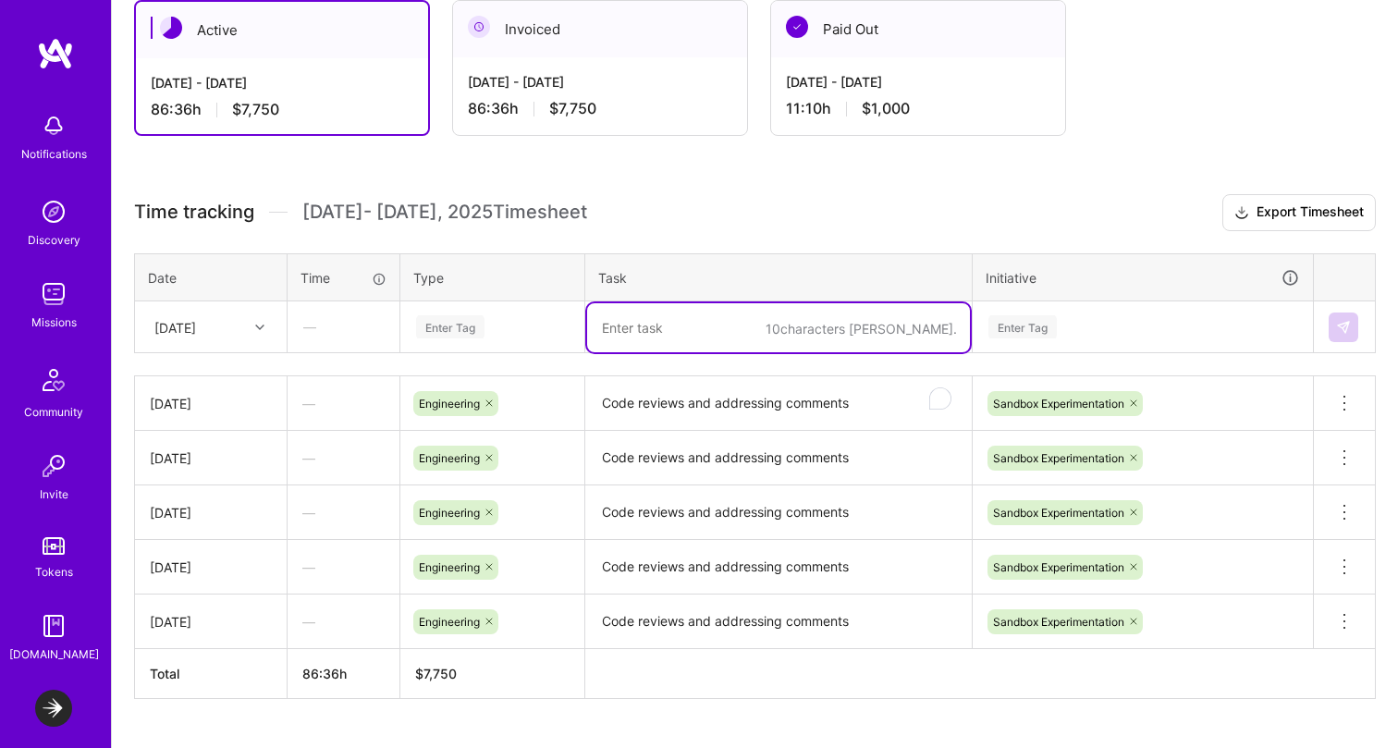
click at [672, 332] on textarea "To enrich screen reader interactions, please activate Accessibility in Grammarl…" at bounding box center [778, 327] width 383 height 49
paste textarea "Code reviews and addressing comments"
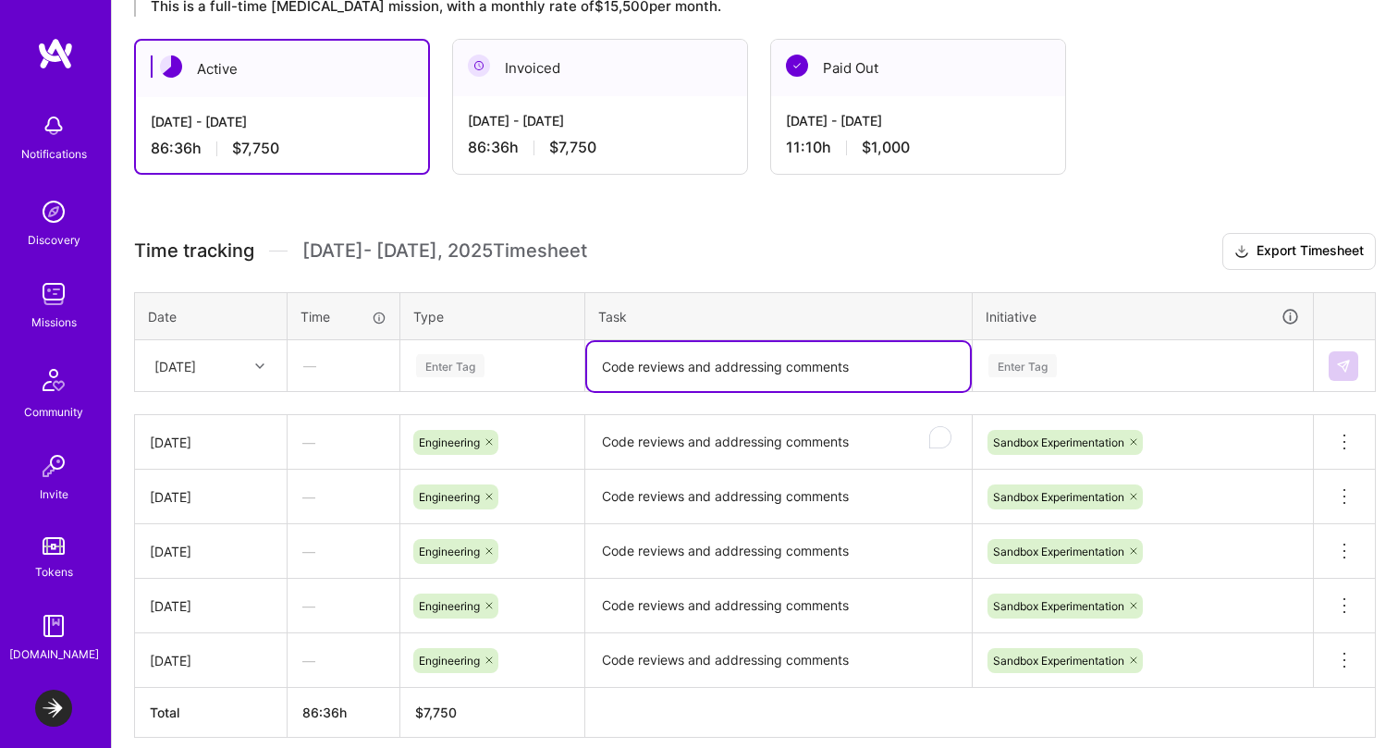
scroll to position [348, 0]
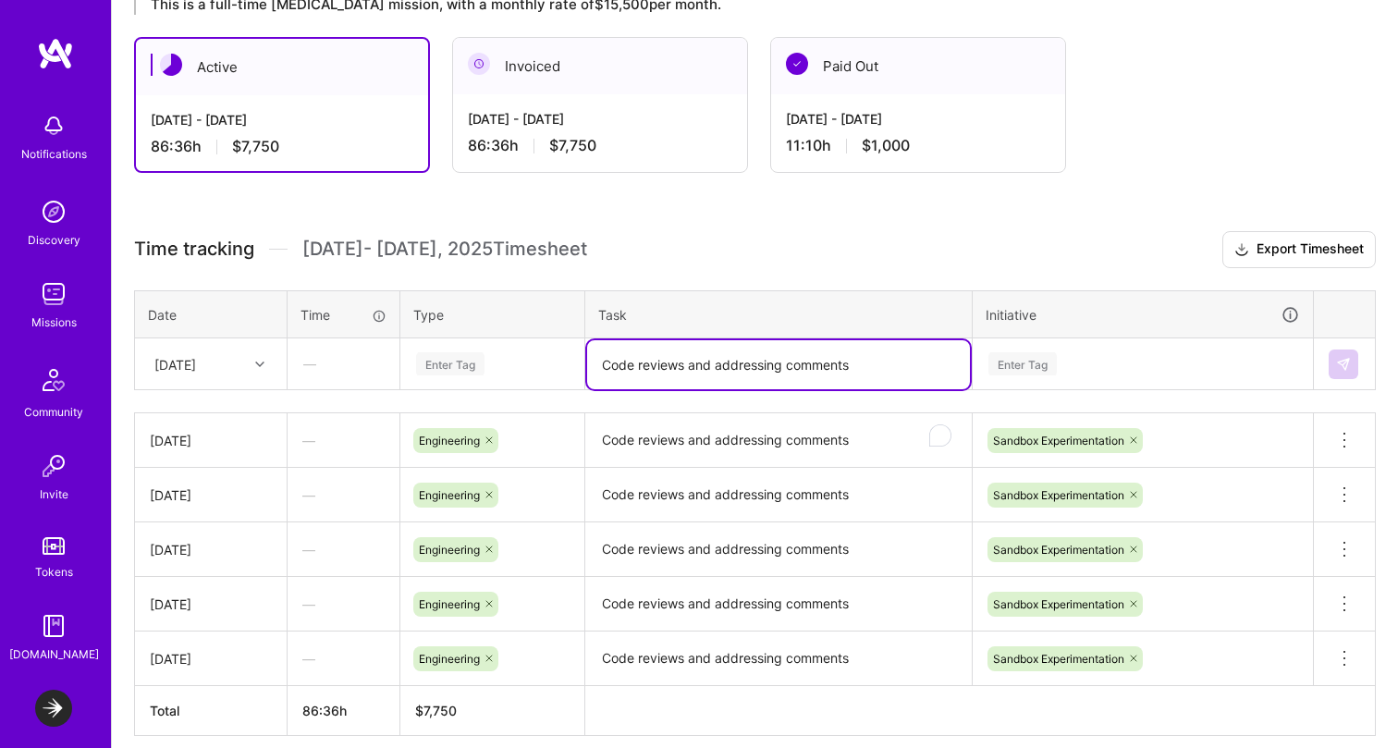
click at [769, 362] on textarea "Code reviews and addressing comments" at bounding box center [778, 364] width 383 height 49
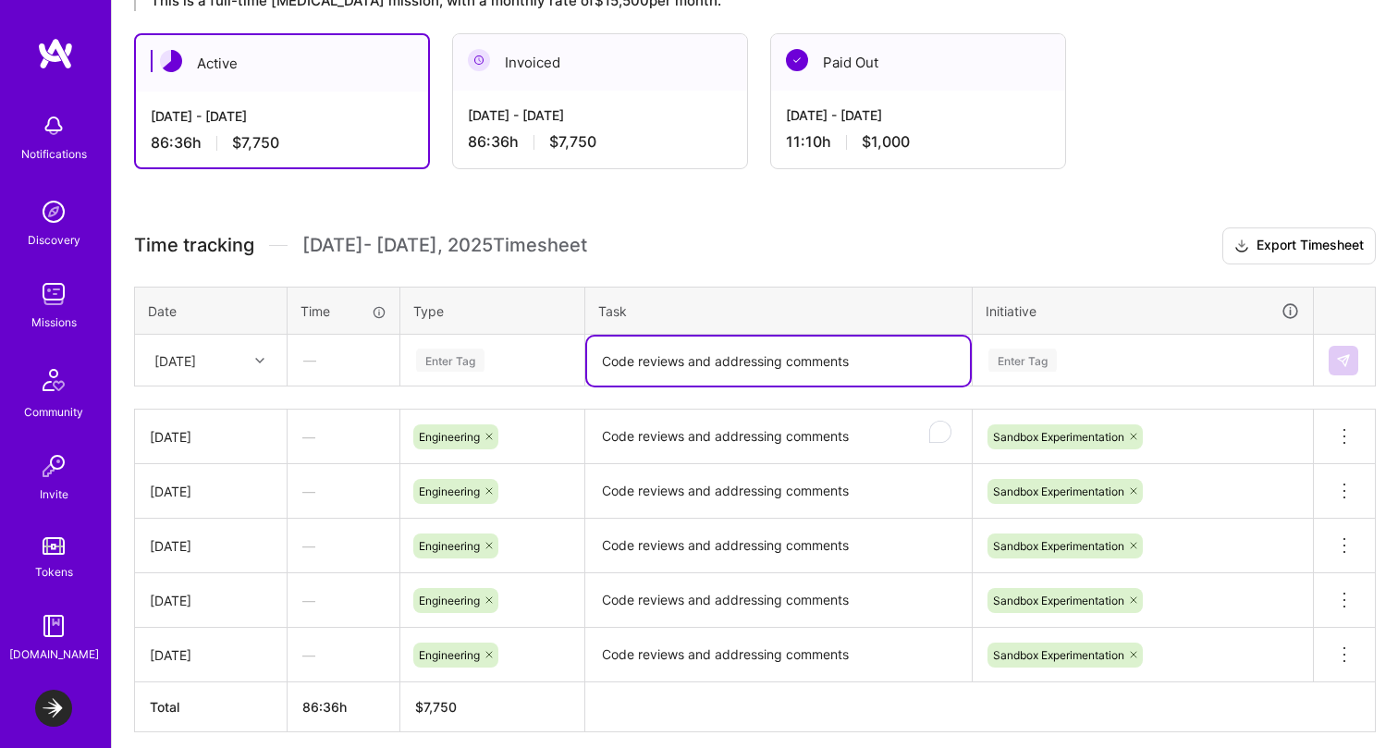
scroll to position [340, 0]
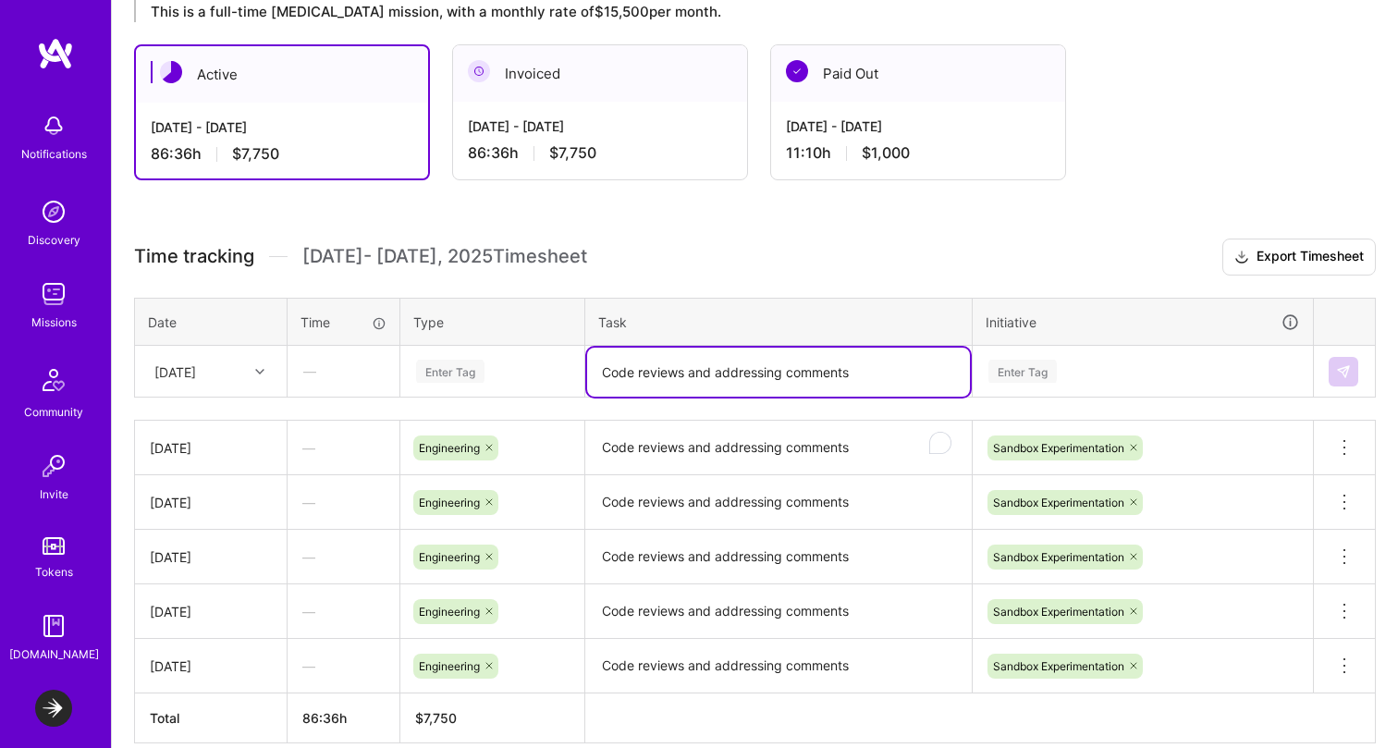
type textarea "Code reviews and addressing comments"
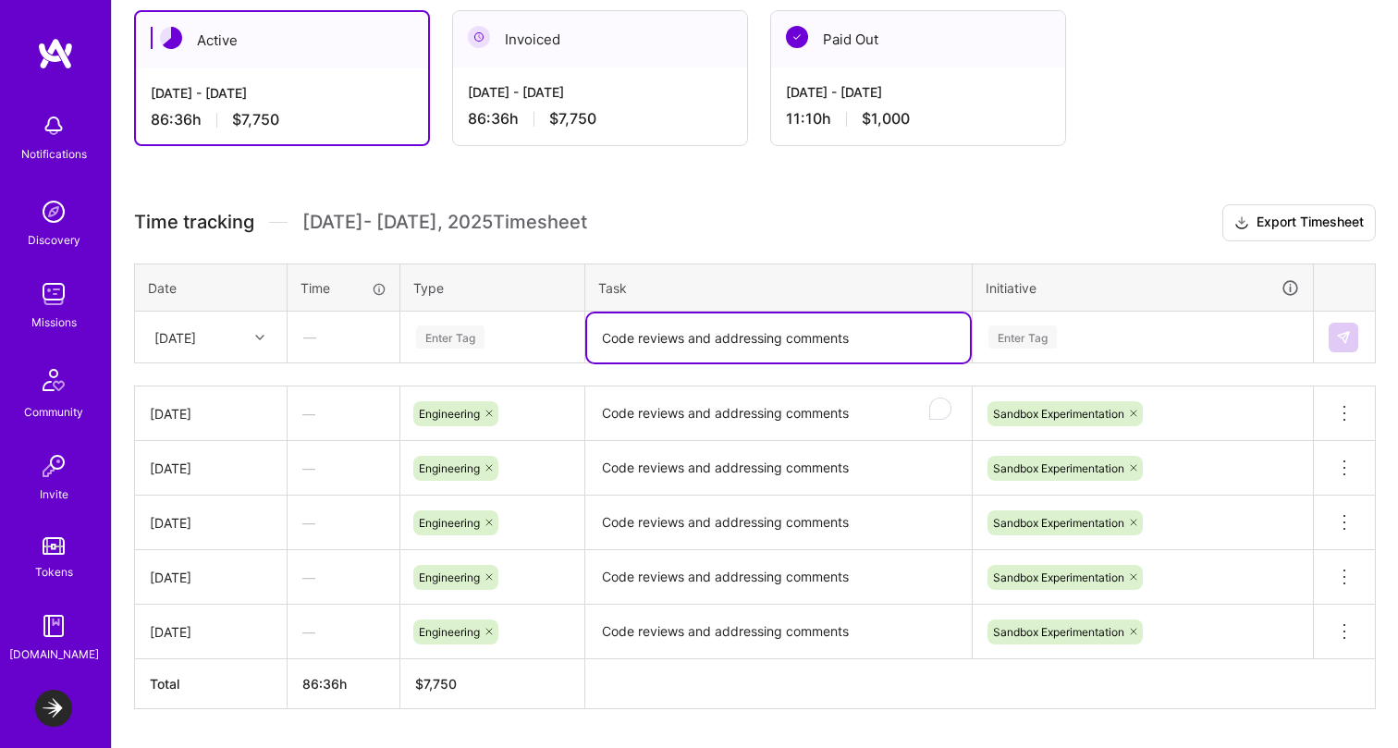
click at [1027, 362] on div "Enter Tag" at bounding box center [1143, 338] width 338 height 48
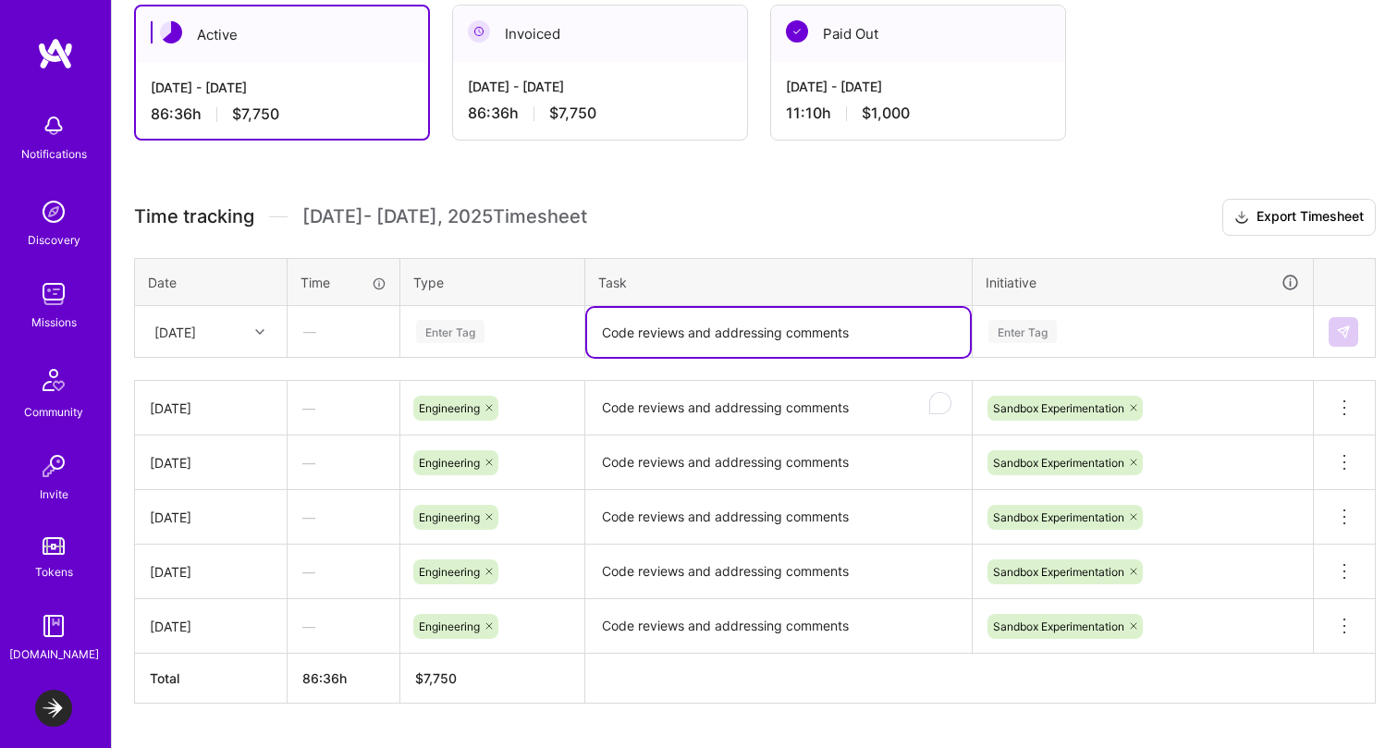
scroll to position [381, 0]
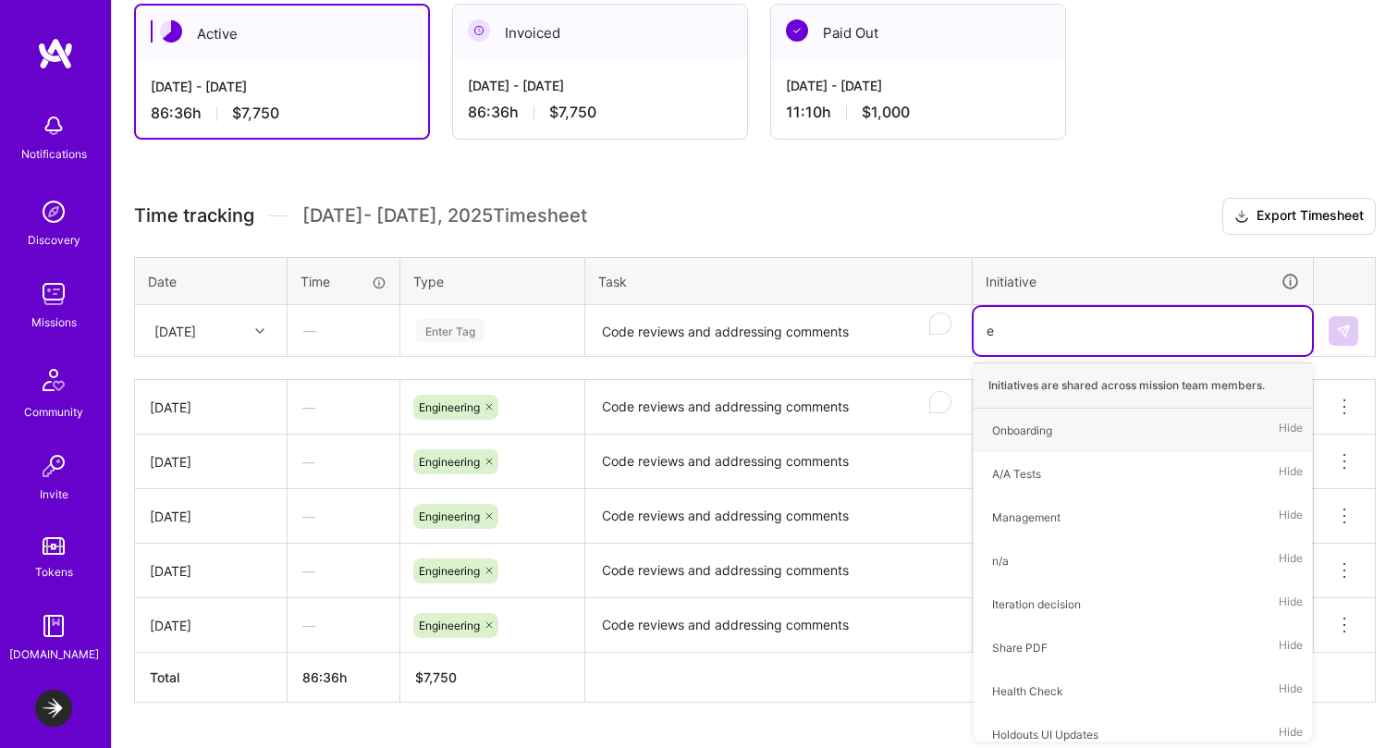
type input "en"
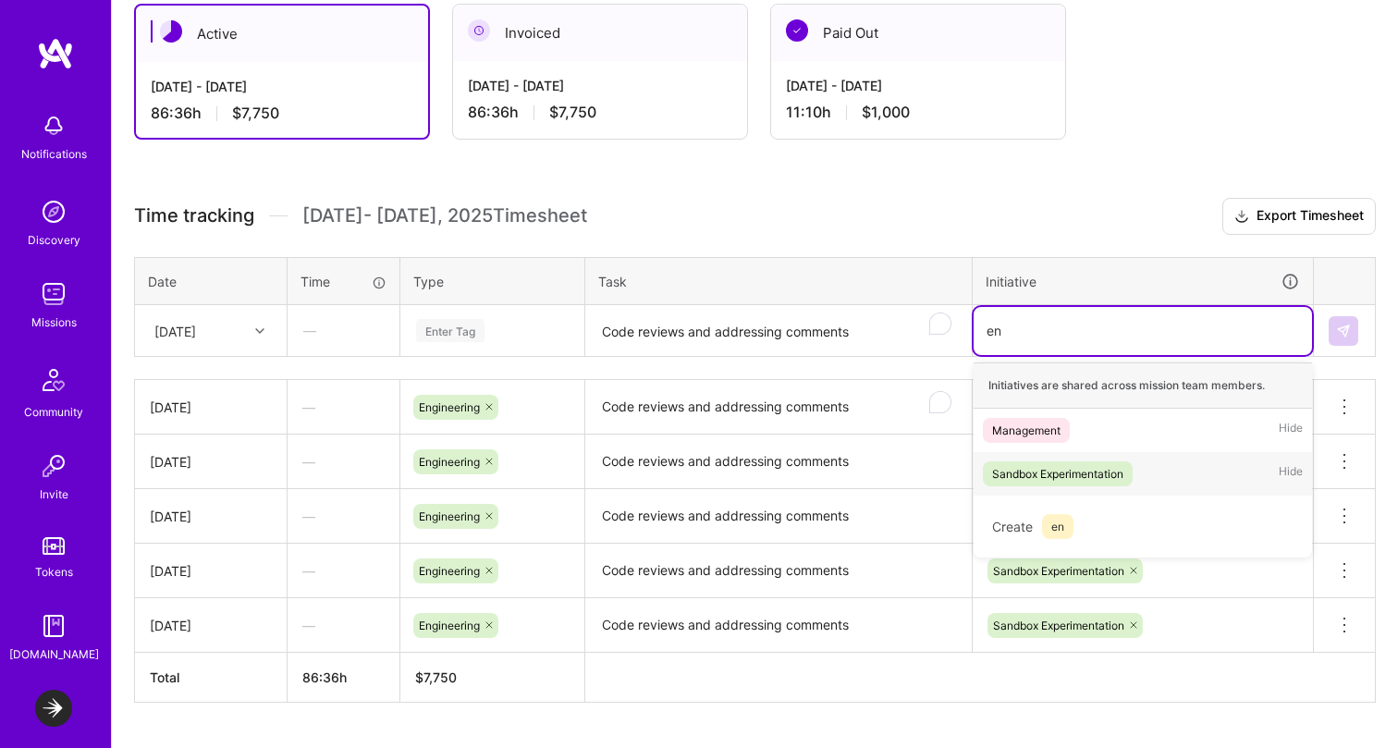
click at [1042, 474] on div "Sandbox Experimentation" at bounding box center [1057, 473] width 131 height 19
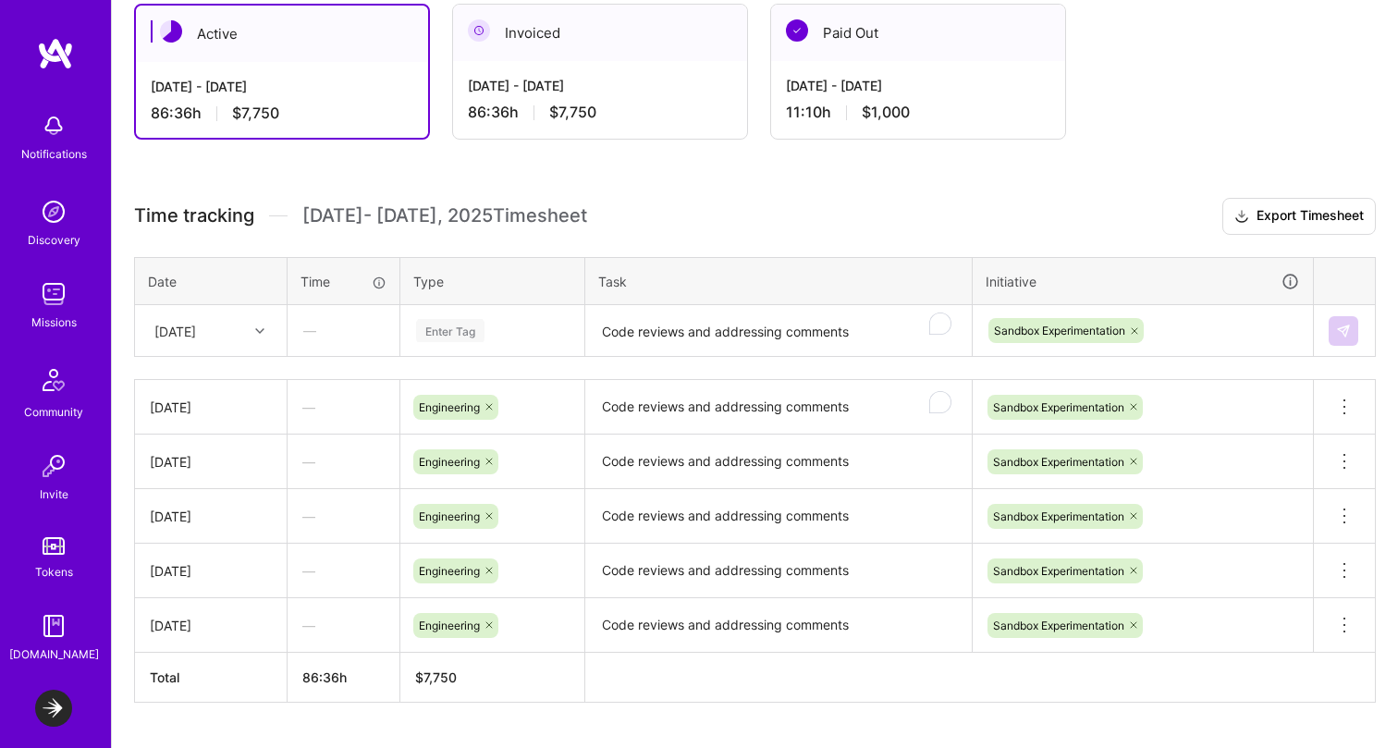
click at [1085, 220] on h3 "Time tracking [DATE] - [DATE] Timesheet Export Timesheet" at bounding box center [755, 216] width 1242 height 37
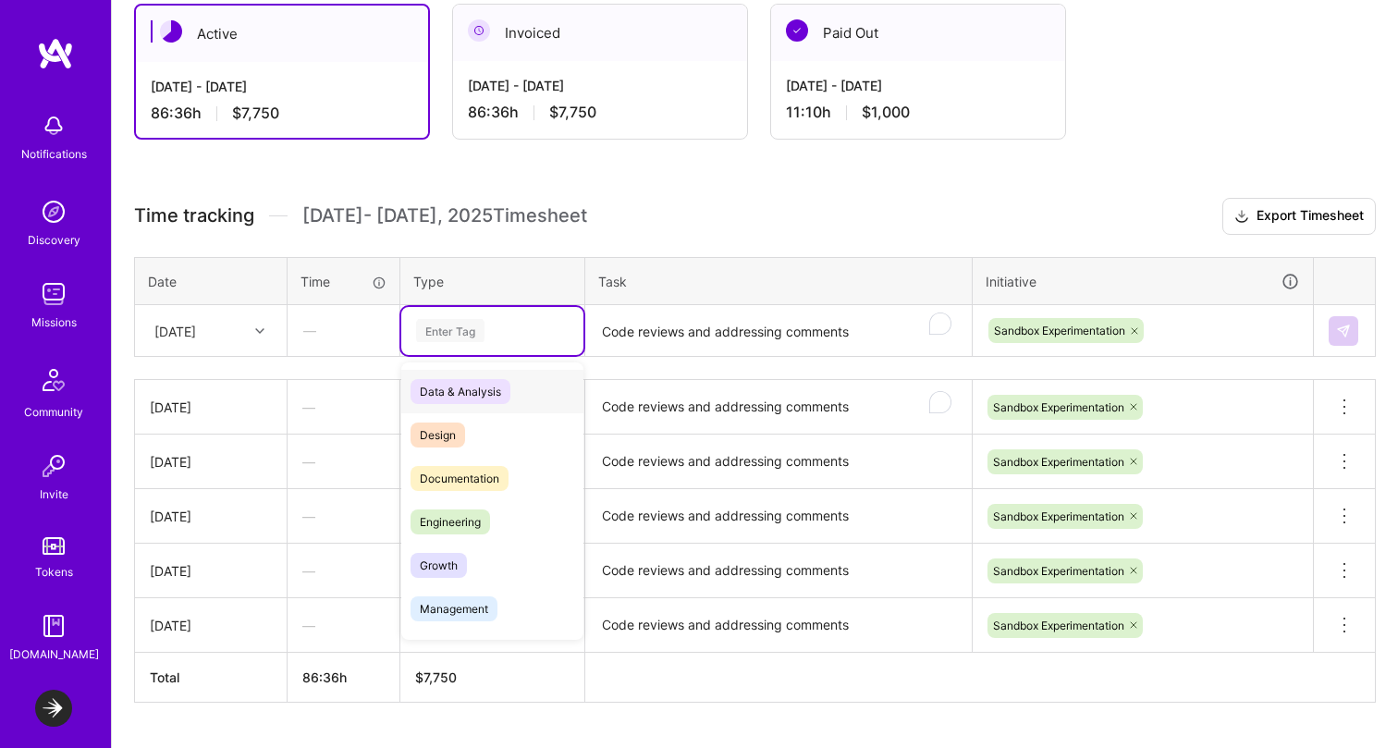
click at [458, 331] on div "Enter Tag" at bounding box center [450, 330] width 68 height 29
click at [449, 523] on span "Engineering" at bounding box center [451, 522] width 80 height 25
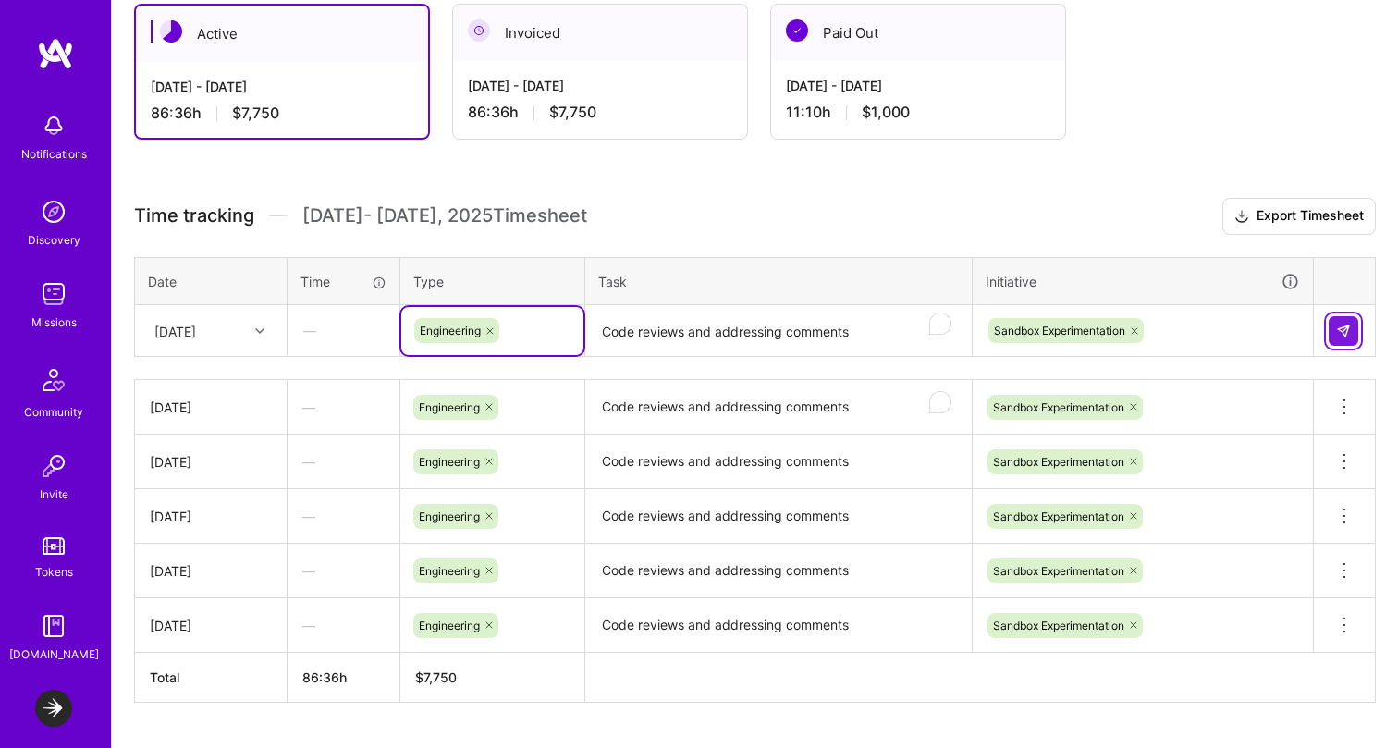
click at [1345, 324] on img at bounding box center [1343, 331] width 15 height 15
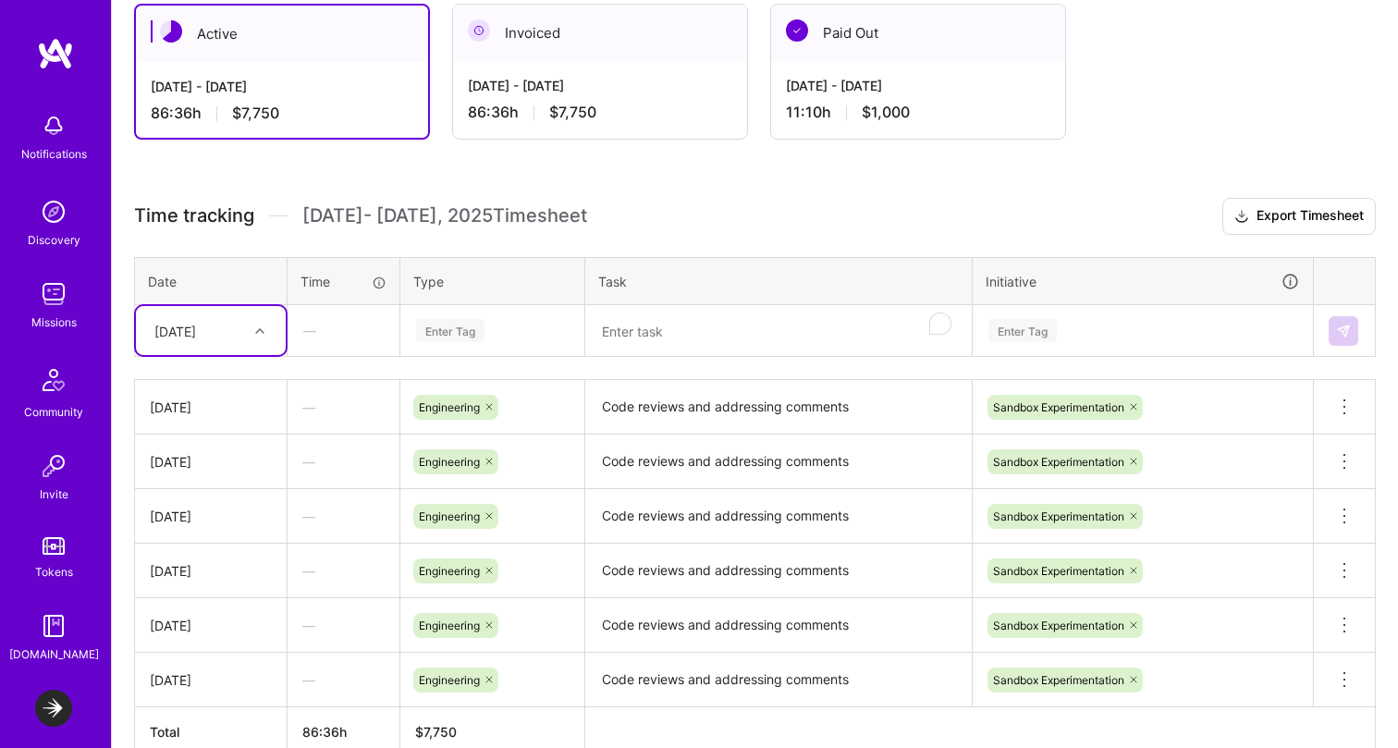
click at [706, 405] on textarea "Code reviews and addressing comments" at bounding box center [778, 407] width 383 height 51
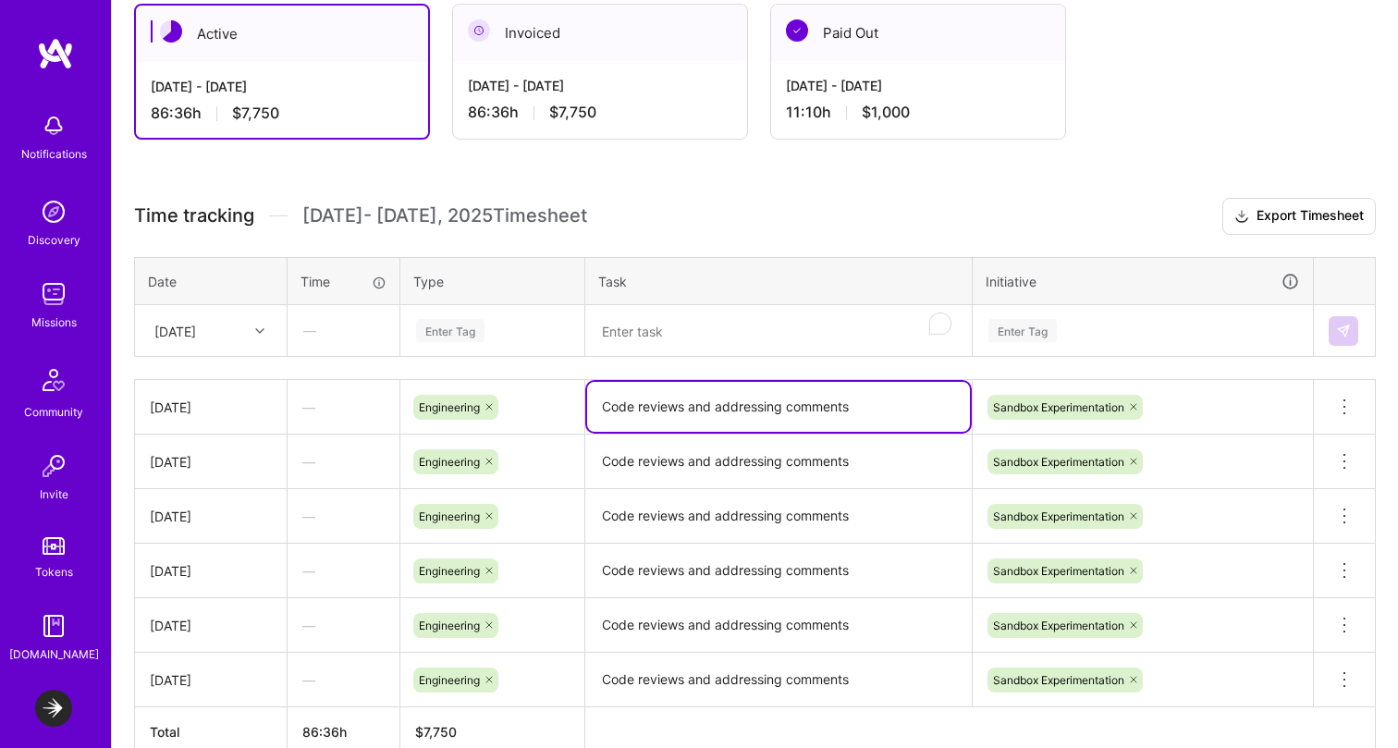
click at [706, 405] on textarea "Code reviews and addressing comments" at bounding box center [778, 407] width 383 height 50
type textarea "Hackathon"
click at [695, 459] on textarea "Code reviews and addressing comments" at bounding box center [778, 462] width 383 height 51
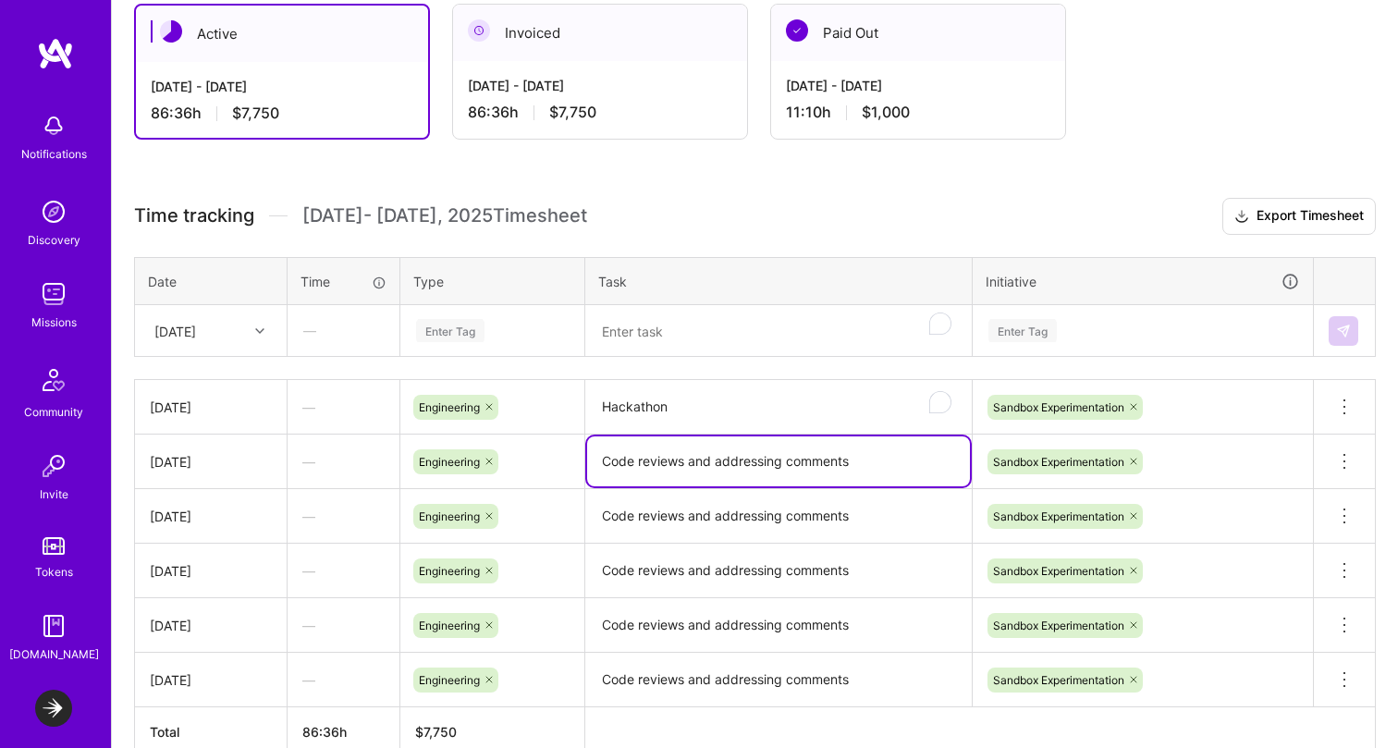
click at [695, 459] on textarea "Code reviews and addressing comments" at bounding box center [778, 462] width 383 height 50
paste textarea "Hackathon"
type textarea "Hackathon"
click at [684, 507] on textarea "Code reviews and addressing comments" at bounding box center [778, 516] width 383 height 51
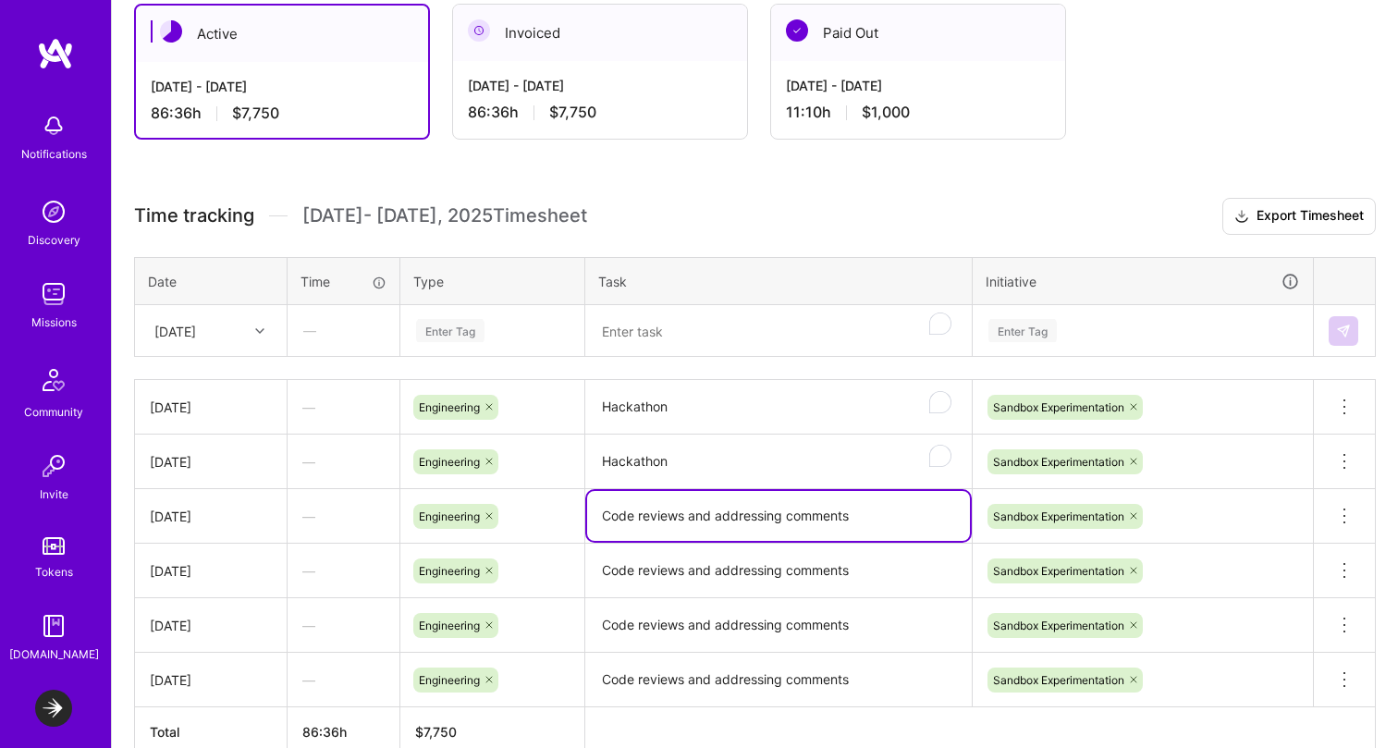
click at [684, 507] on textarea "Code reviews and addressing comments" at bounding box center [778, 516] width 383 height 50
paste textarea "Hackathon"
type textarea "Hackathon"
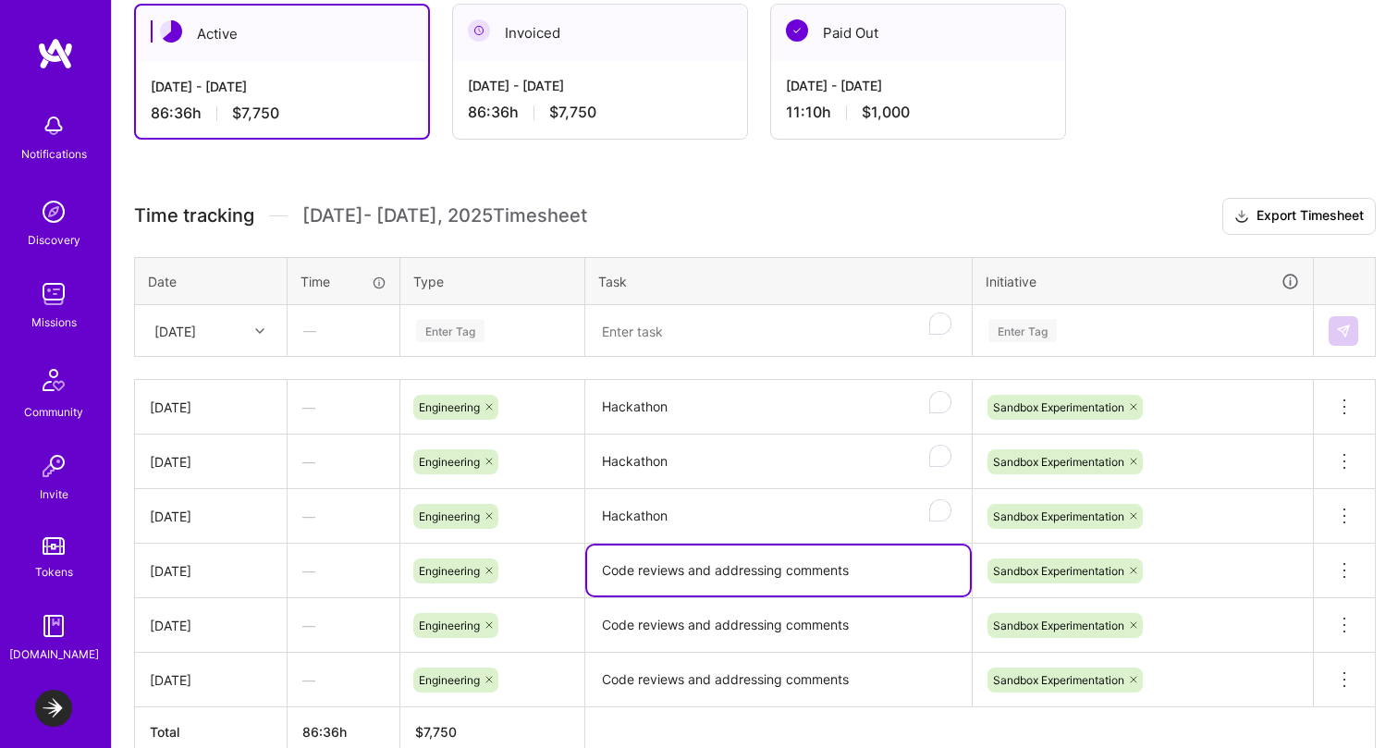
click at [678, 561] on textarea "Code reviews and addressing comments" at bounding box center [778, 571] width 383 height 50
paste textarea "Hackathon"
type textarea "Hackathon"
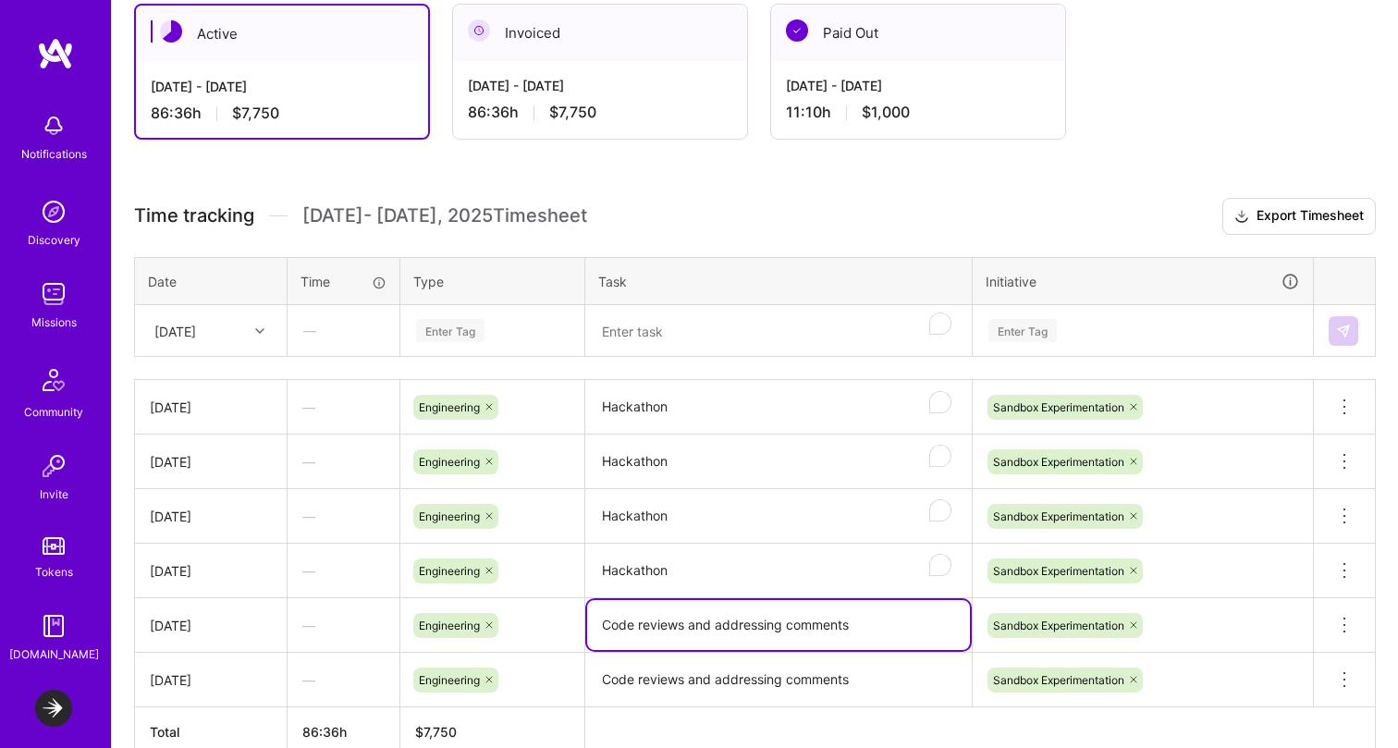
click at [655, 647] on textarea "Code reviews and addressing comments" at bounding box center [778, 625] width 383 height 50
paste textarea "Hackathon"
type textarea "Hackathon"
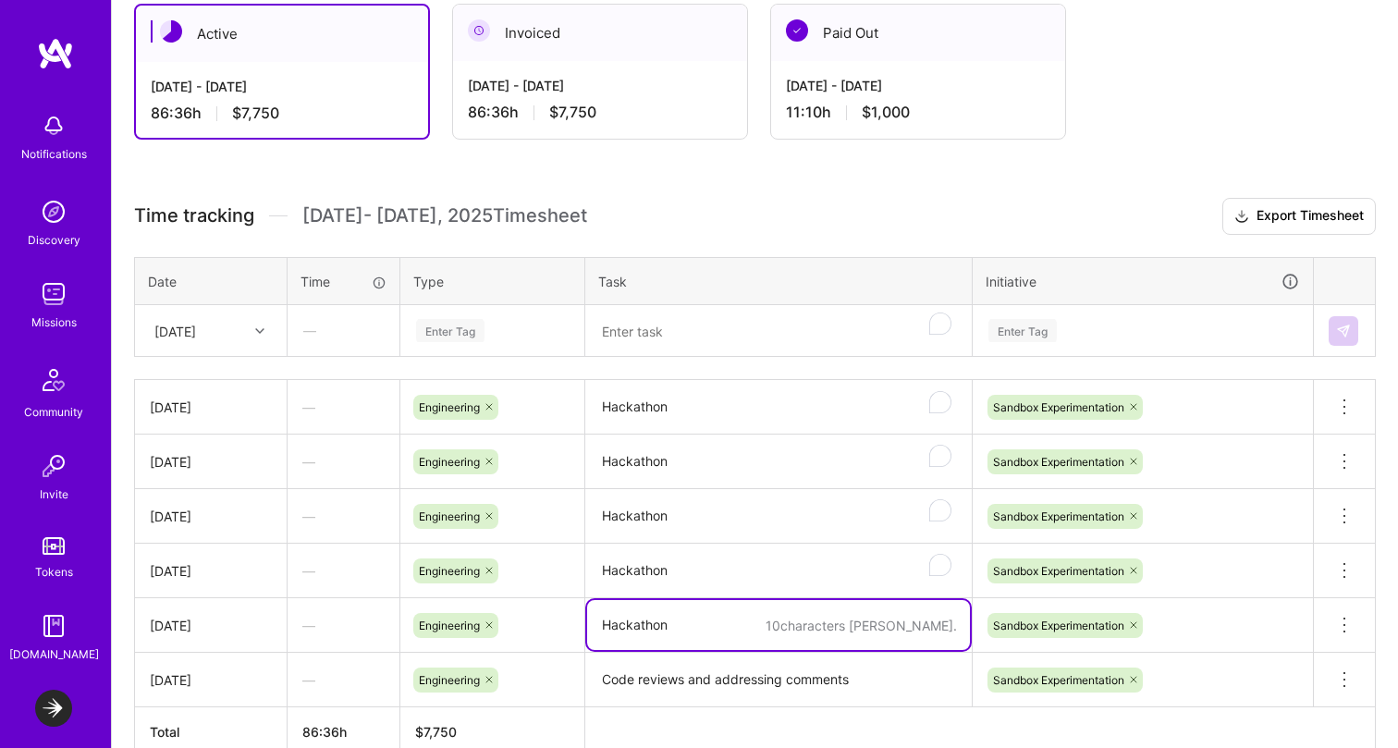
click at [235, 328] on div "[DATE]" at bounding box center [196, 330] width 103 height 31
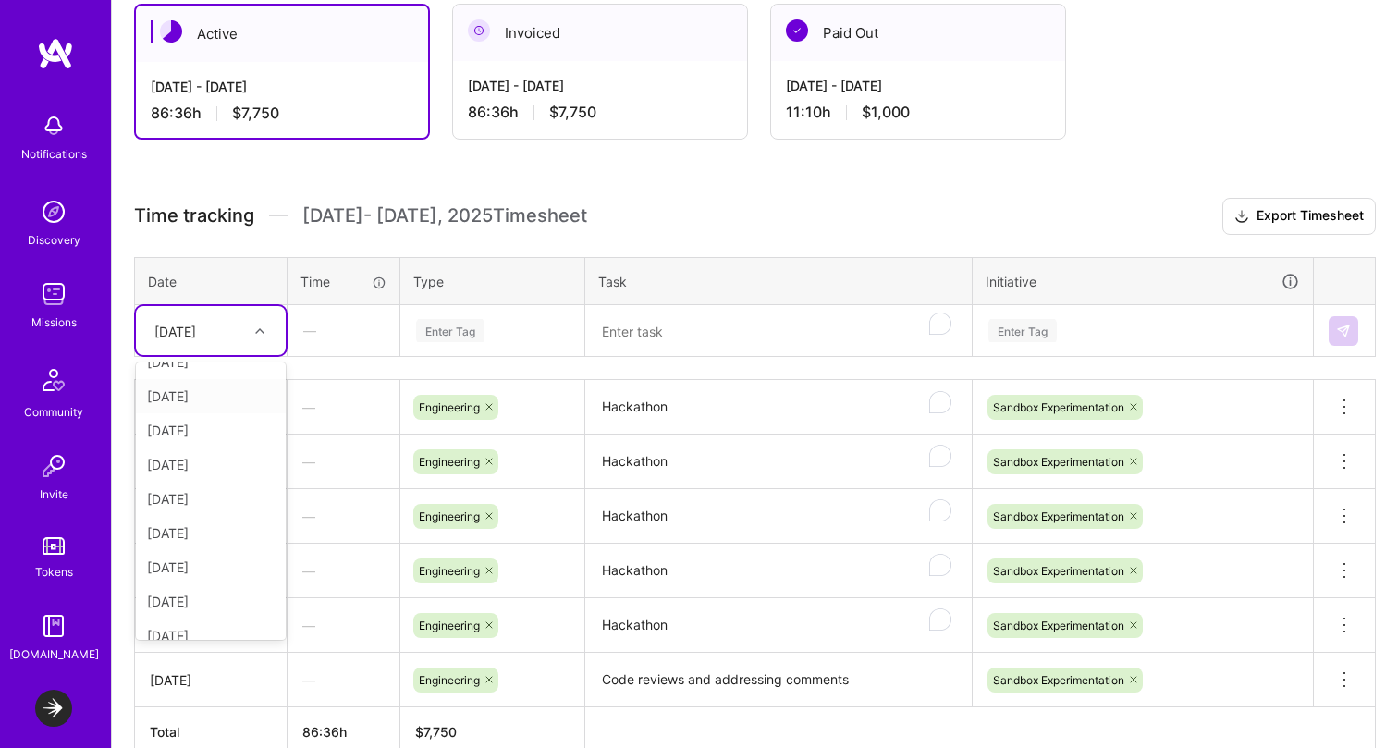
scroll to position [141, 0]
click at [186, 547] on div "[DATE]" at bounding box center [211, 551] width 150 height 34
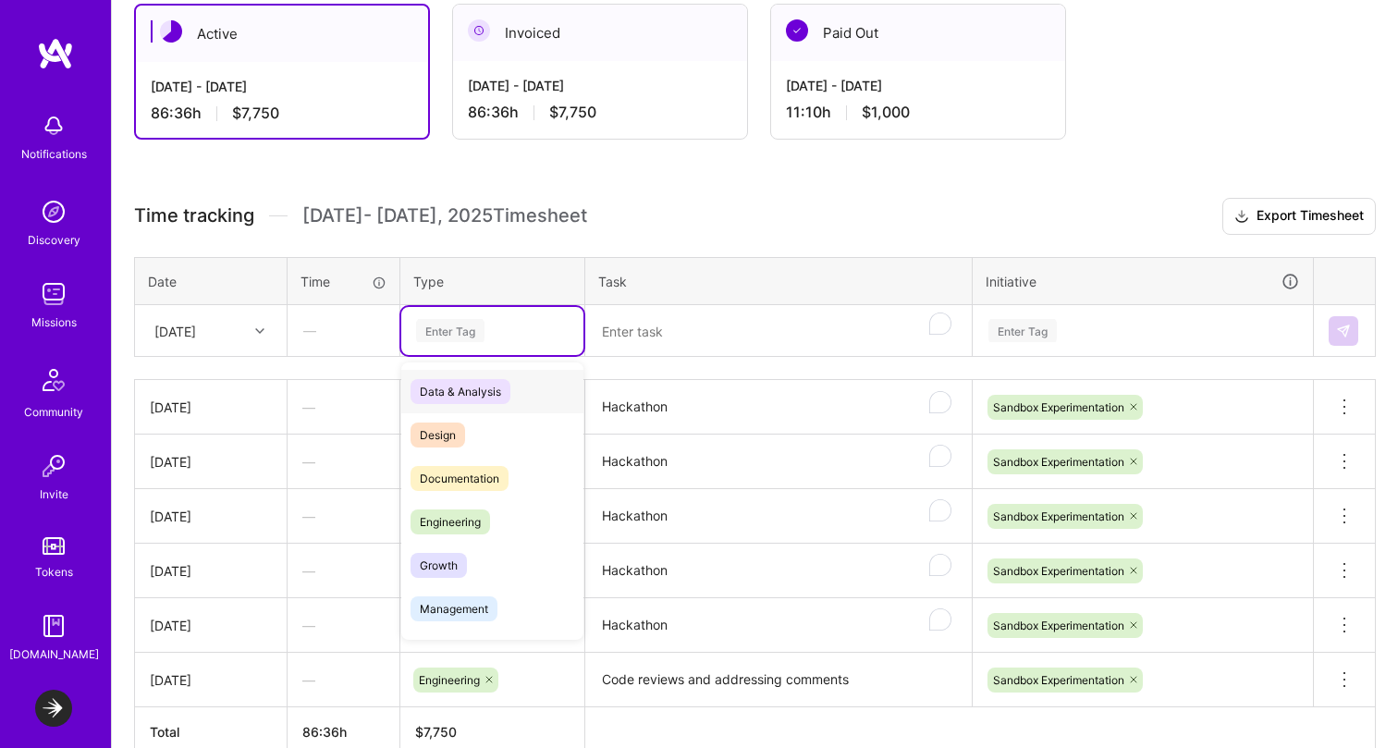
click at [432, 328] on div "Enter Tag" at bounding box center [450, 330] width 68 height 29
click at [463, 518] on span "Engineering" at bounding box center [451, 522] width 80 height 25
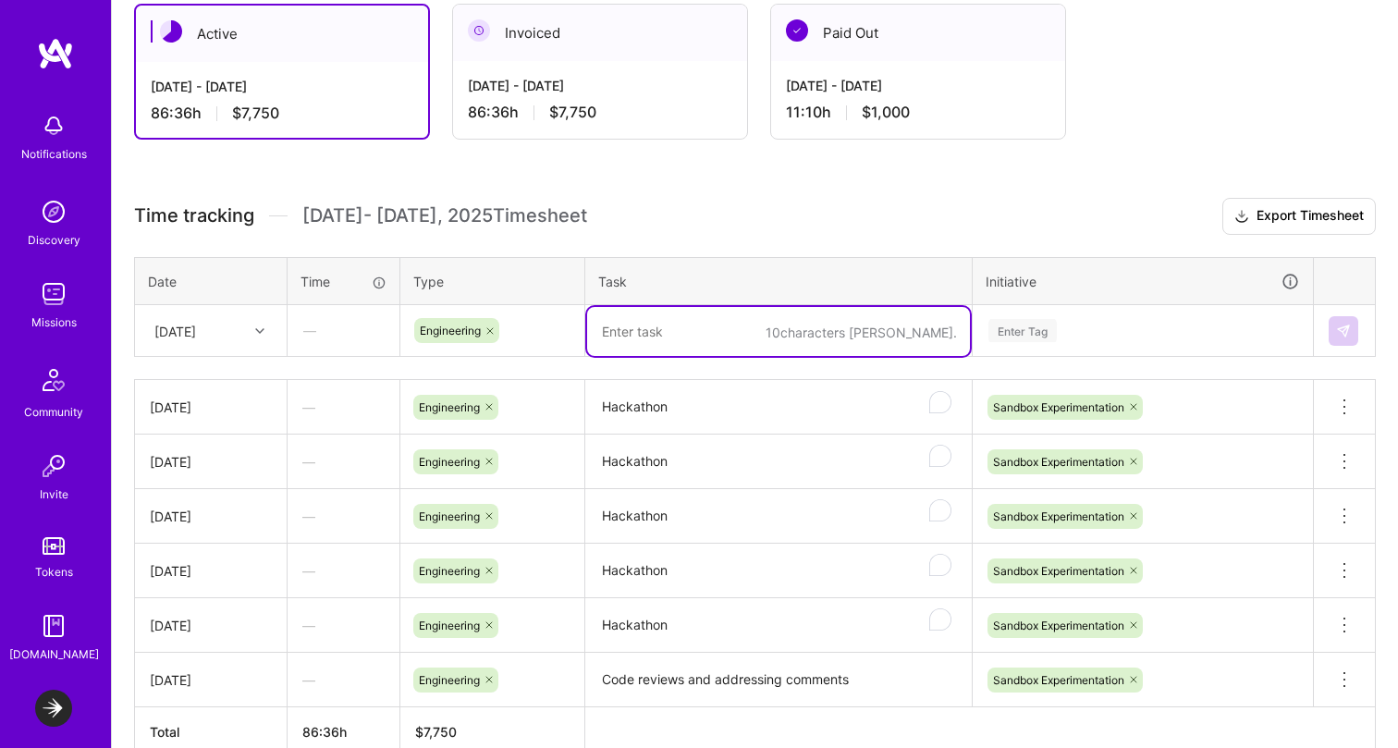
click at [652, 337] on textarea "To enrich screen reader interactions, please activate Accessibility in Grammarl…" at bounding box center [778, 331] width 383 height 49
type textarea "F"
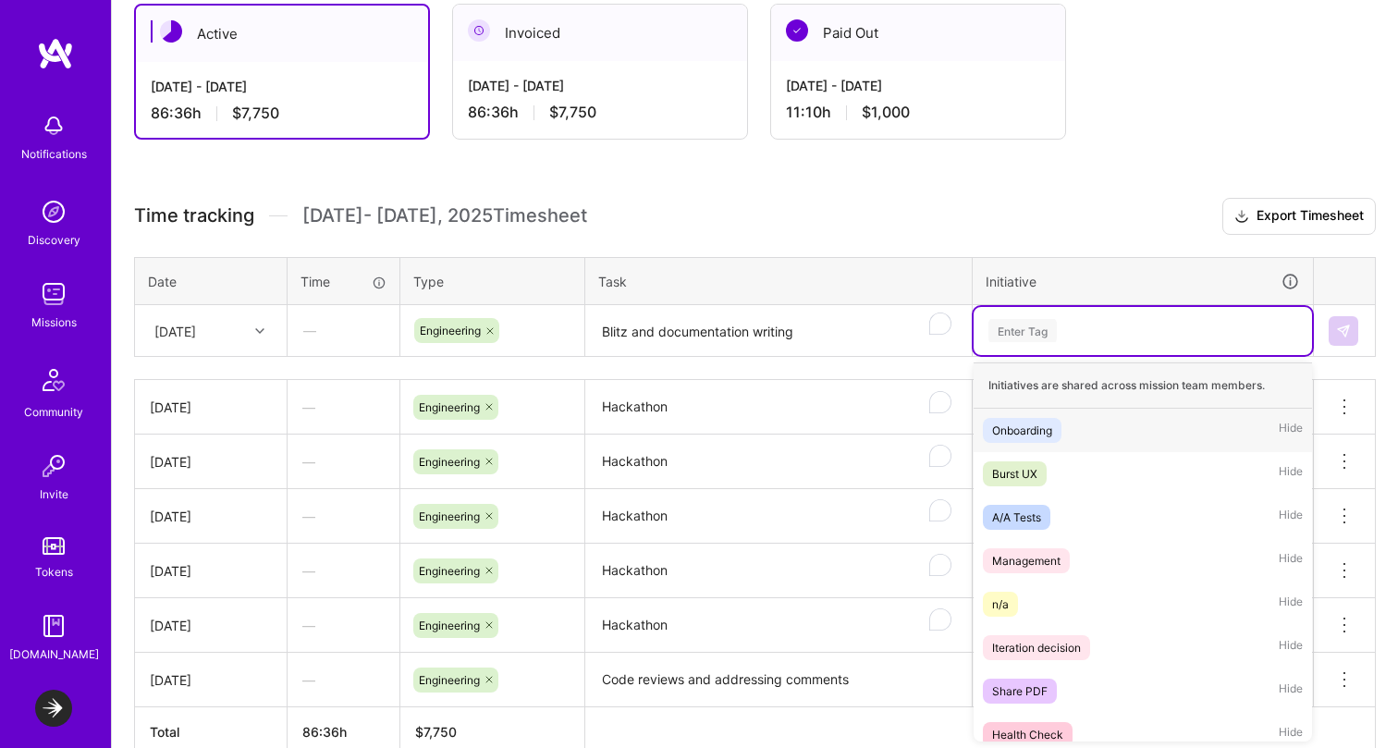
click at [1034, 330] on div "Enter Tag" at bounding box center [1023, 330] width 68 height 29
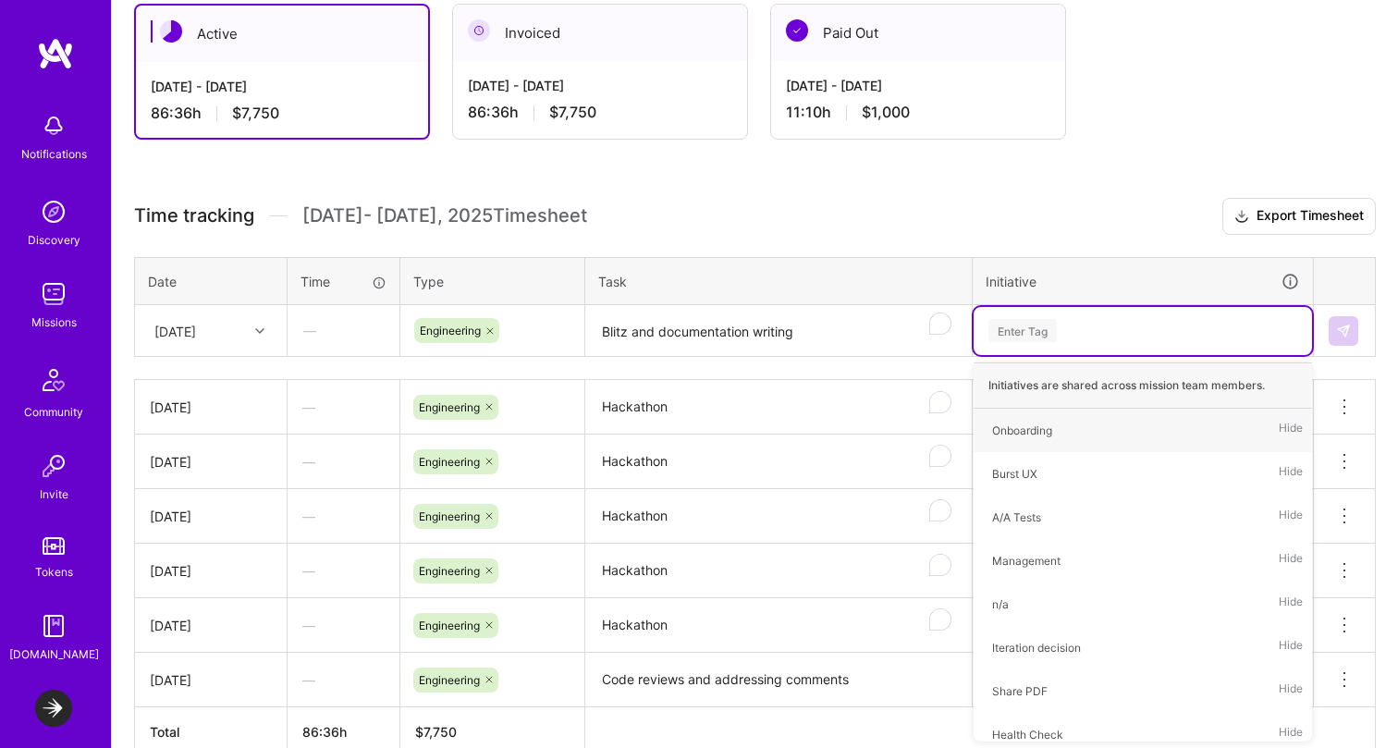
click at [1039, 226] on h3 "Time tracking [DATE] - [DATE] Timesheet Export Timesheet" at bounding box center [755, 216] width 1242 height 37
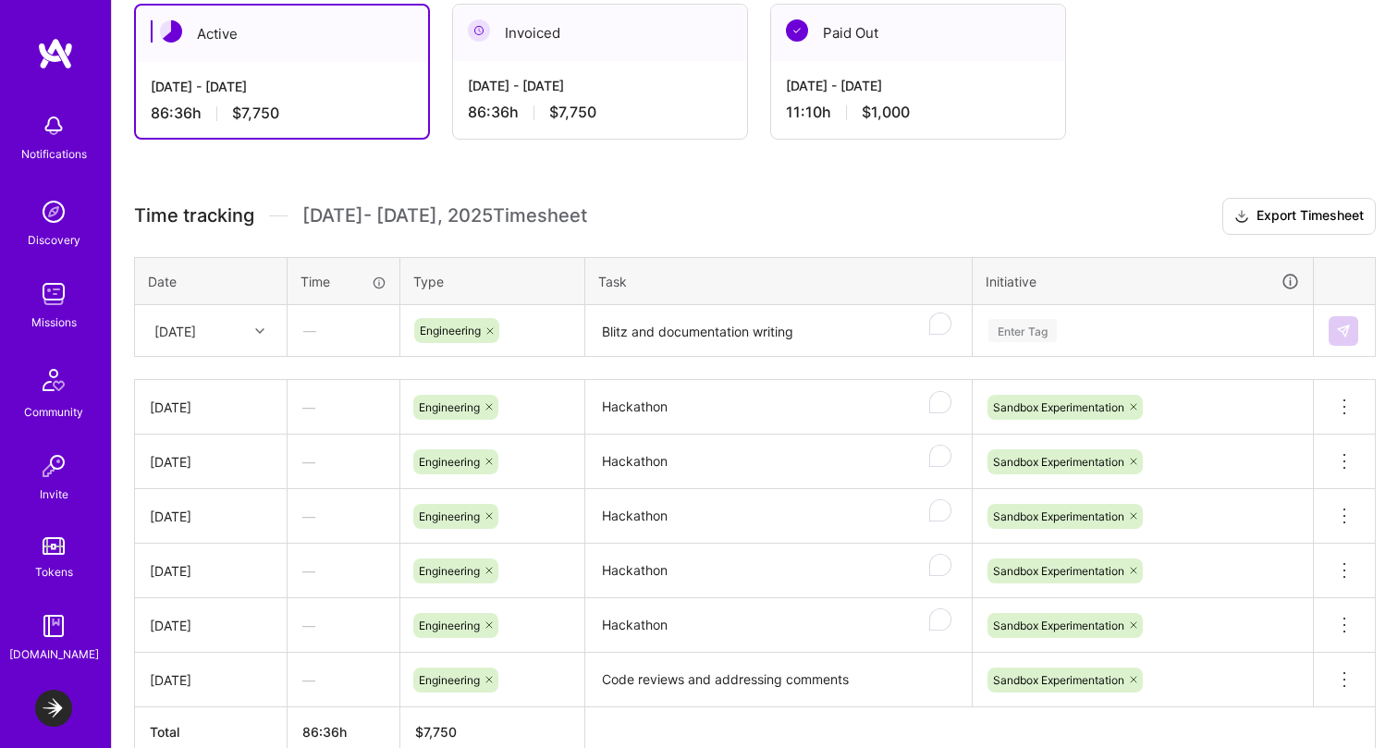
click at [761, 333] on textarea "Blitz and documentation writing" at bounding box center [778, 331] width 383 height 49
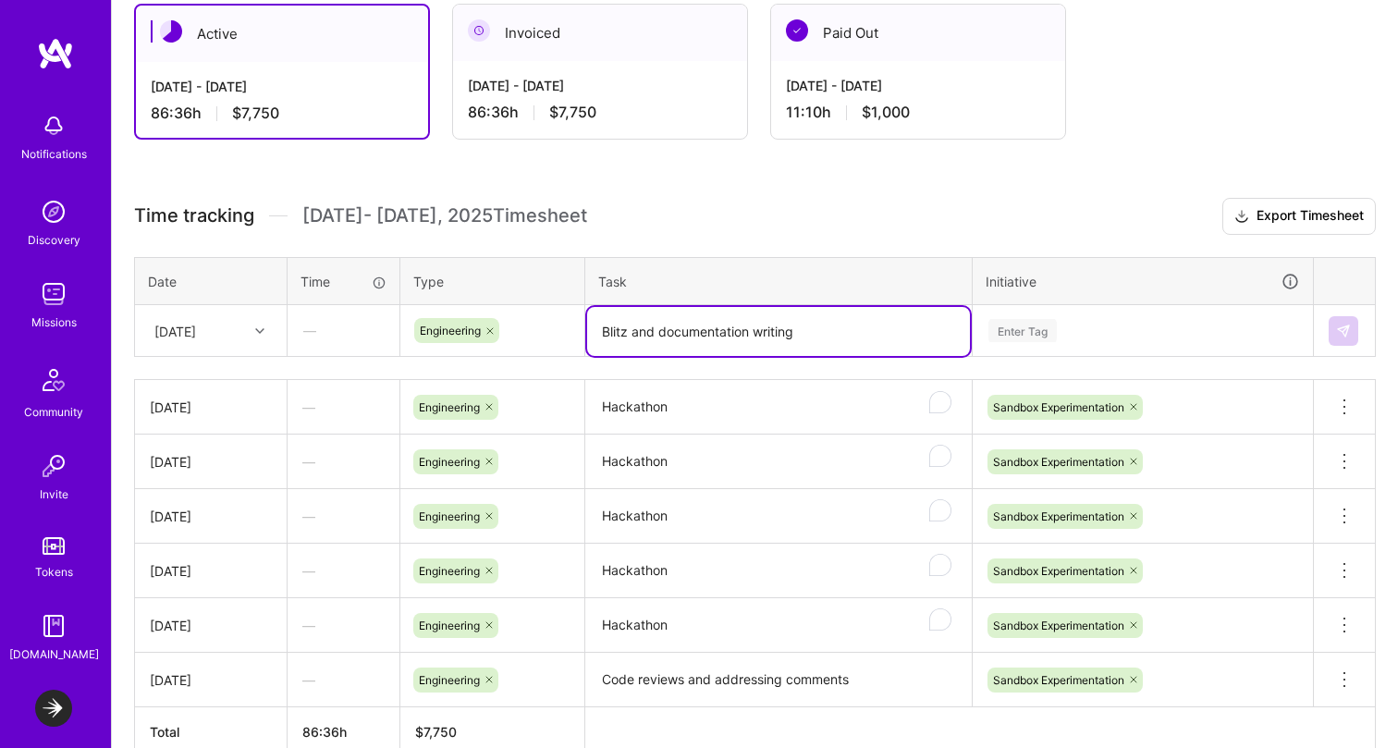
click at [761, 333] on textarea "Blitz and documentation writing" at bounding box center [778, 331] width 383 height 49
type textarea "Experimentation data generation"
click at [1000, 323] on div "Enter Tag" at bounding box center [1023, 330] width 68 height 29
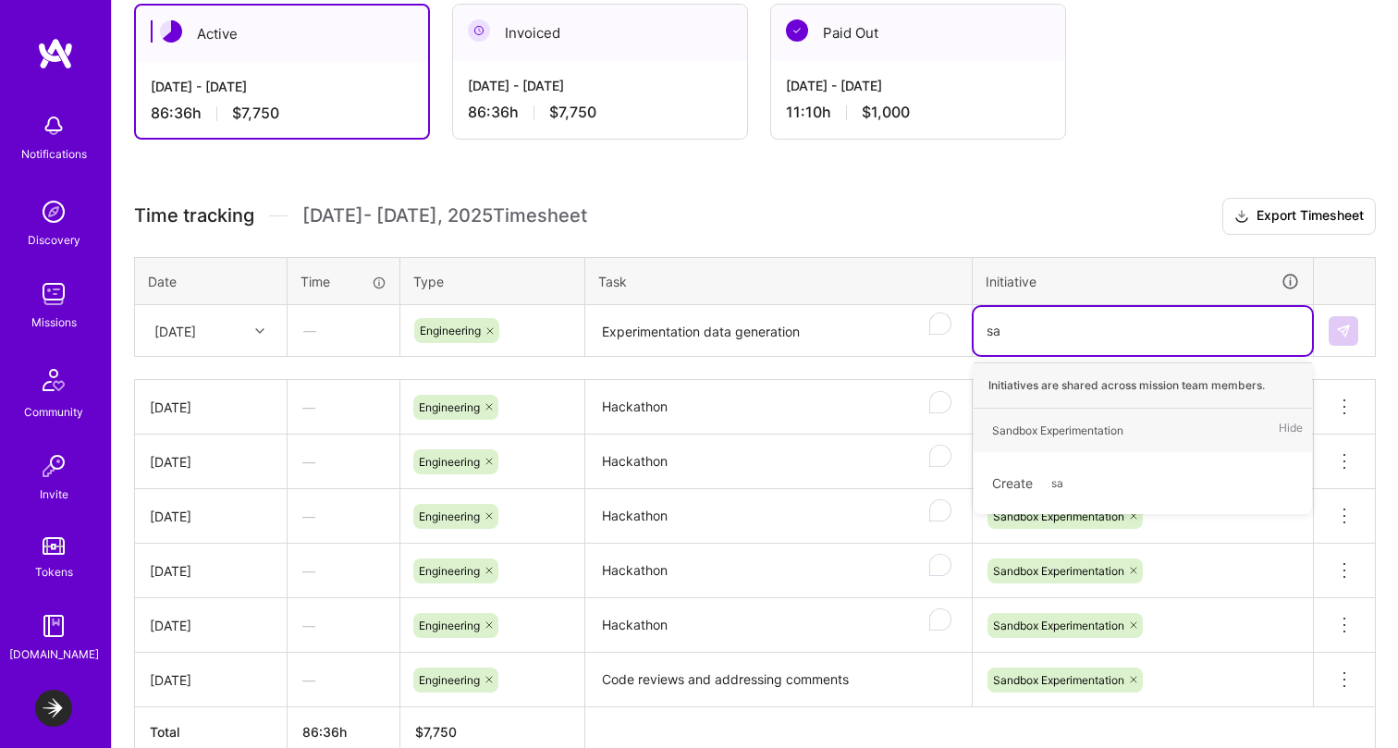
type input "san"
click at [1022, 429] on div "Sandbox Experimentation" at bounding box center [1057, 430] width 131 height 19
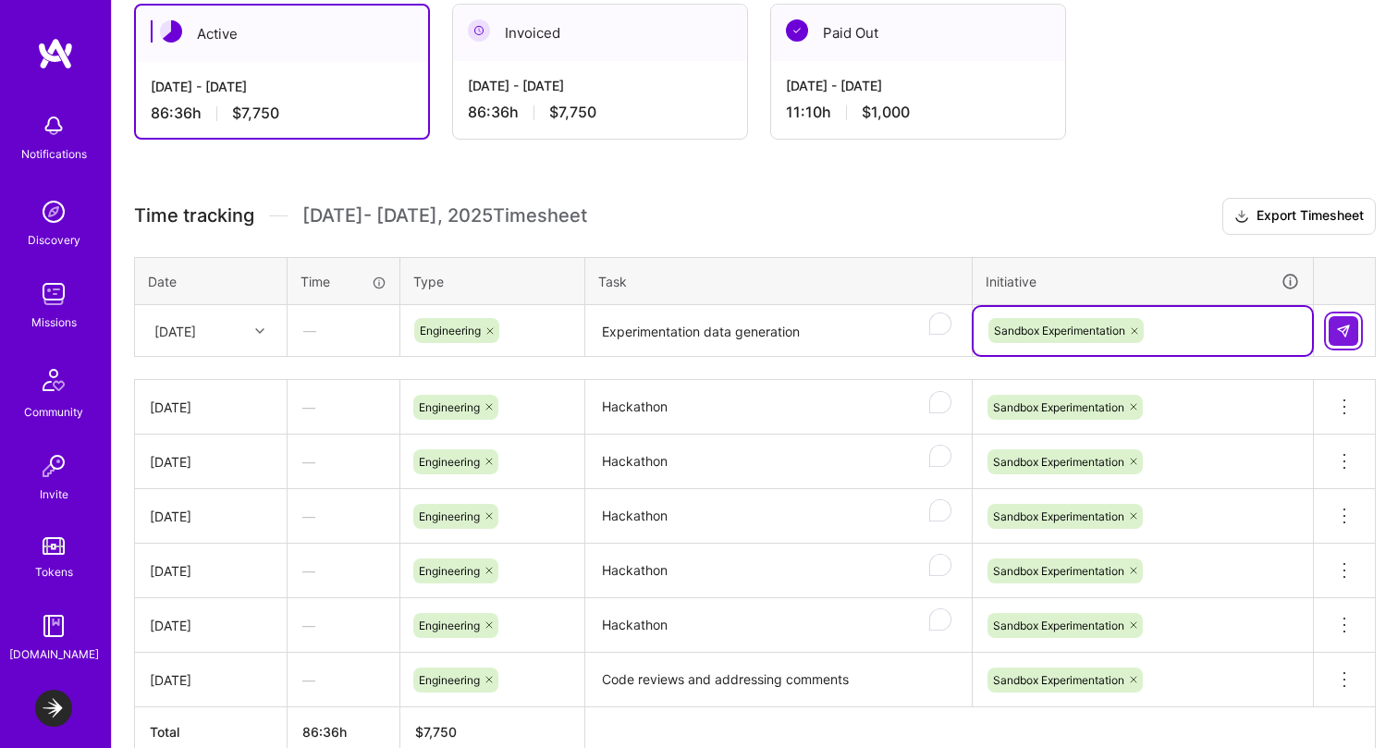
click at [1353, 335] on button at bounding box center [1344, 331] width 30 height 30
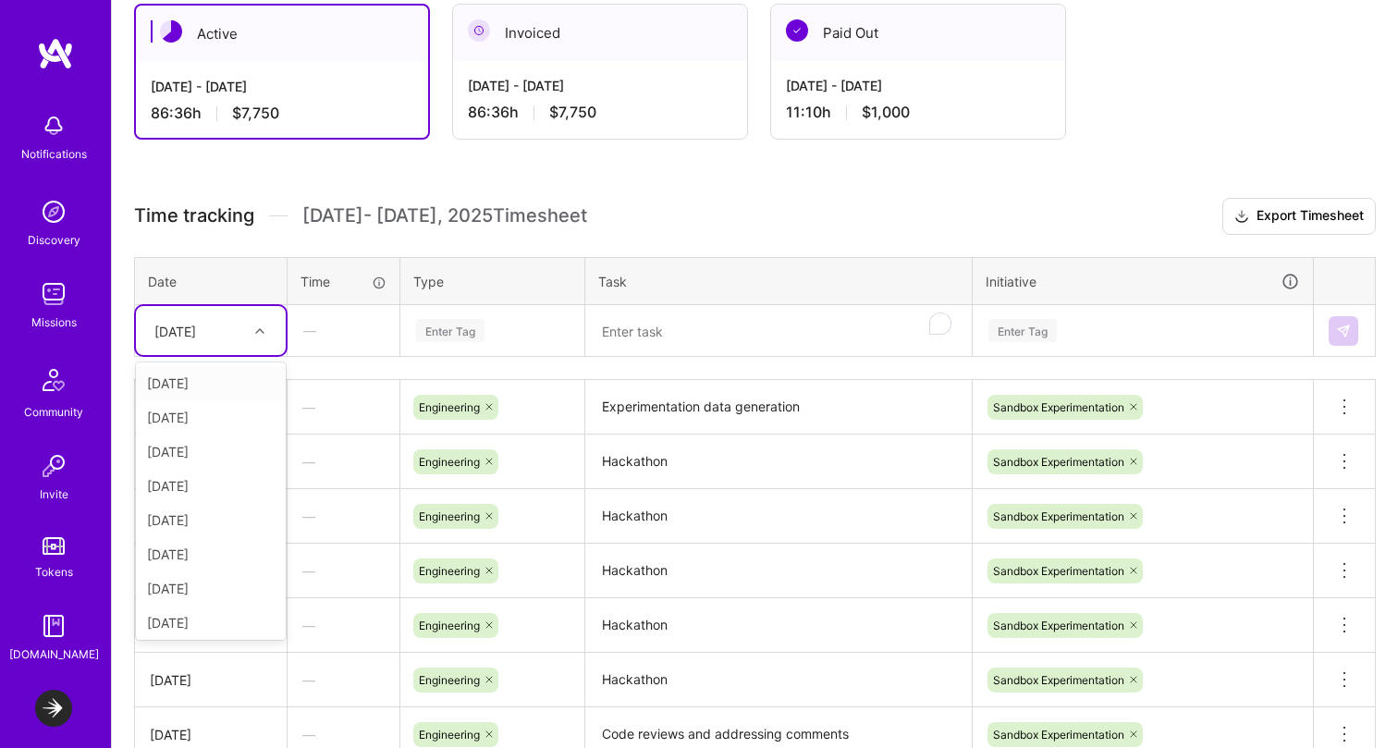
click at [236, 328] on div "[DATE]" at bounding box center [196, 330] width 103 height 31
click at [181, 583] on div "[DATE]" at bounding box center [211, 585] width 150 height 34
click at [458, 328] on div "Enter Tag" at bounding box center [450, 330] width 68 height 29
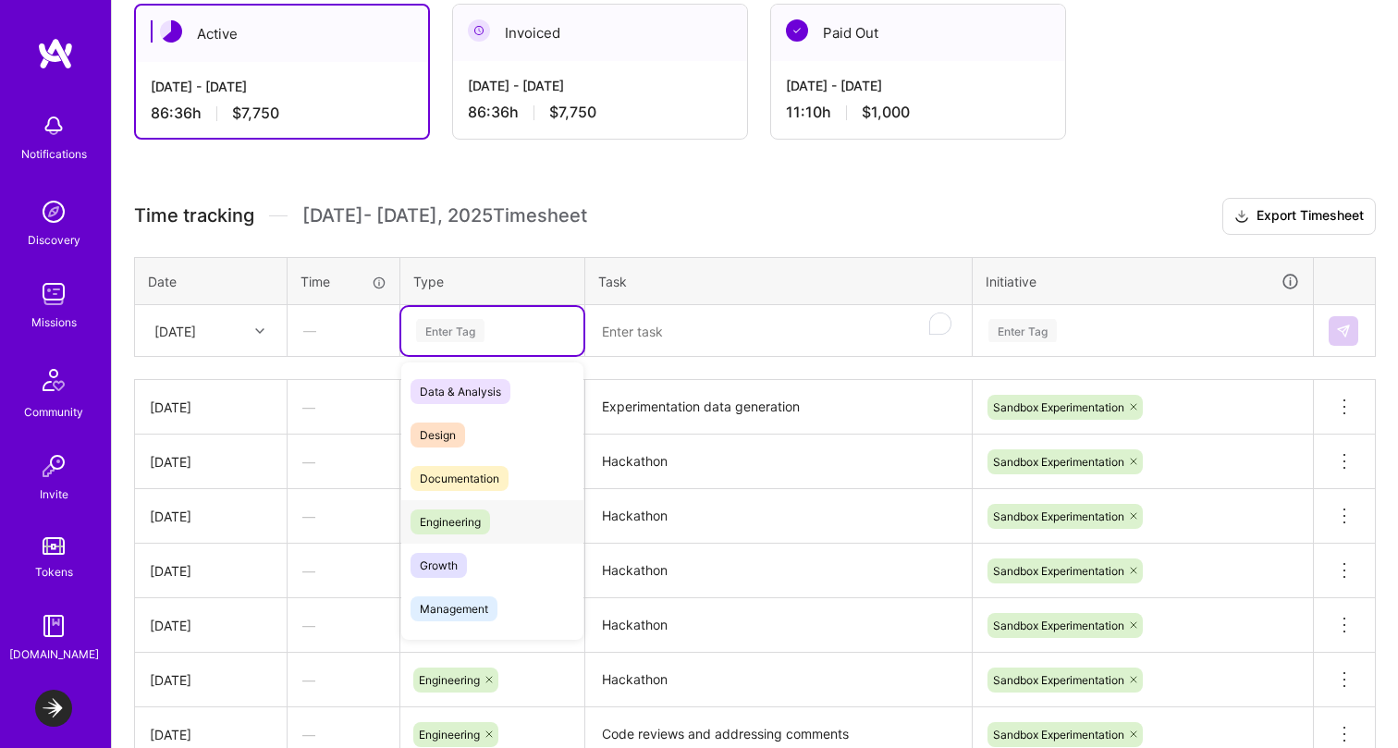
click at [437, 516] on span "Engineering" at bounding box center [451, 522] width 80 height 25
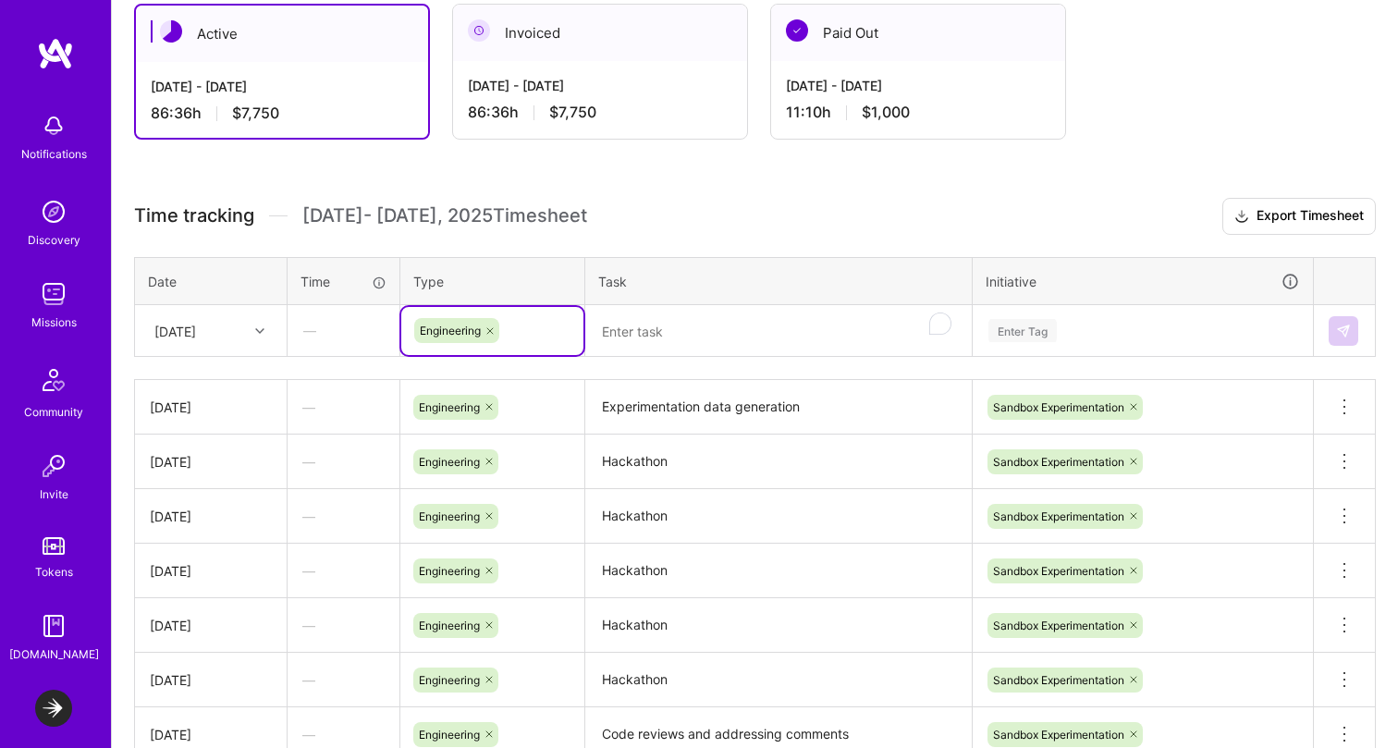
click at [640, 310] on textarea "To enrich screen reader interactions, please activate Accessibility in Grammarl…" at bounding box center [778, 331] width 383 height 49
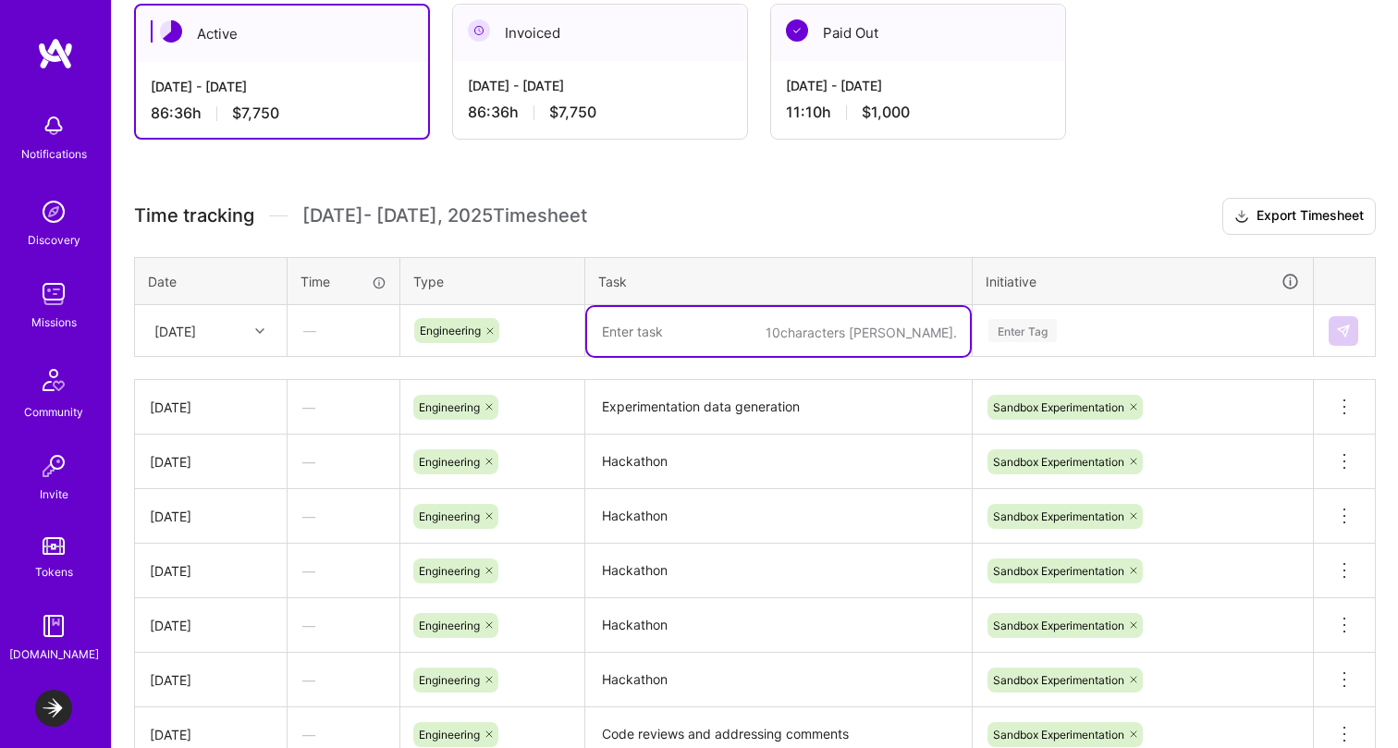
paste textarea "Experimentation data generation"
type textarea "Experimentation data generation"
click at [1008, 343] on div "Enter Tag" at bounding box center [1143, 331] width 338 height 48
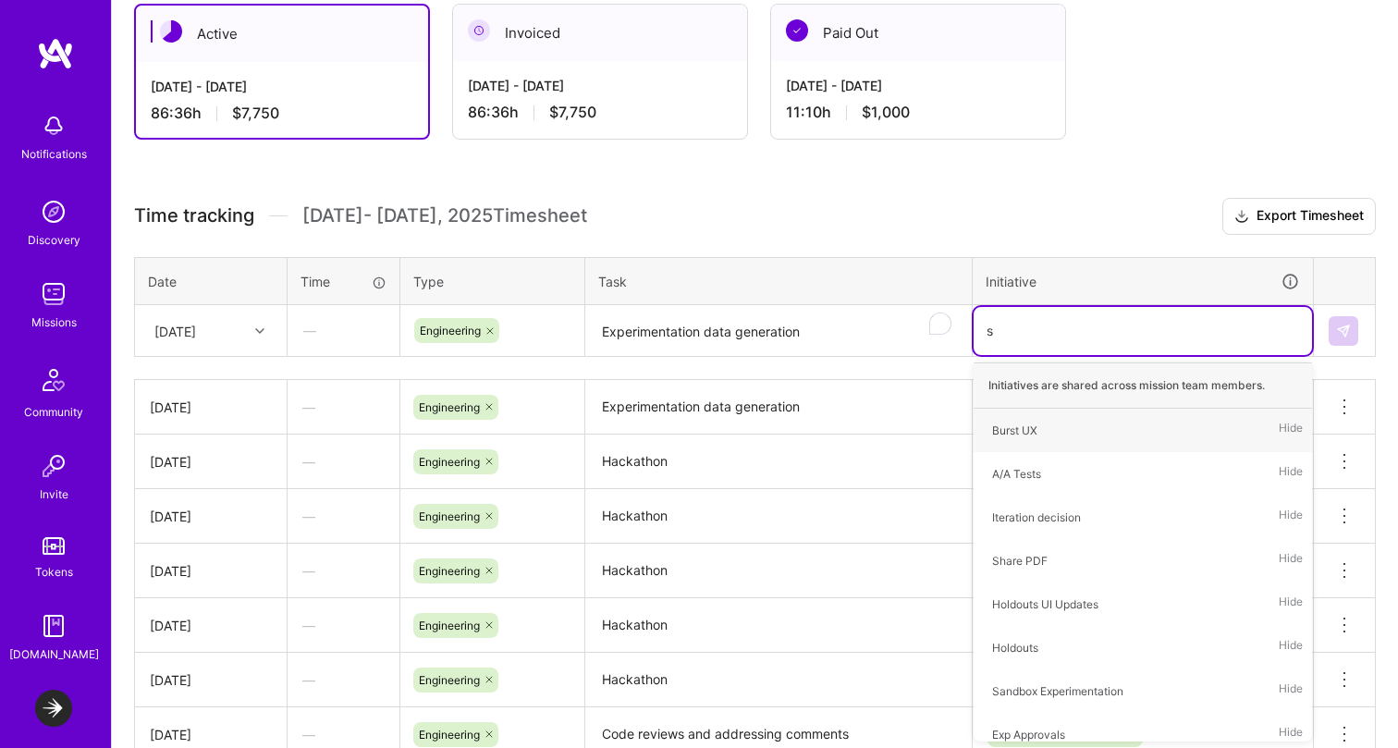
type input "sa"
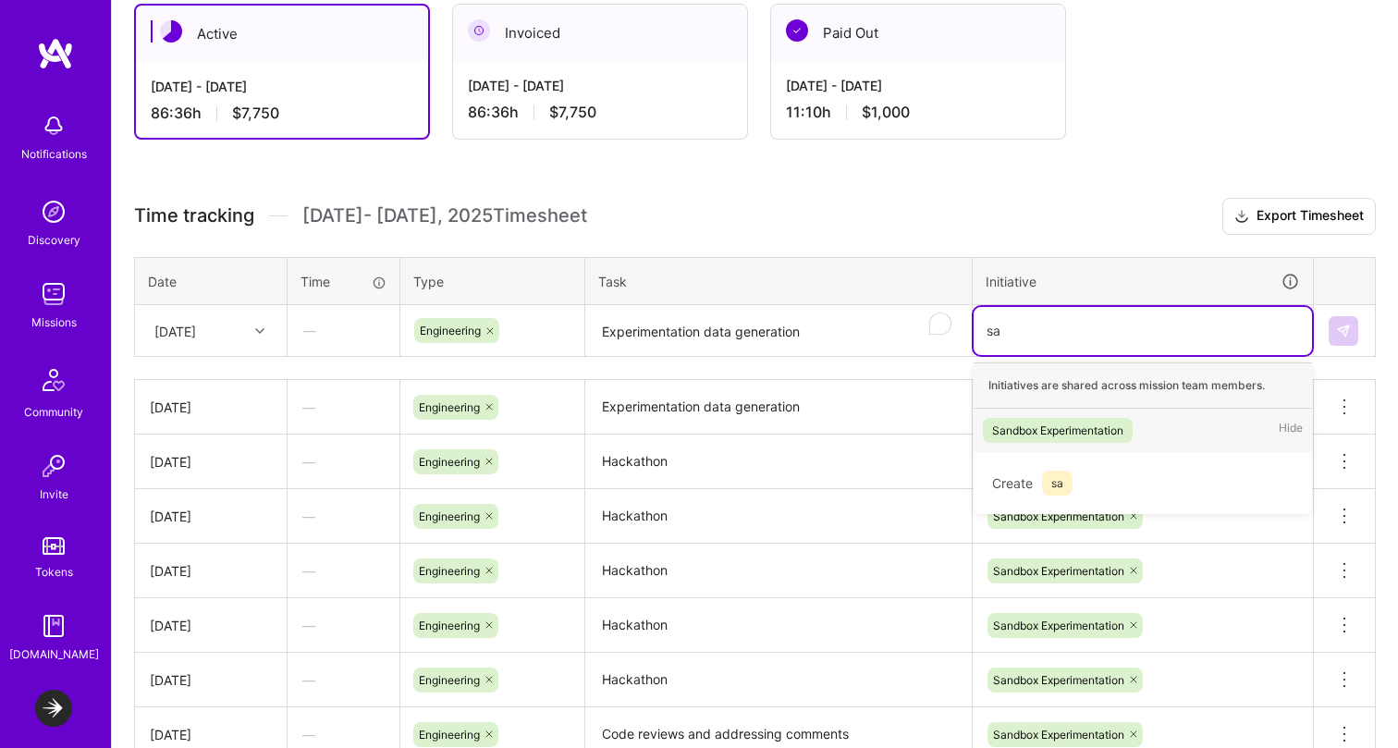
click at [1030, 432] on div "Sandbox Experimentation" at bounding box center [1057, 430] width 131 height 19
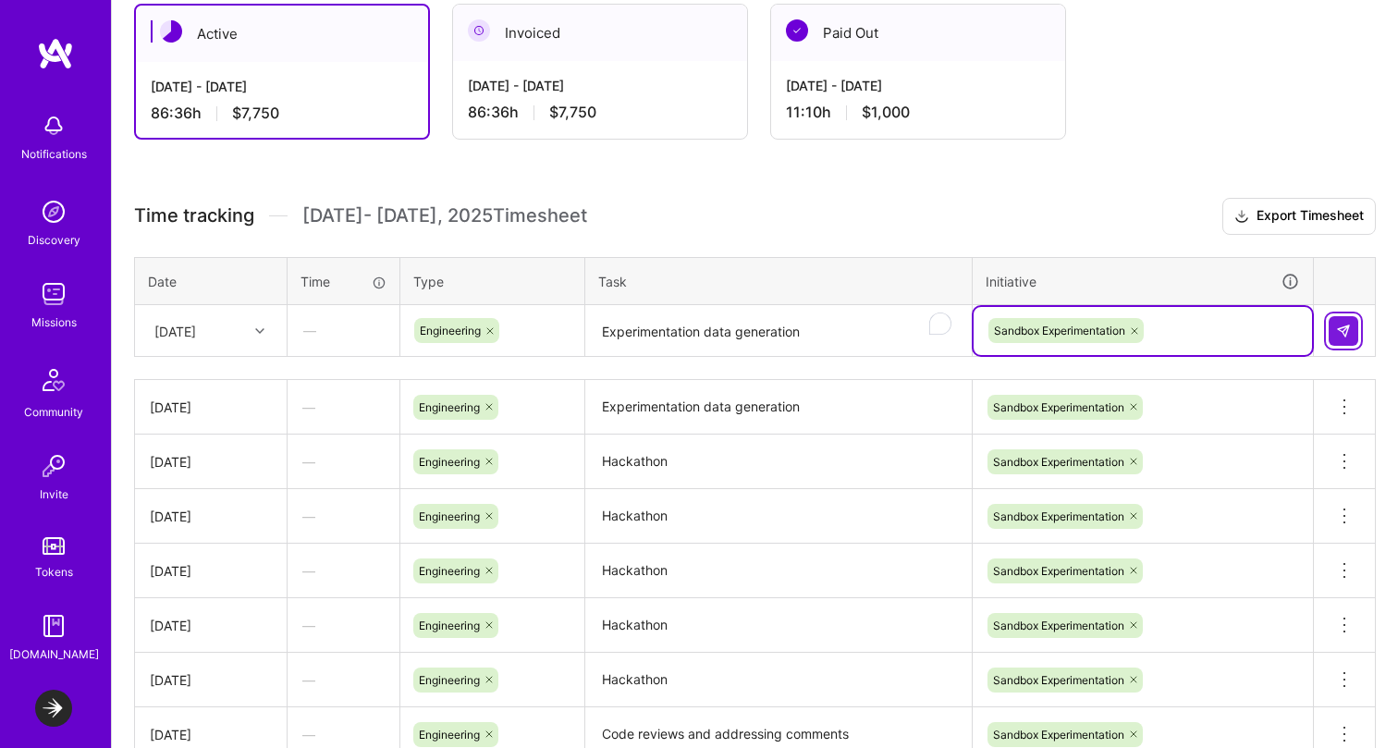
click at [1347, 327] on img at bounding box center [1343, 331] width 15 height 15
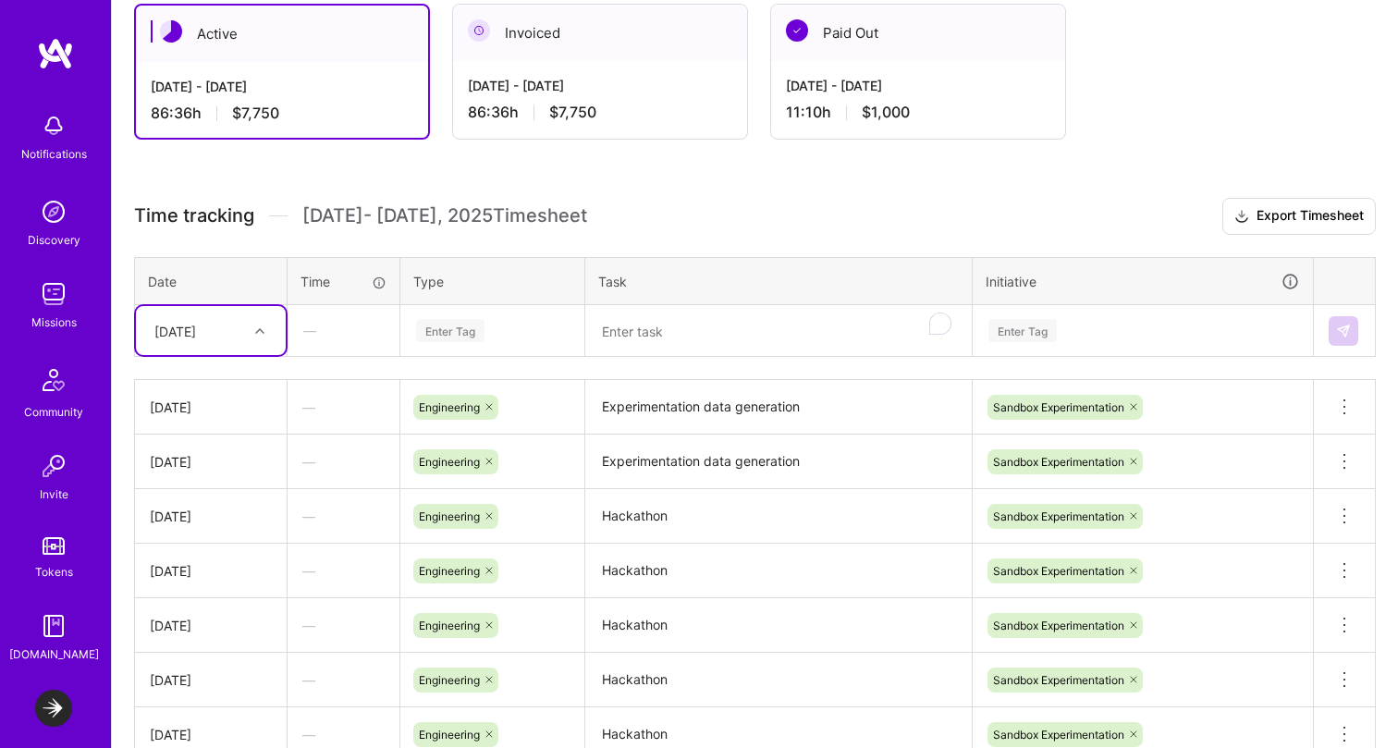
click at [196, 336] on div "[DATE]" at bounding box center [175, 330] width 42 height 19
click at [185, 619] on div "[DATE]" at bounding box center [211, 619] width 150 height 34
click at [459, 347] on div "Enter Tag" at bounding box center [492, 331] width 182 height 48
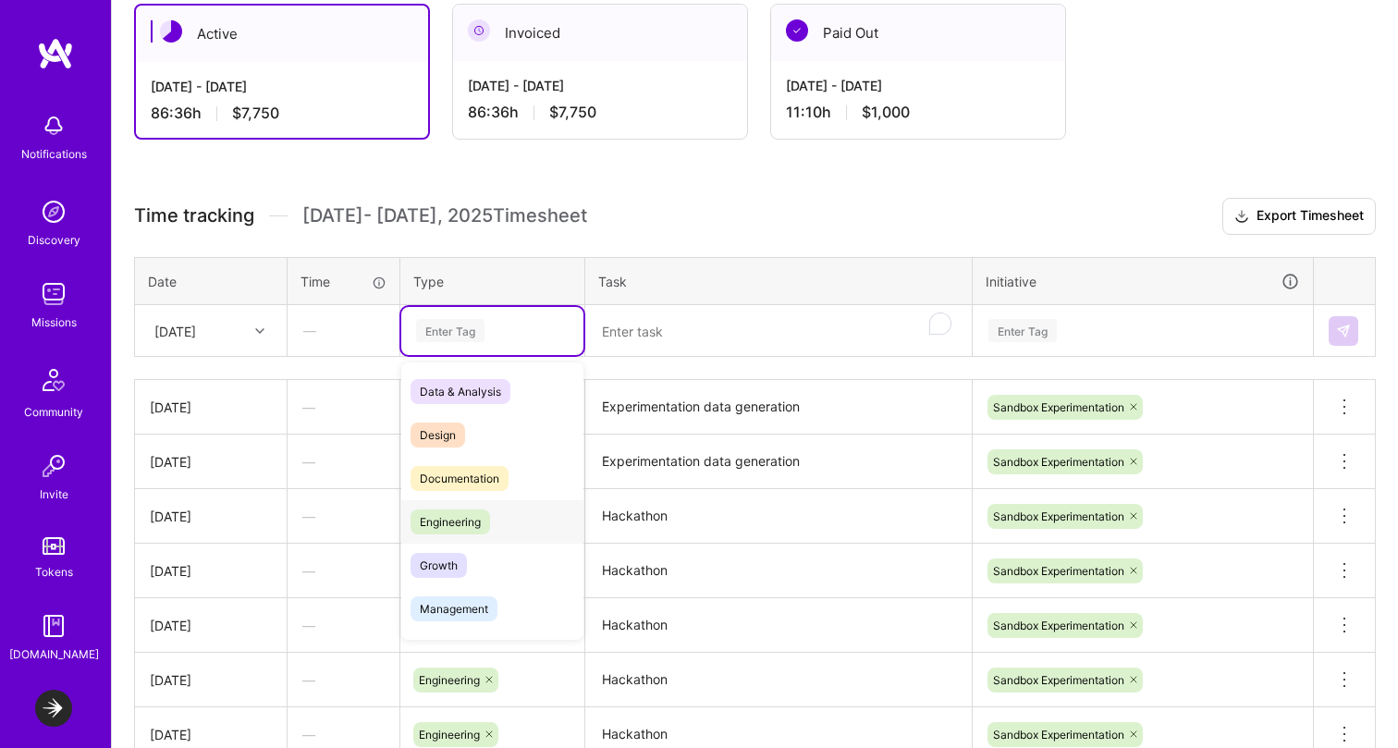
click at [450, 532] on span "Engineering" at bounding box center [451, 522] width 80 height 25
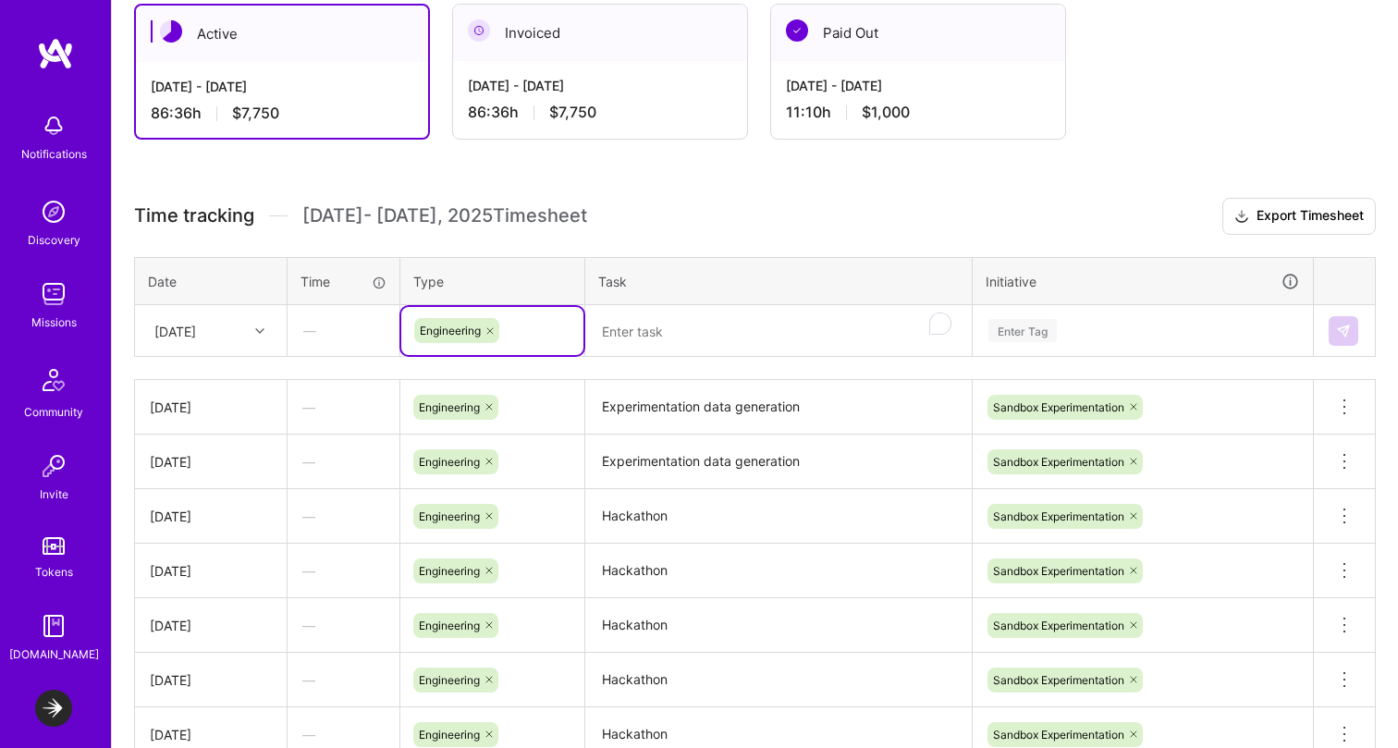
click at [714, 333] on textarea "To enrich screen reader interactions, please activate Accessibility in Grammarl…" at bounding box center [778, 331] width 383 height 49
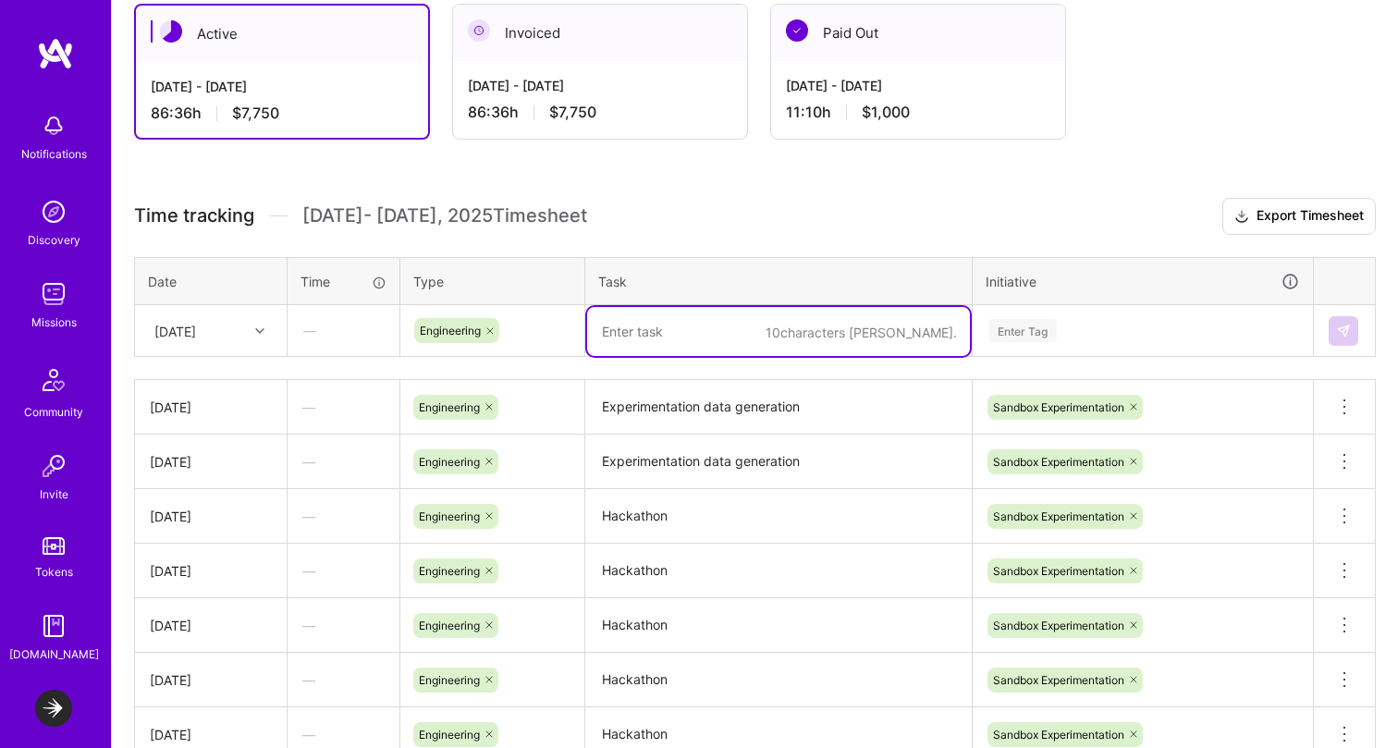
paste textarea "Experimentation data generation"
type textarea "Experimentation data generation"
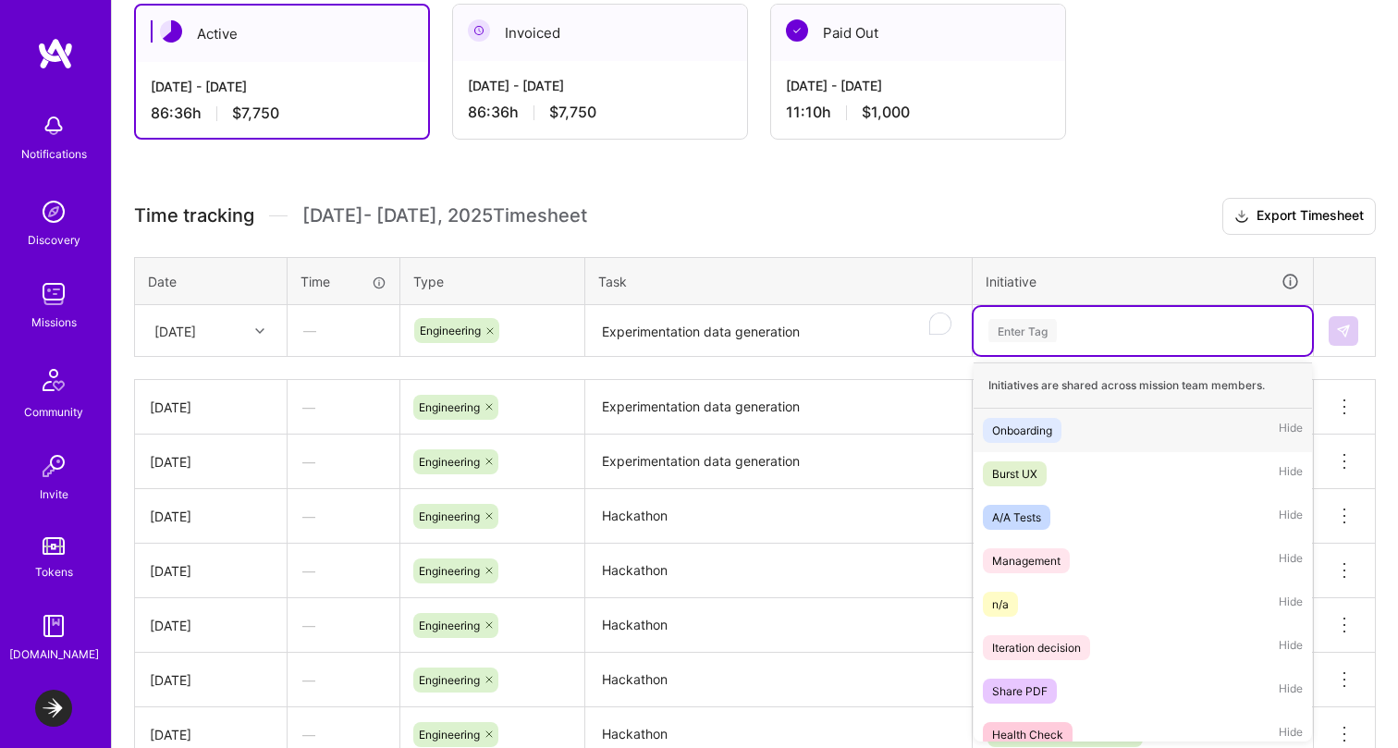
click at [1032, 339] on div "Enter Tag" at bounding box center [1023, 330] width 68 height 29
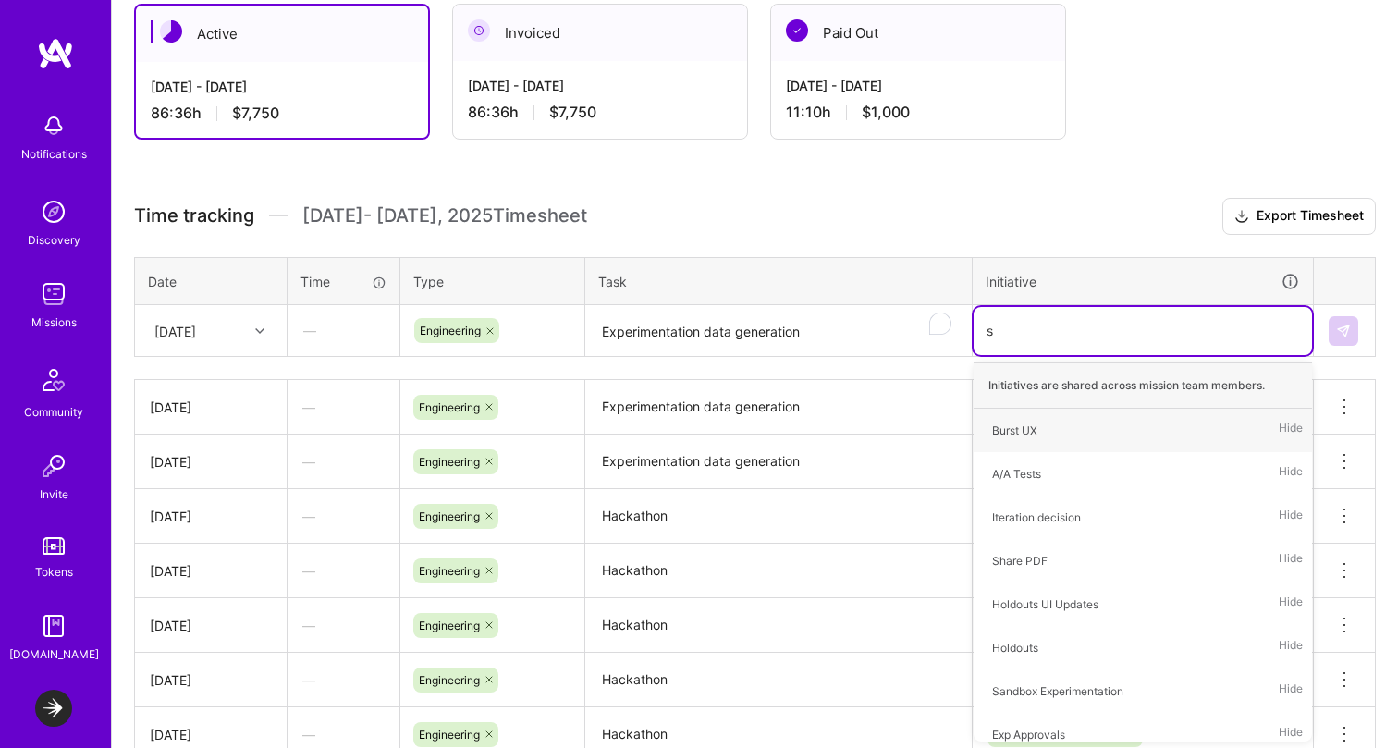
type input "sa"
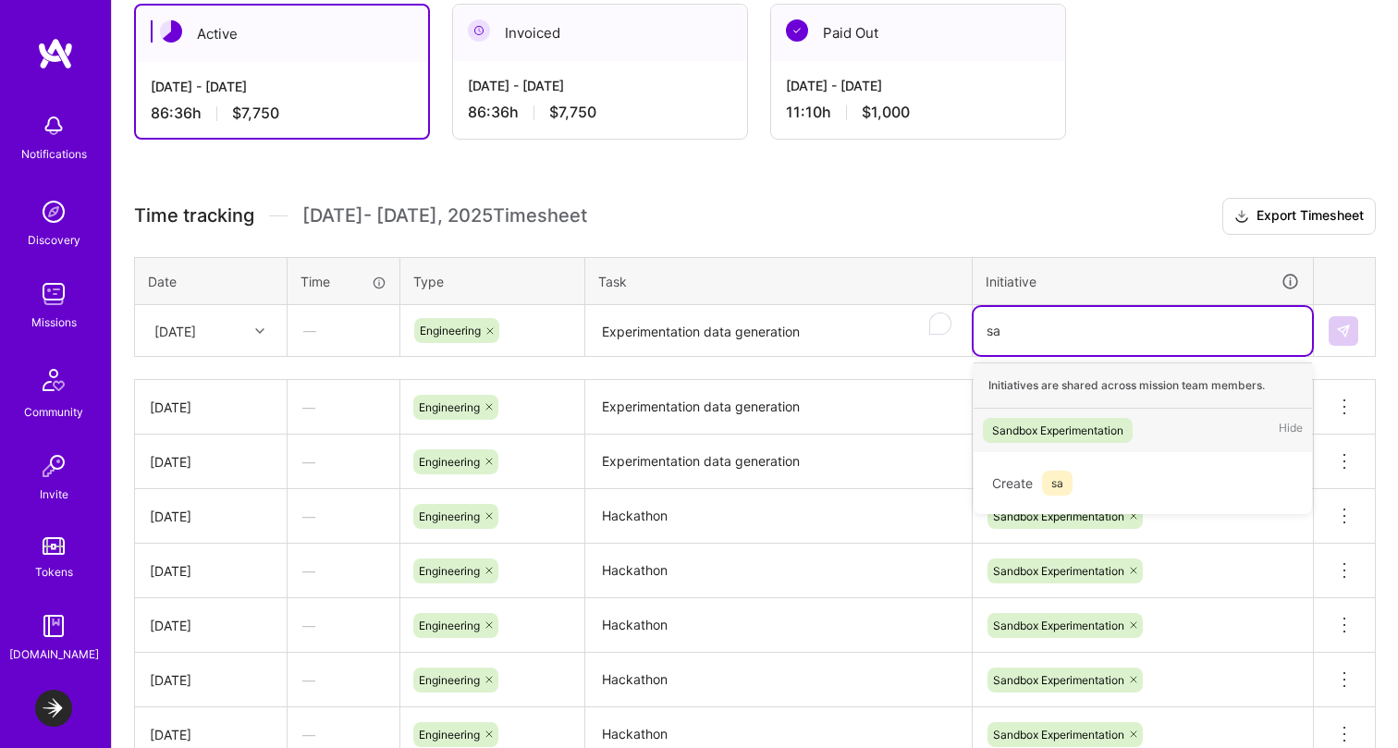
click at [1031, 433] on div "Sandbox Experimentation" at bounding box center [1057, 430] width 131 height 19
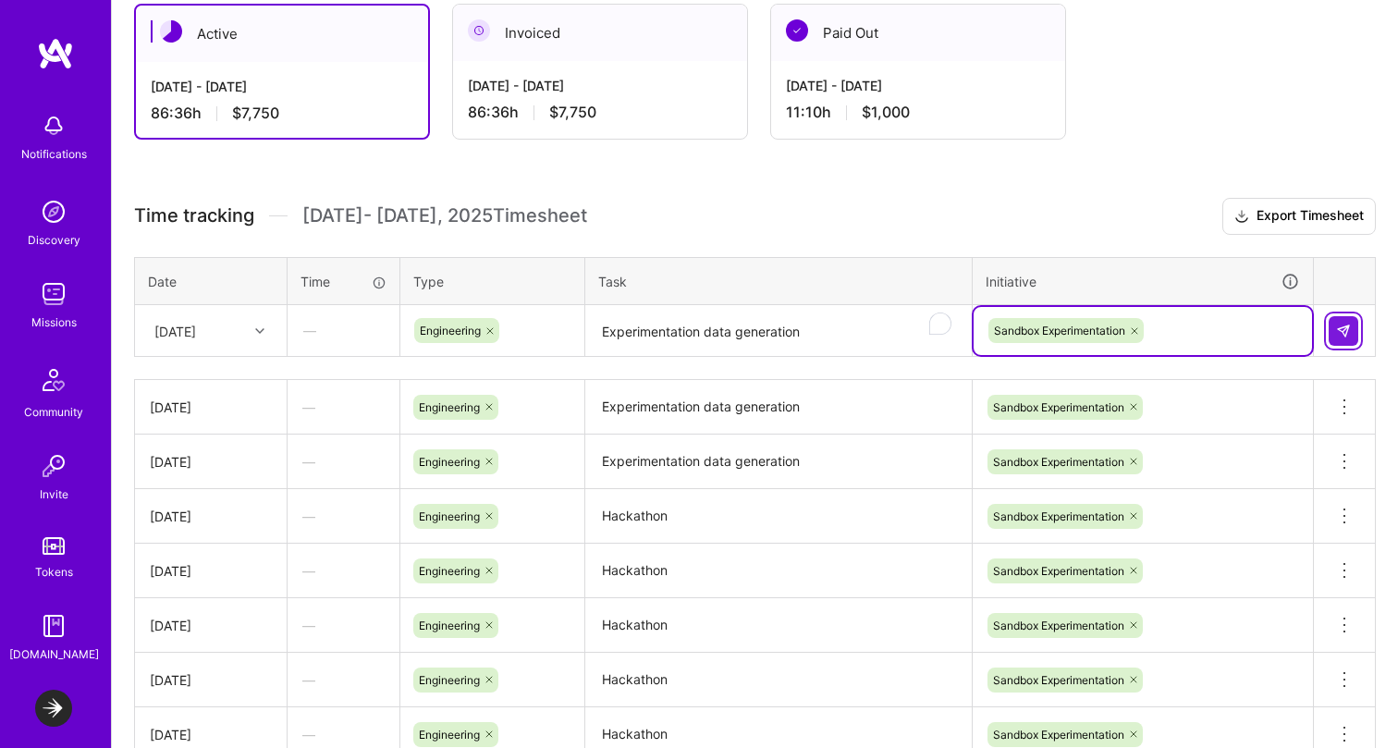
click at [1354, 335] on button at bounding box center [1344, 331] width 30 height 30
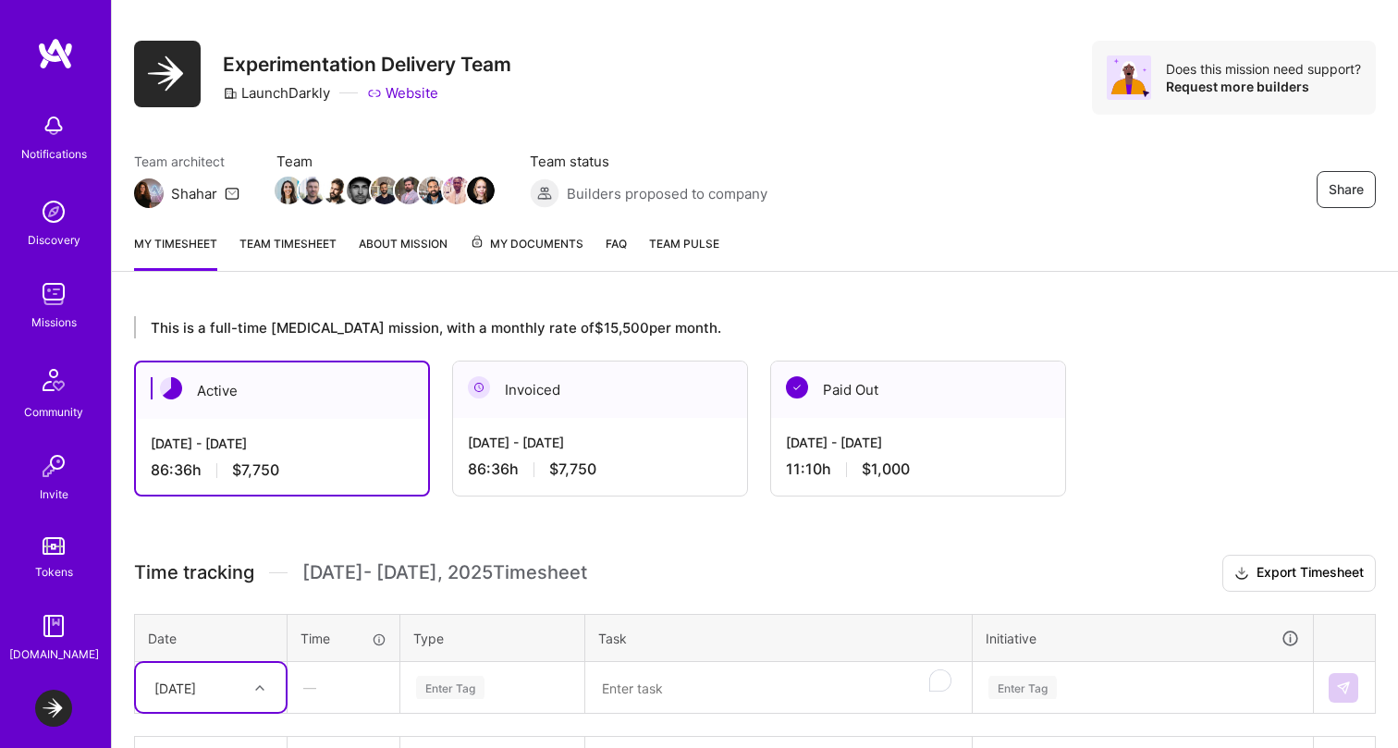
scroll to position [9, 0]
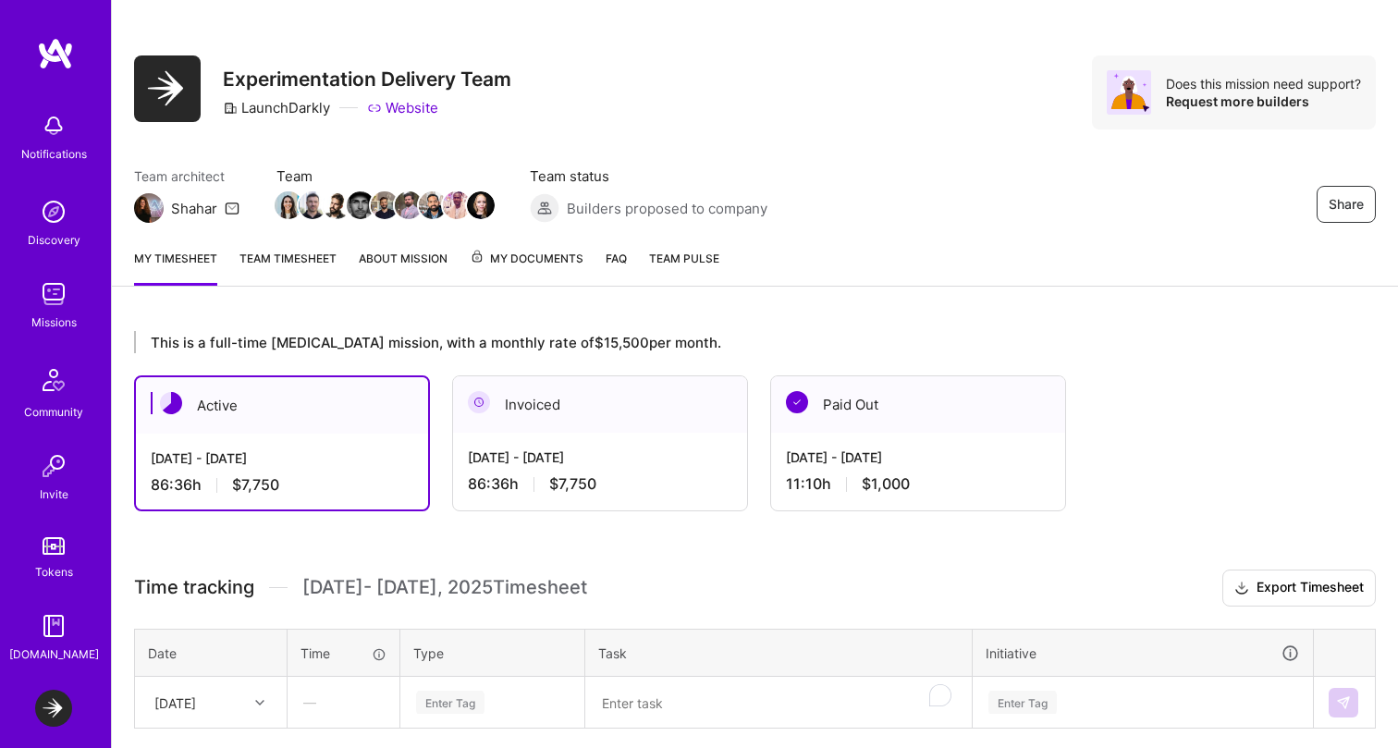
click at [64, 199] on img at bounding box center [53, 211] width 37 height 37
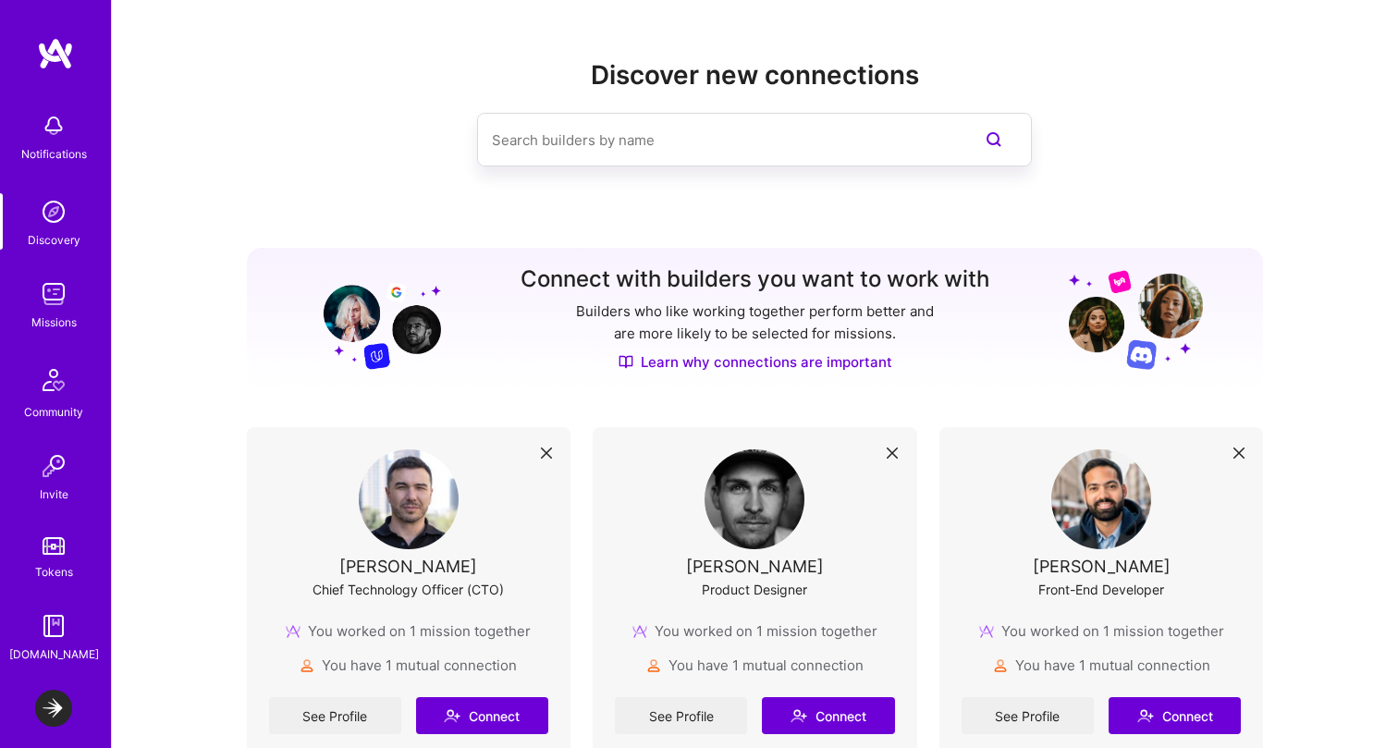
click at [46, 308] on img at bounding box center [53, 294] width 37 height 37
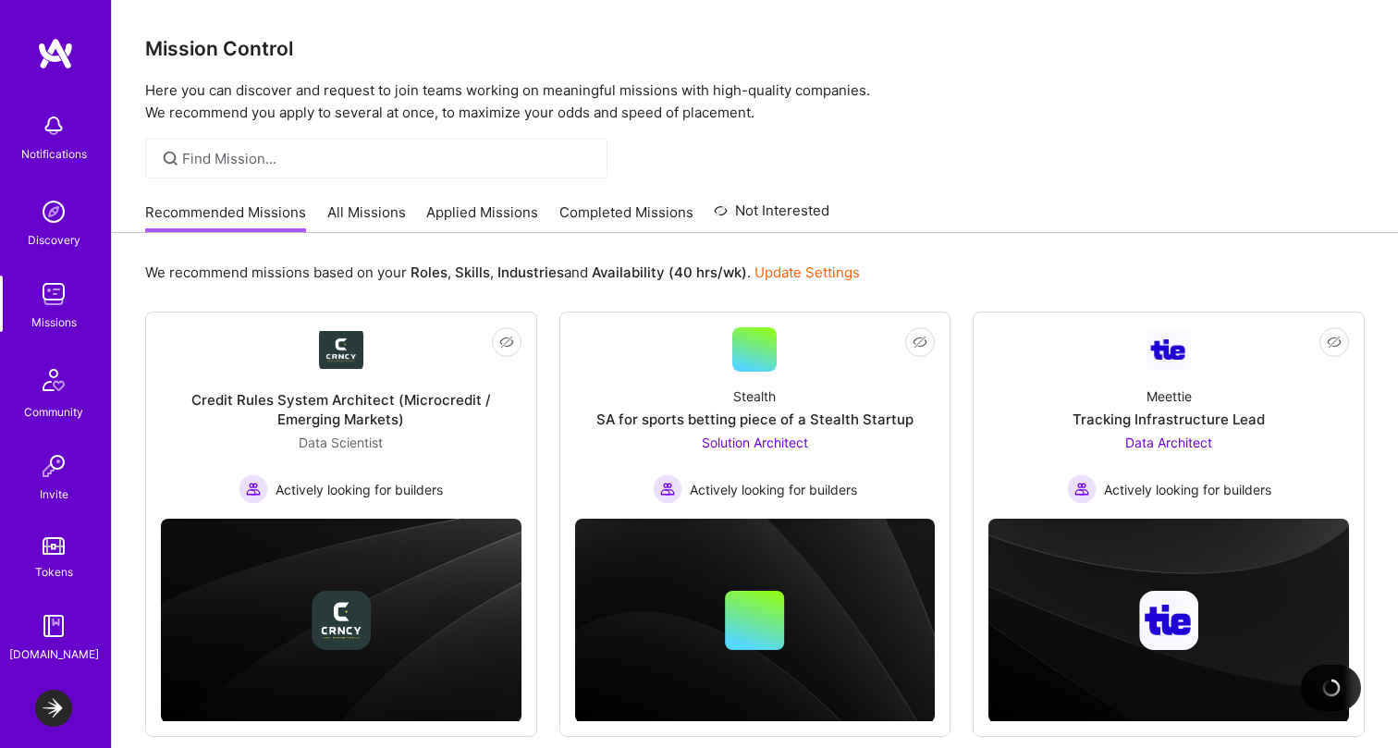
click at [48, 403] on div "Community" at bounding box center [53, 411] width 59 height 19
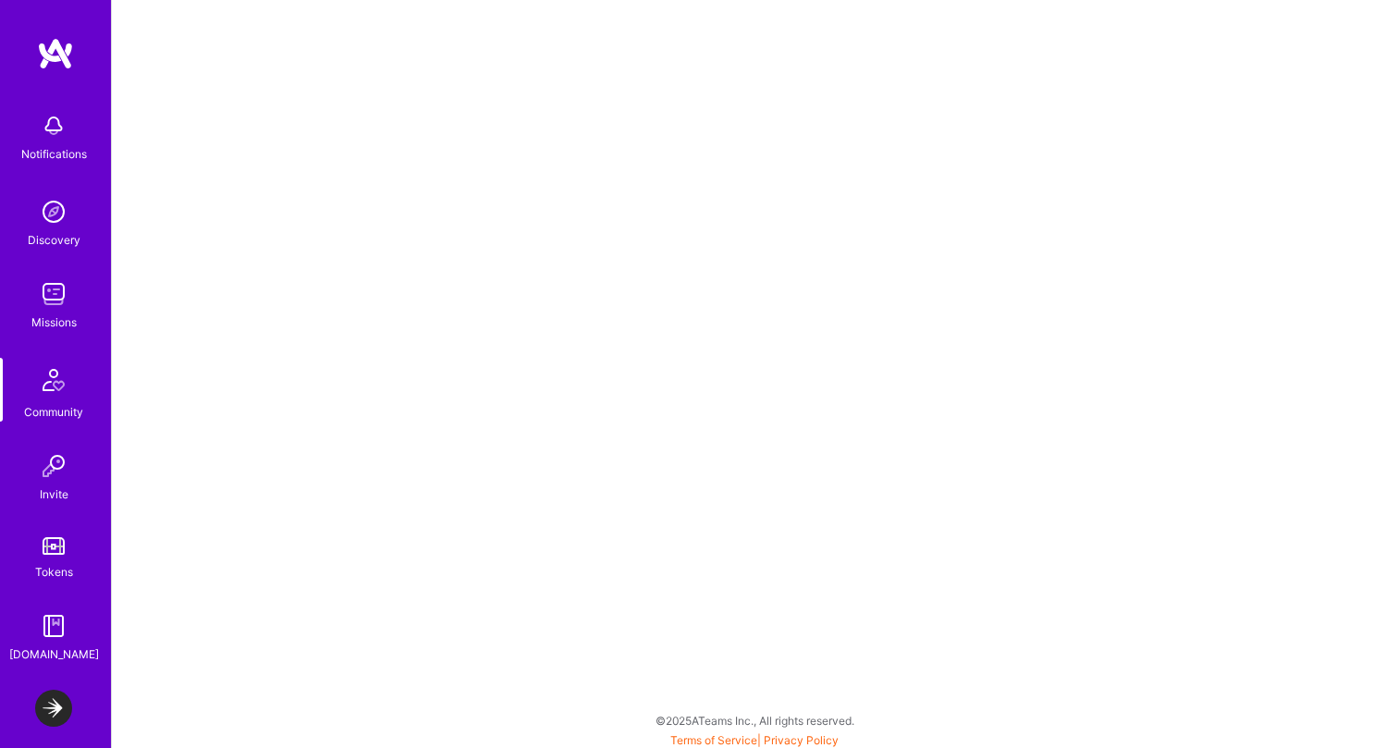
click at [53, 293] on img at bounding box center [53, 294] width 37 height 37
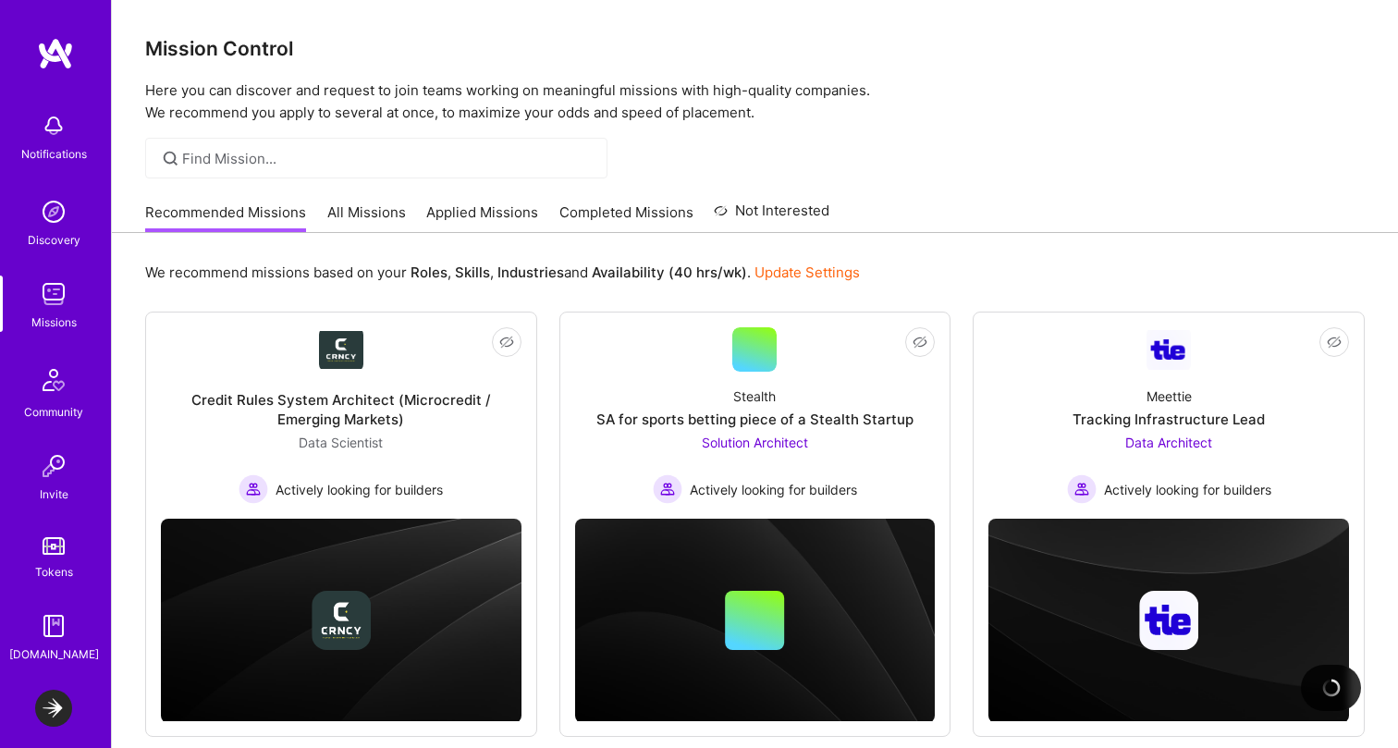
click at [54, 629] on img at bounding box center [53, 626] width 37 height 37
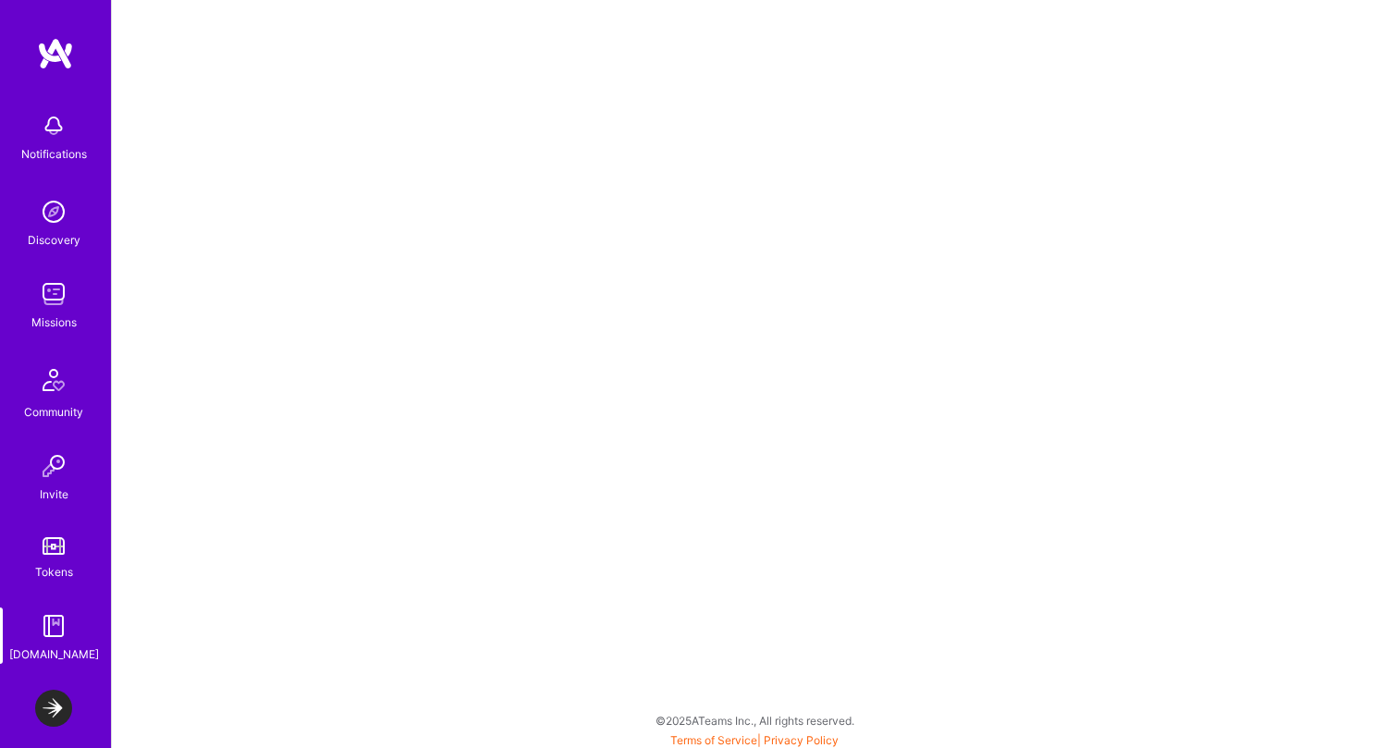
click at [37, 136] on img at bounding box center [53, 125] width 37 height 37
click at [61, 207] on img at bounding box center [53, 211] width 37 height 37
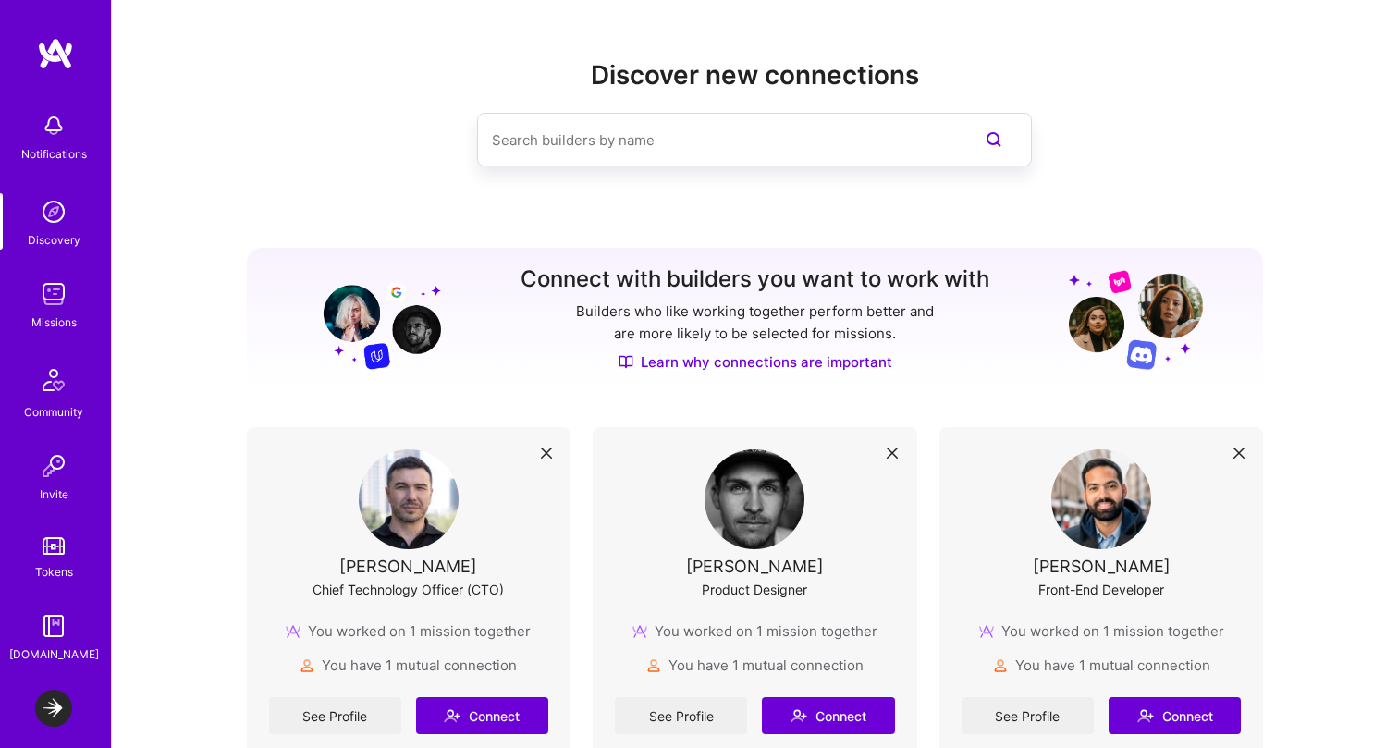
click at [59, 213] on img at bounding box center [53, 211] width 37 height 37
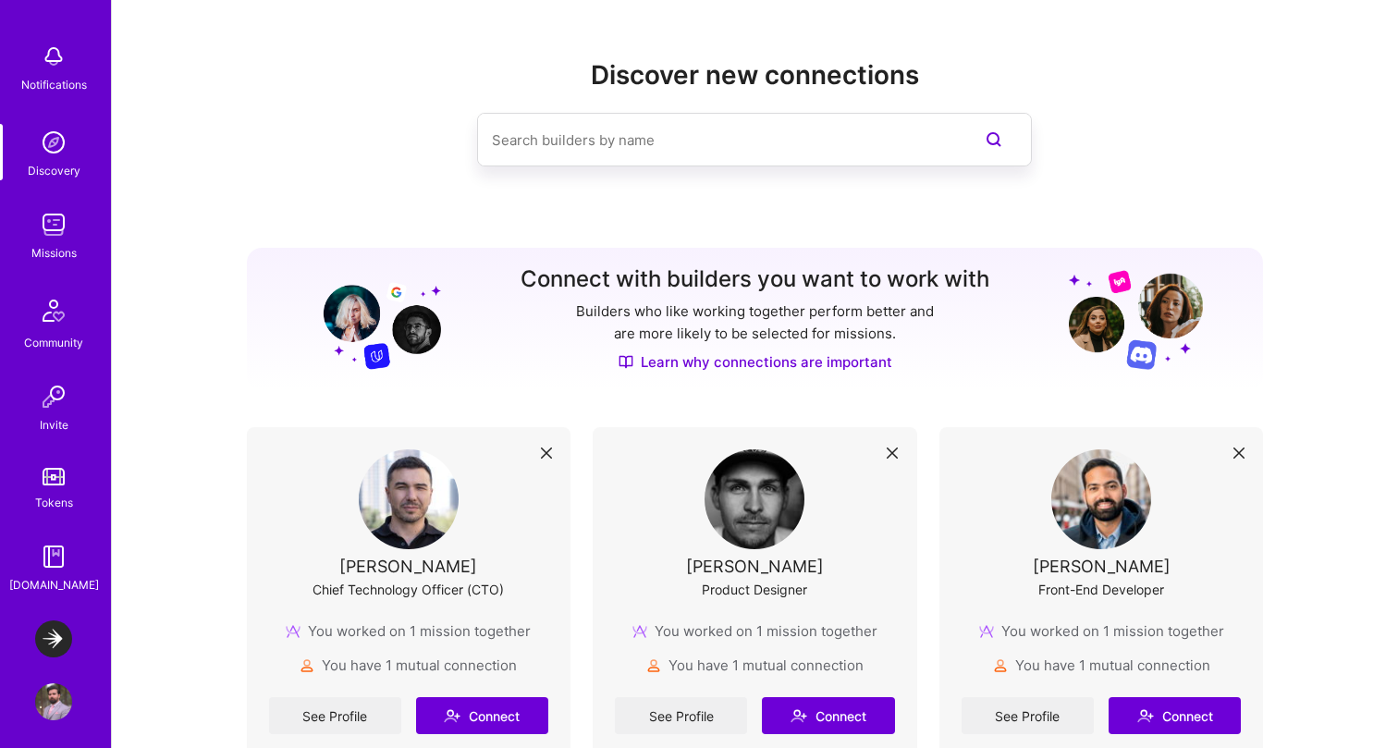
scroll to position [79, 0]
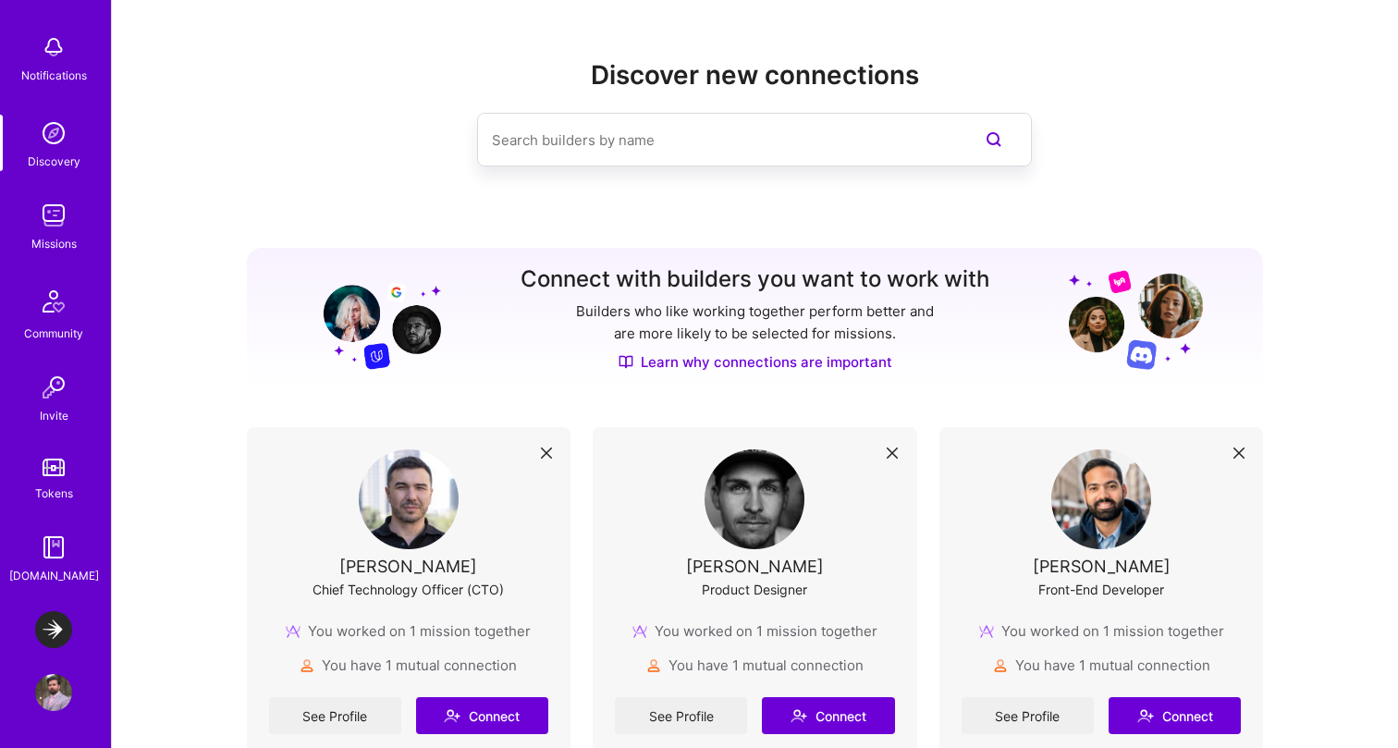
click at [55, 678] on img at bounding box center [53, 692] width 37 height 37
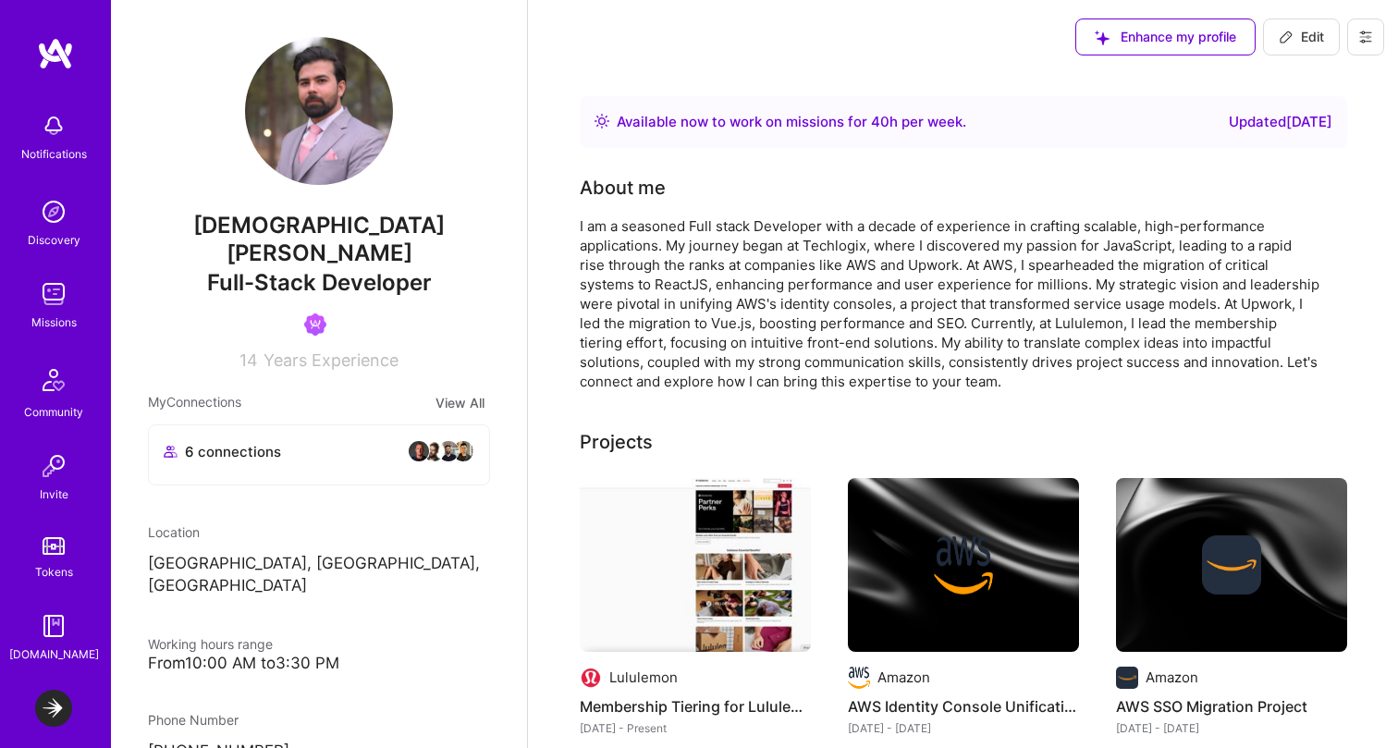
click at [1298, 43] on span "Edit" at bounding box center [1301, 37] width 45 height 18
select select "CA"
select select "Right Now"
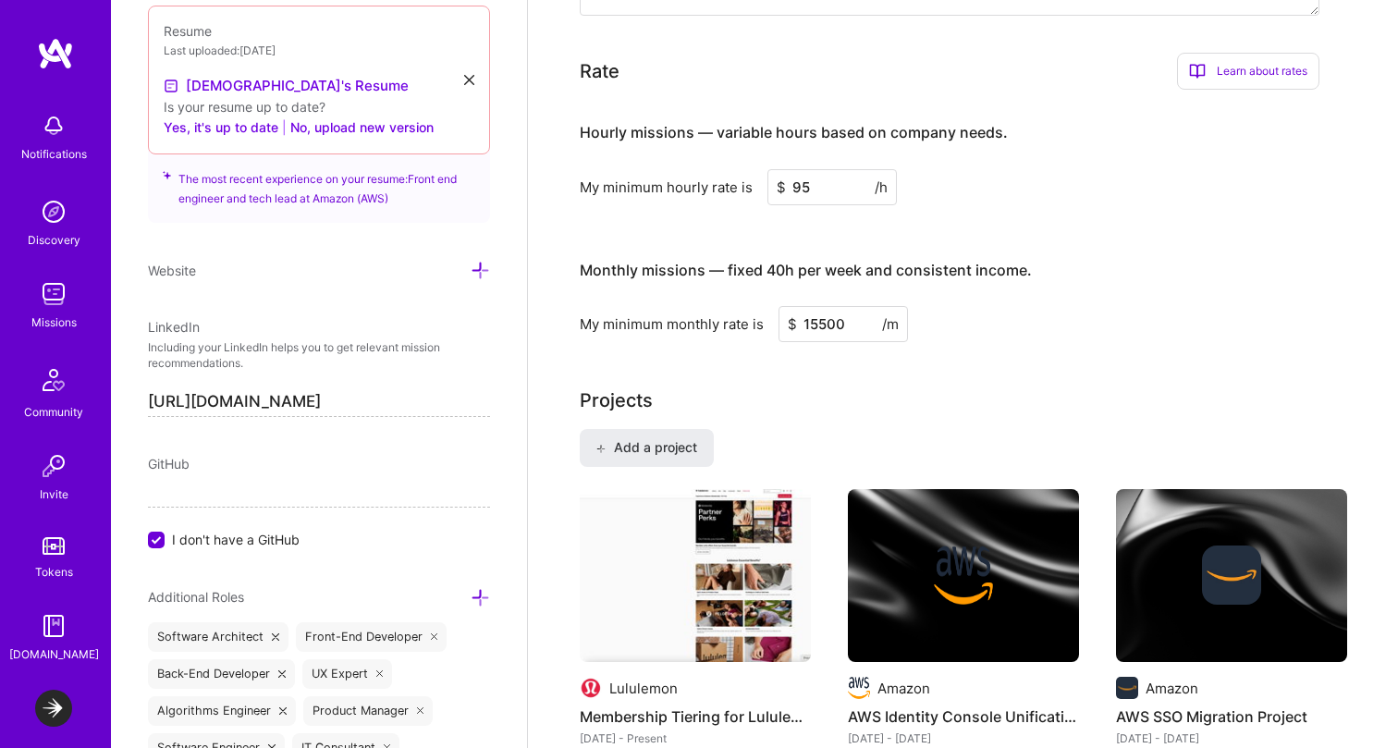
scroll to position [796, 0]
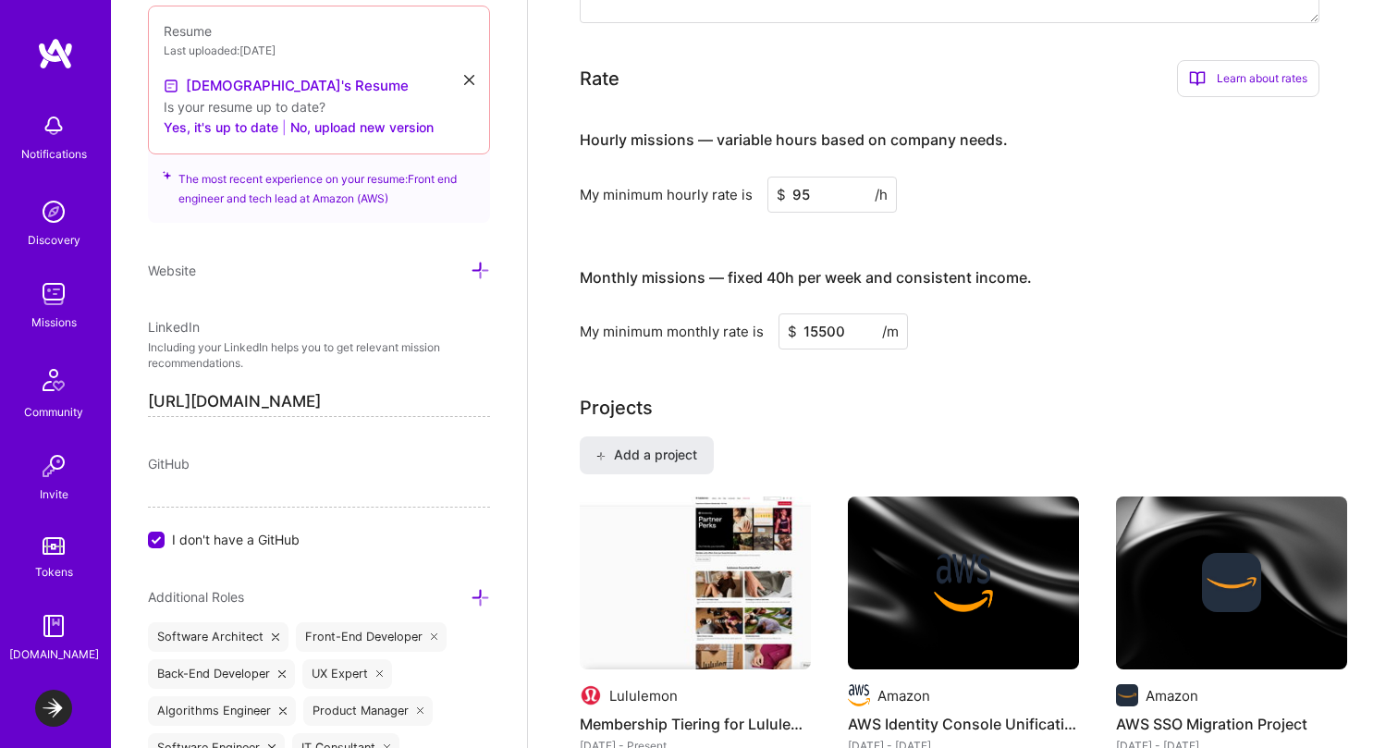
click at [851, 344] on input "15500" at bounding box center [843, 332] width 129 height 36
click at [1261, 342] on div "My minimum monthly rate is $ 17000 /m" at bounding box center [950, 332] width 740 height 36
click at [853, 338] on input "17000" at bounding box center [843, 332] width 129 height 36
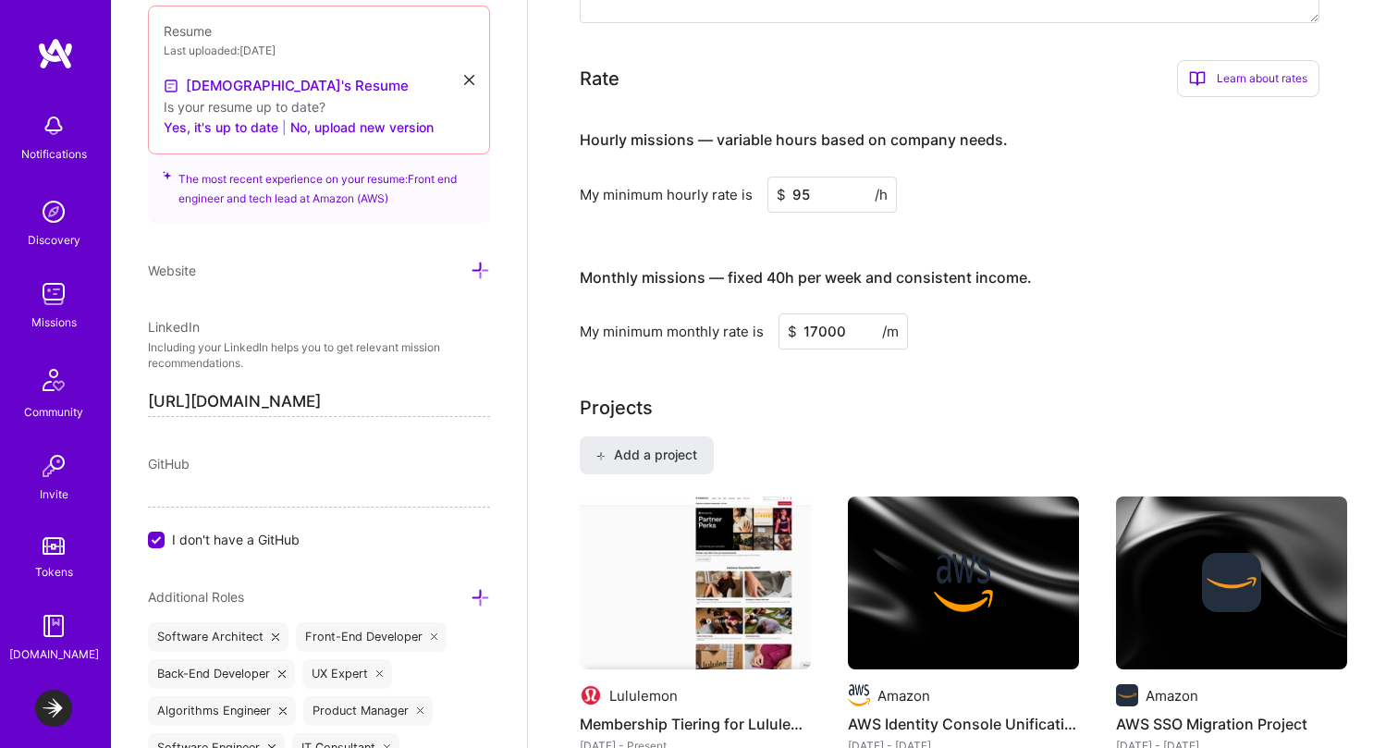
click at [853, 338] on input "17000" at bounding box center [843, 332] width 129 height 36
type input "16500"
click at [986, 344] on div "My minimum monthly rate is $ 16500 /m" at bounding box center [950, 332] width 740 height 36
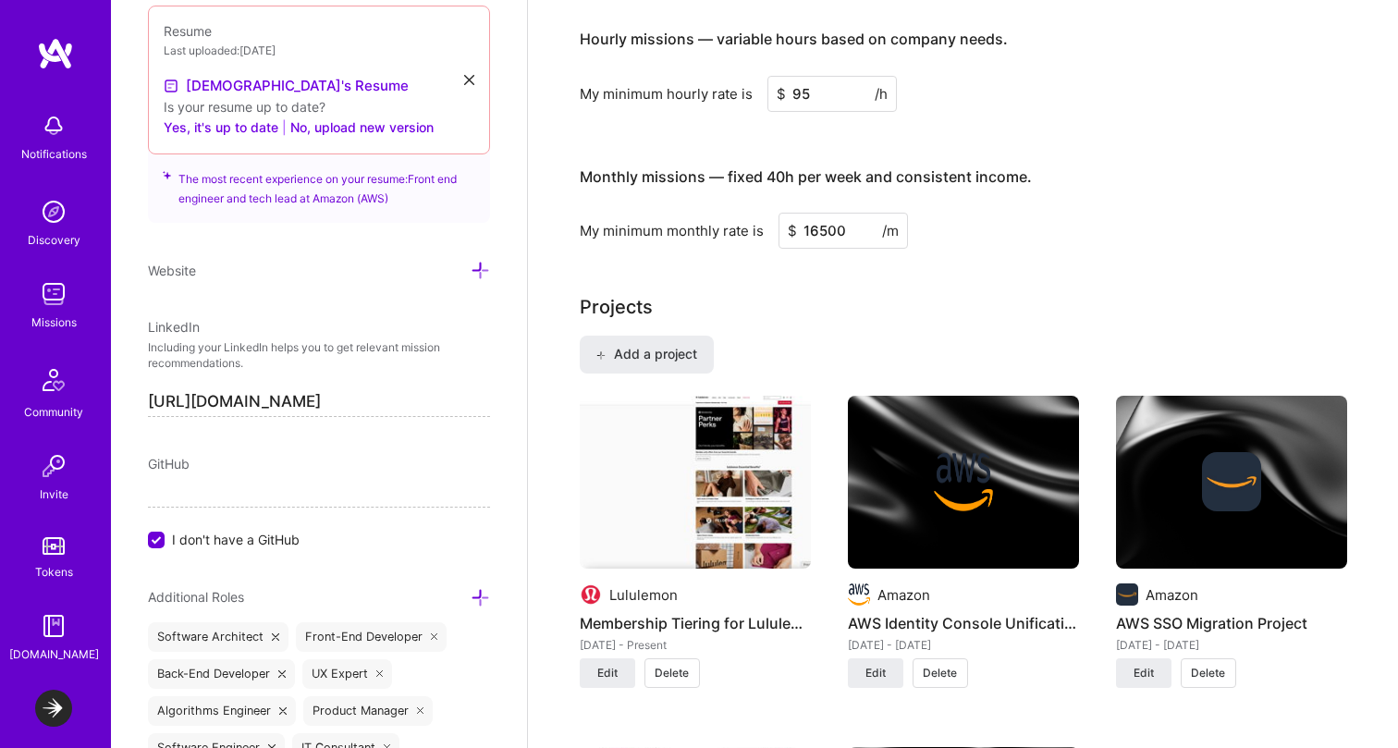
scroll to position [919, 0]
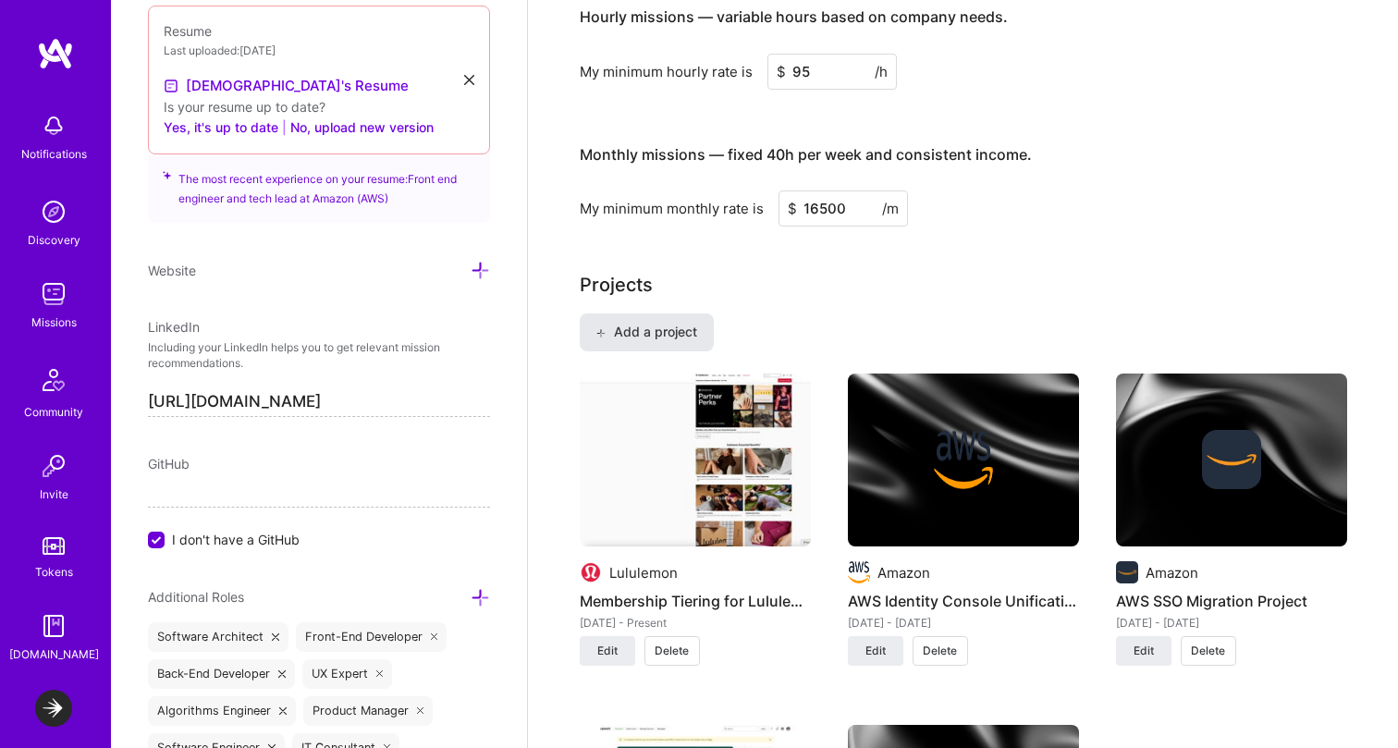
click at [661, 345] on button "Add a project" at bounding box center [647, 332] width 134 height 37
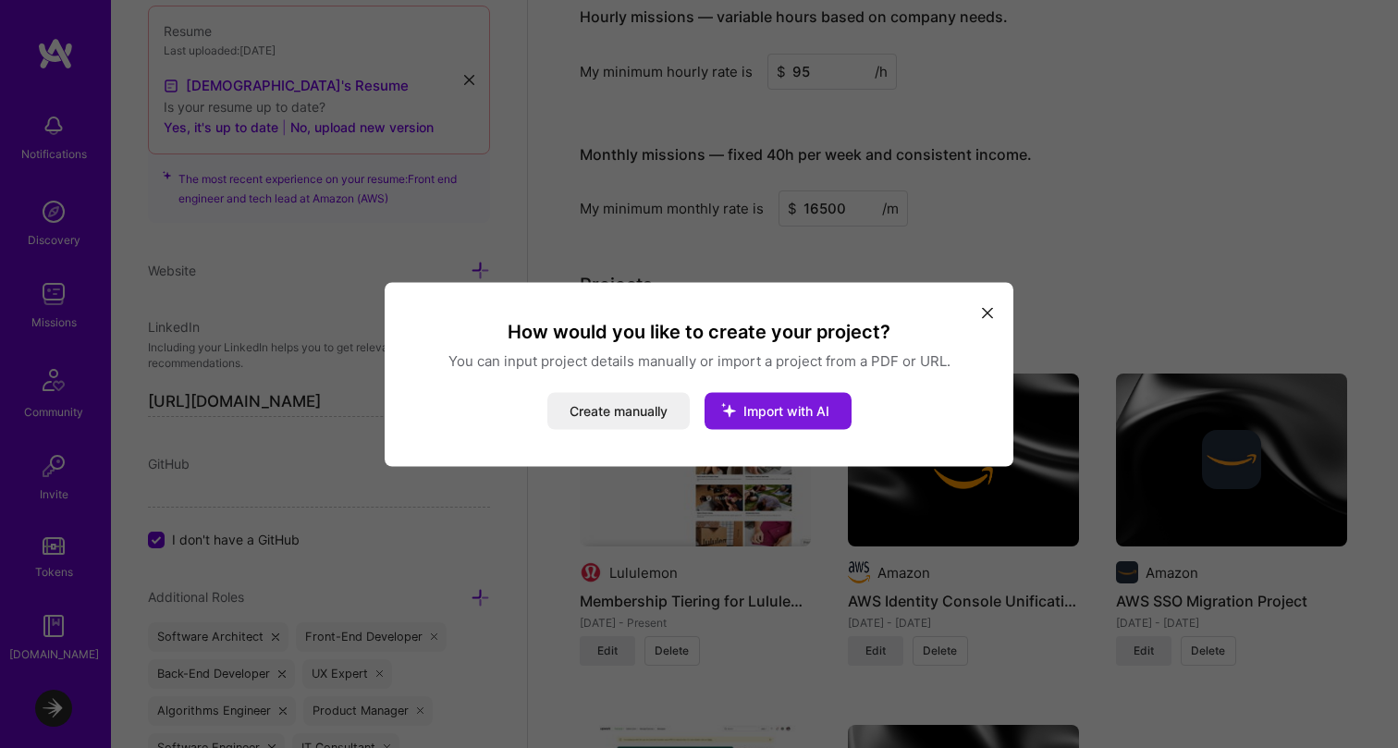
click at [770, 422] on button "Import with AI" at bounding box center [778, 410] width 147 height 37
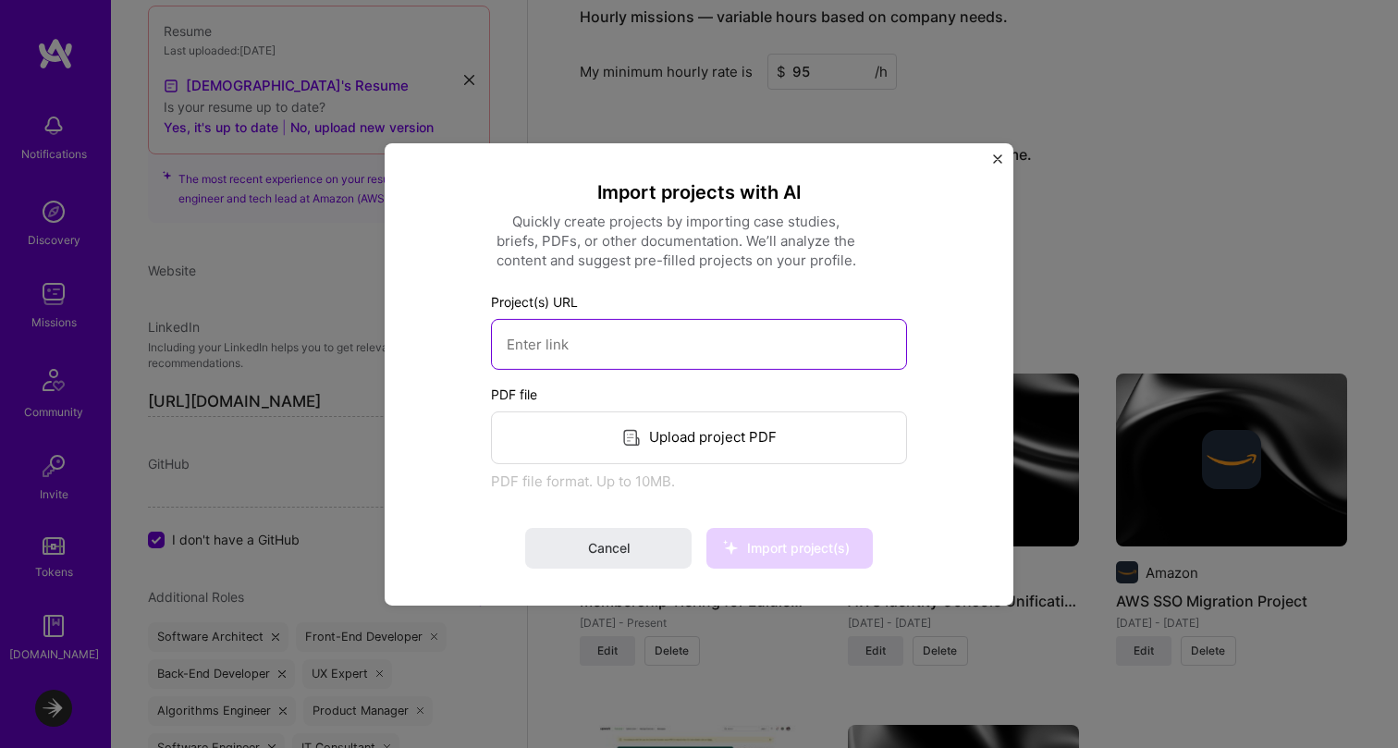
click at [681, 338] on input at bounding box center [699, 343] width 416 height 51
click at [997, 160] on img "Close" at bounding box center [997, 158] width 9 height 9
